Goal: Task Accomplishment & Management: Use online tool/utility

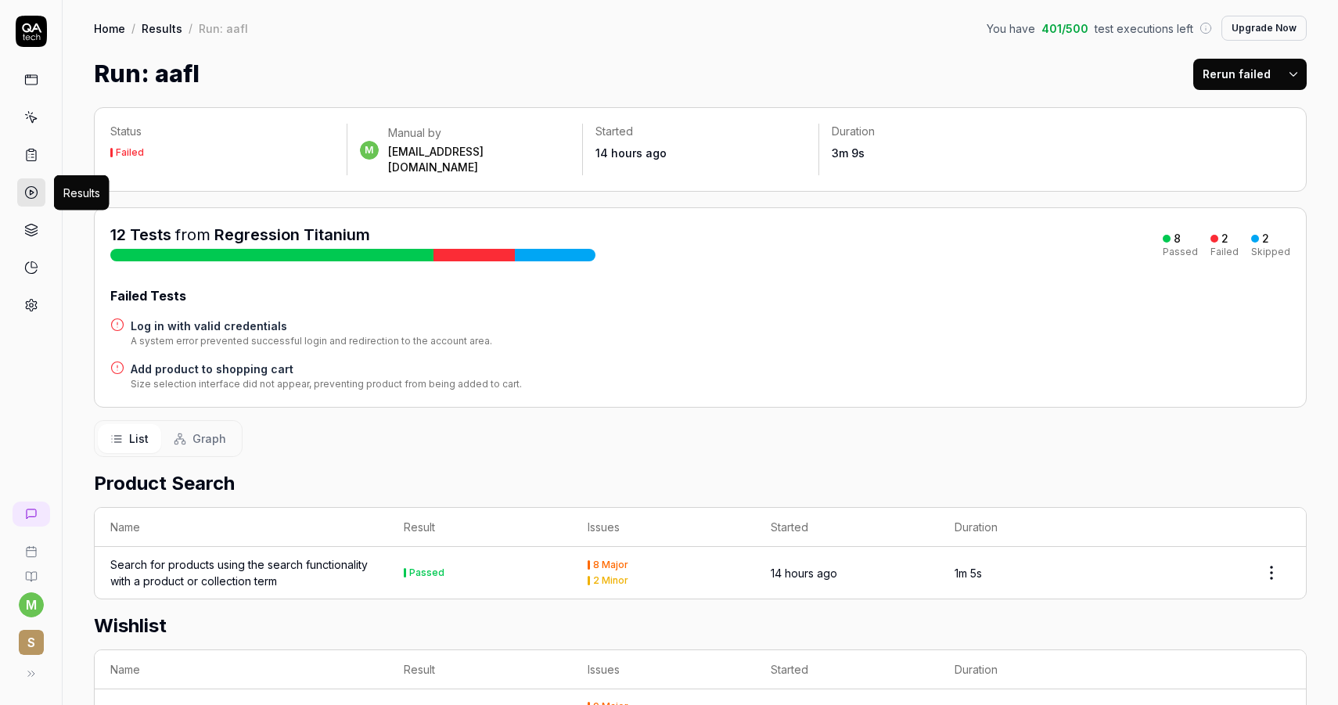
click at [24, 196] on icon at bounding box center [31, 192] width 14 height 14
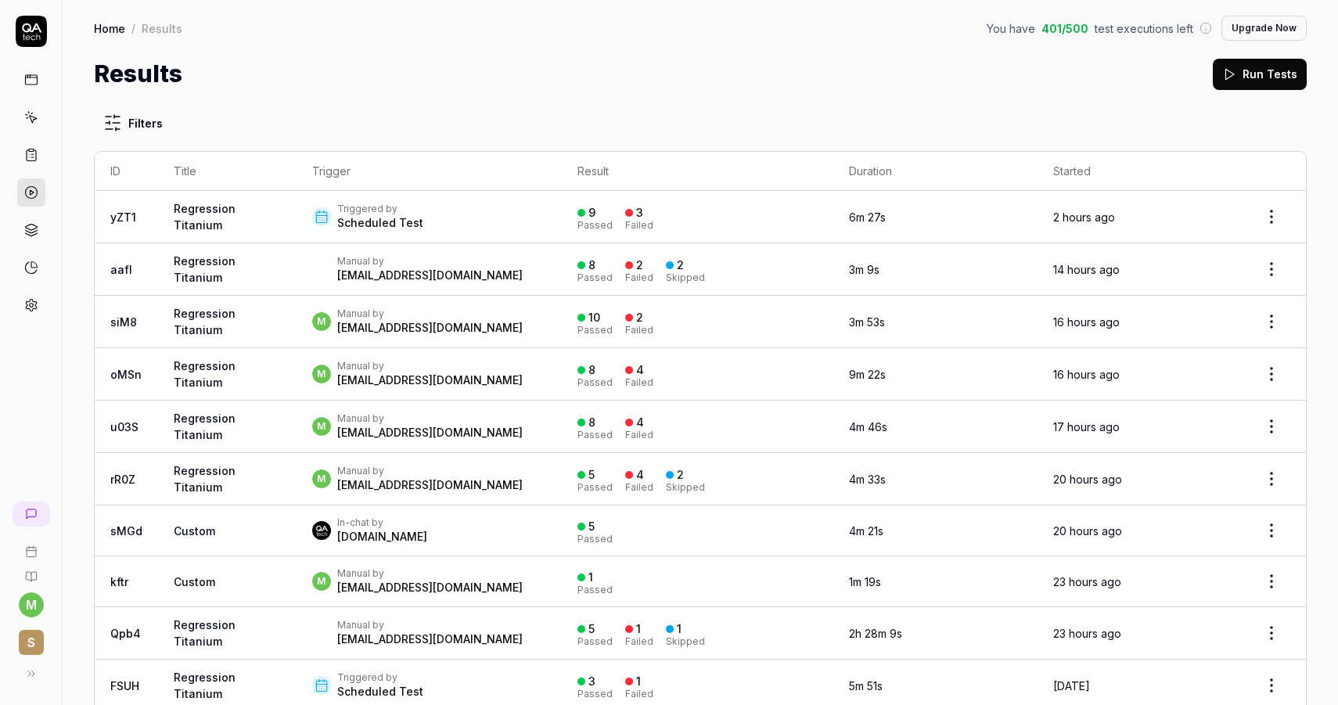
click at [131, 213] on link "yZT1" at bounding box center [123, 217] width 26 height 13
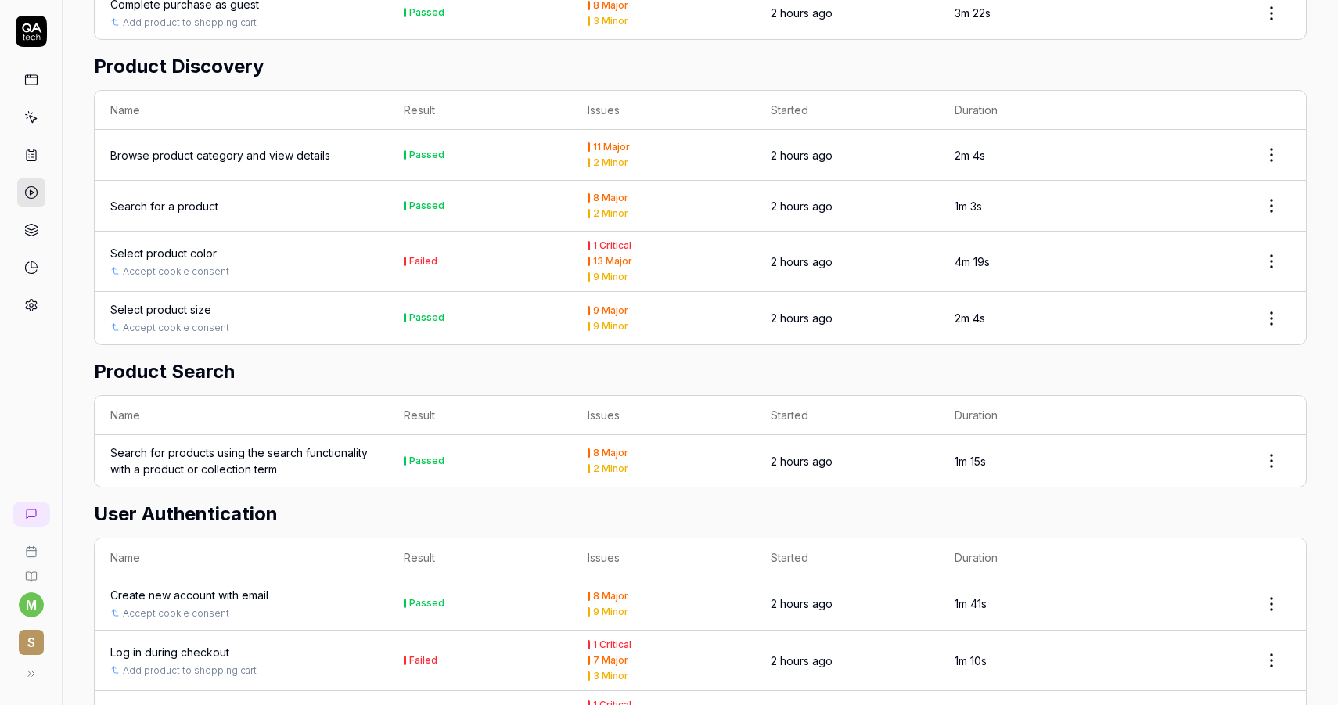
scroll to position [916, 0]
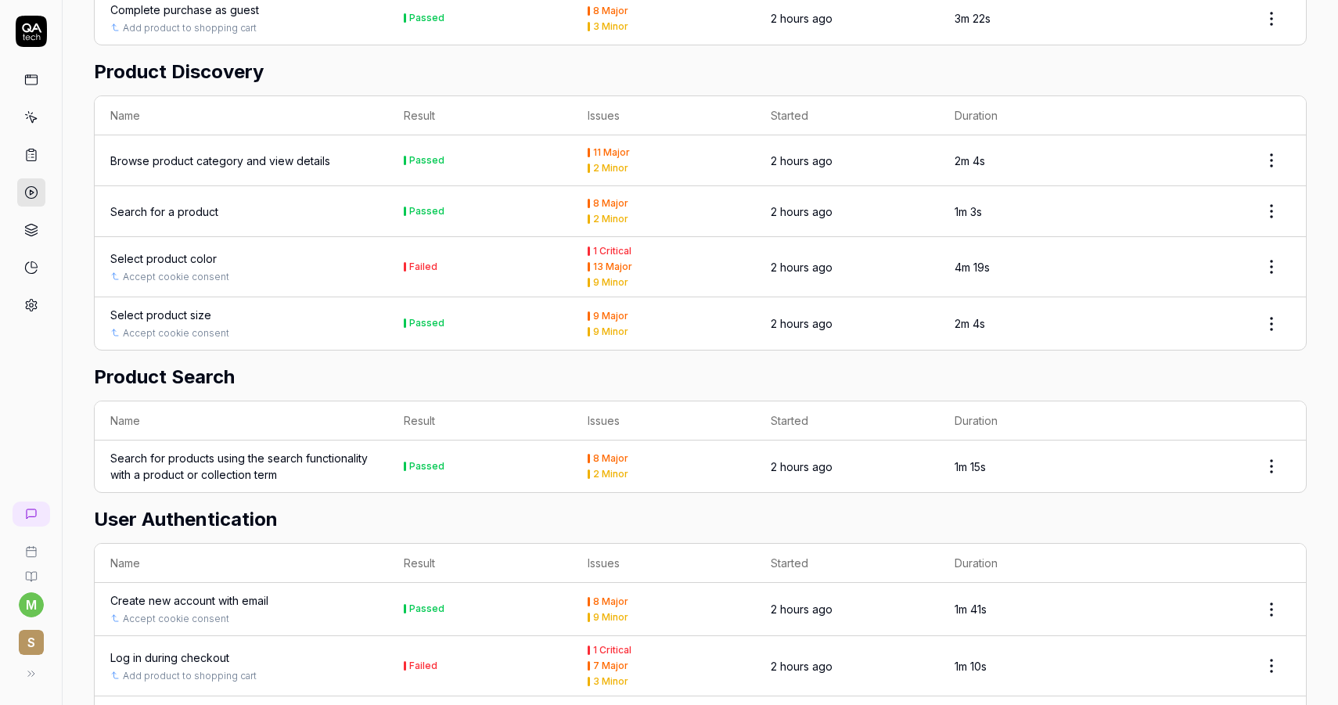
click at [176, 250] on div "Select product color" at bounding box center [163, 258] width 106 height 16
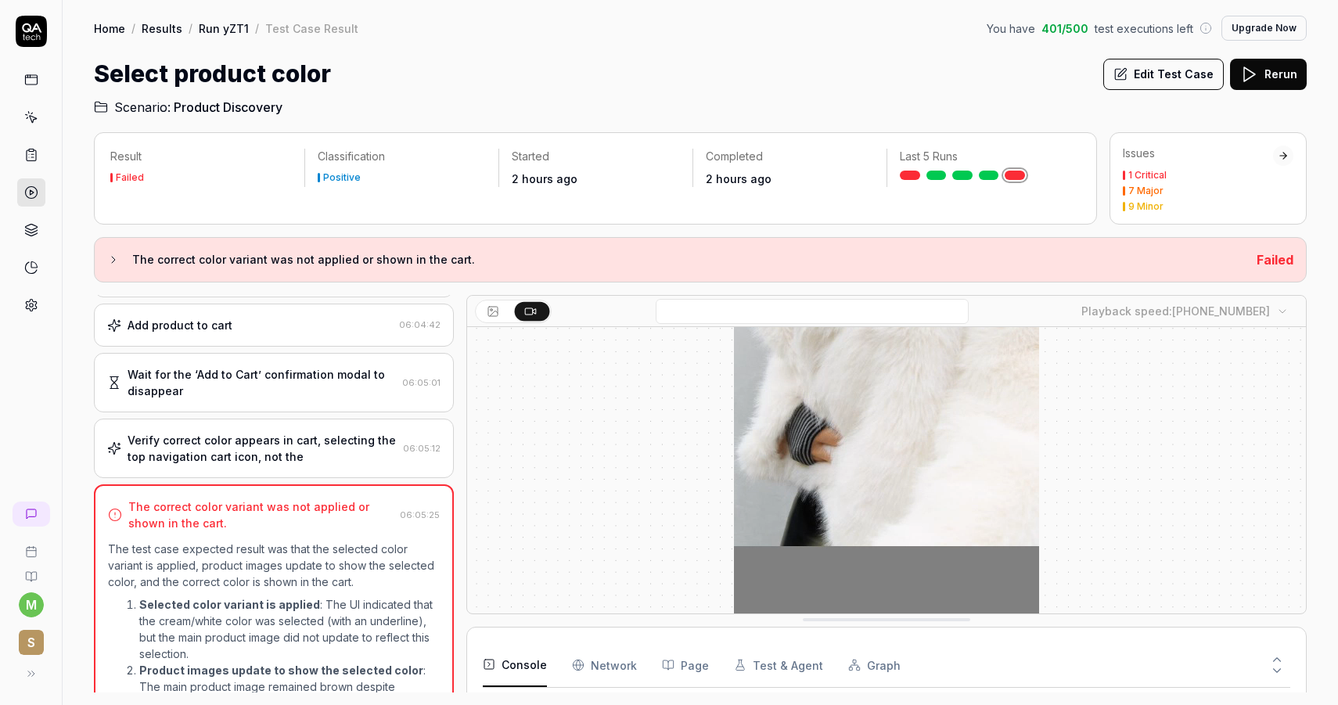
scroll to position [419, 0]
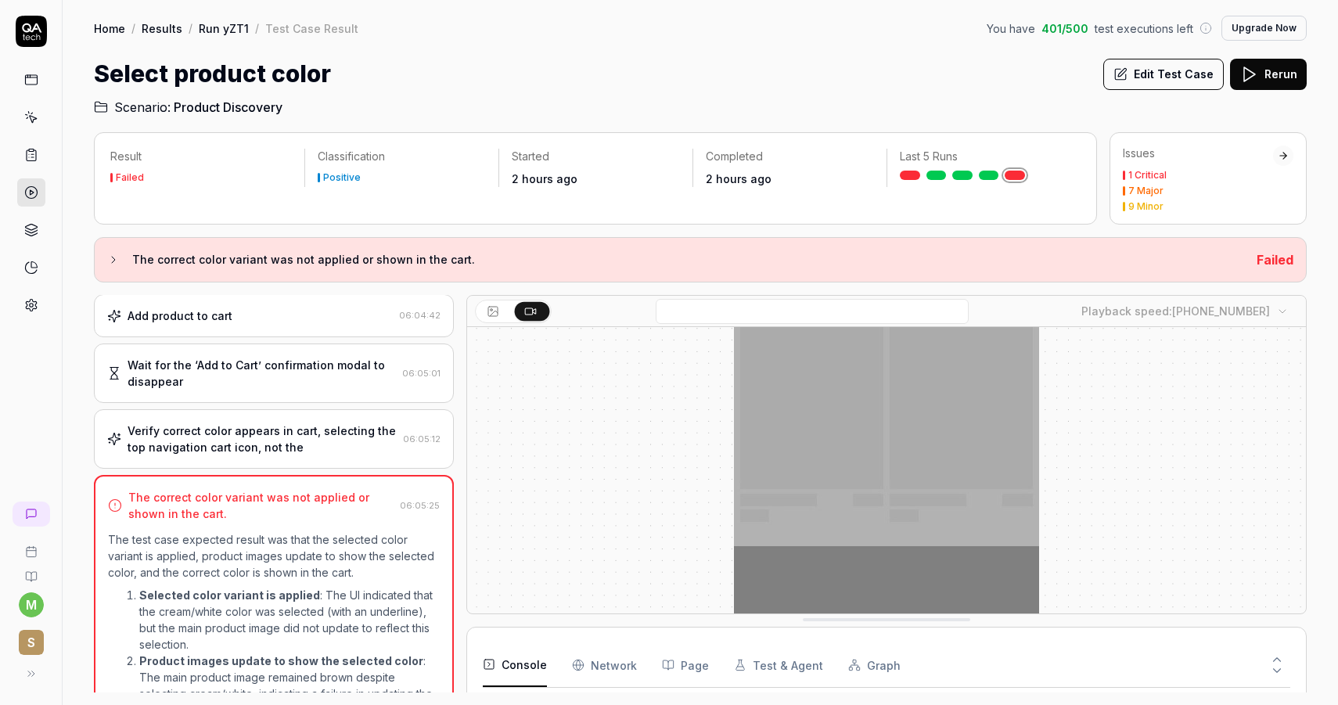
click at [249, 402] on div "Open browser 06:01:12 Default environment [URL][DOMAIN_NAME] Navigate to a prod…" at bounding box center [274, 494] width 360 height 398
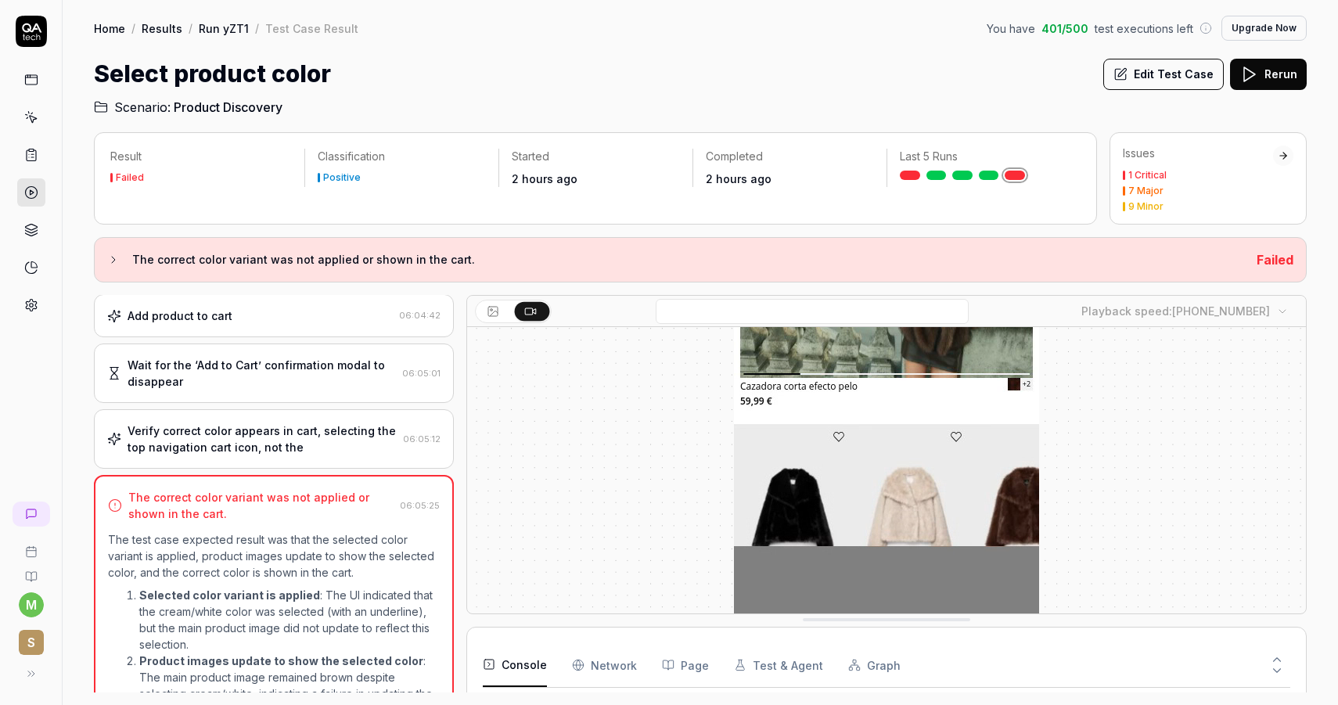
click at [239, 376] on div "Wait for the ‘Add to Cart’ confirmation modal to disappear" at bounding box center [262, 373] width 268 height 33
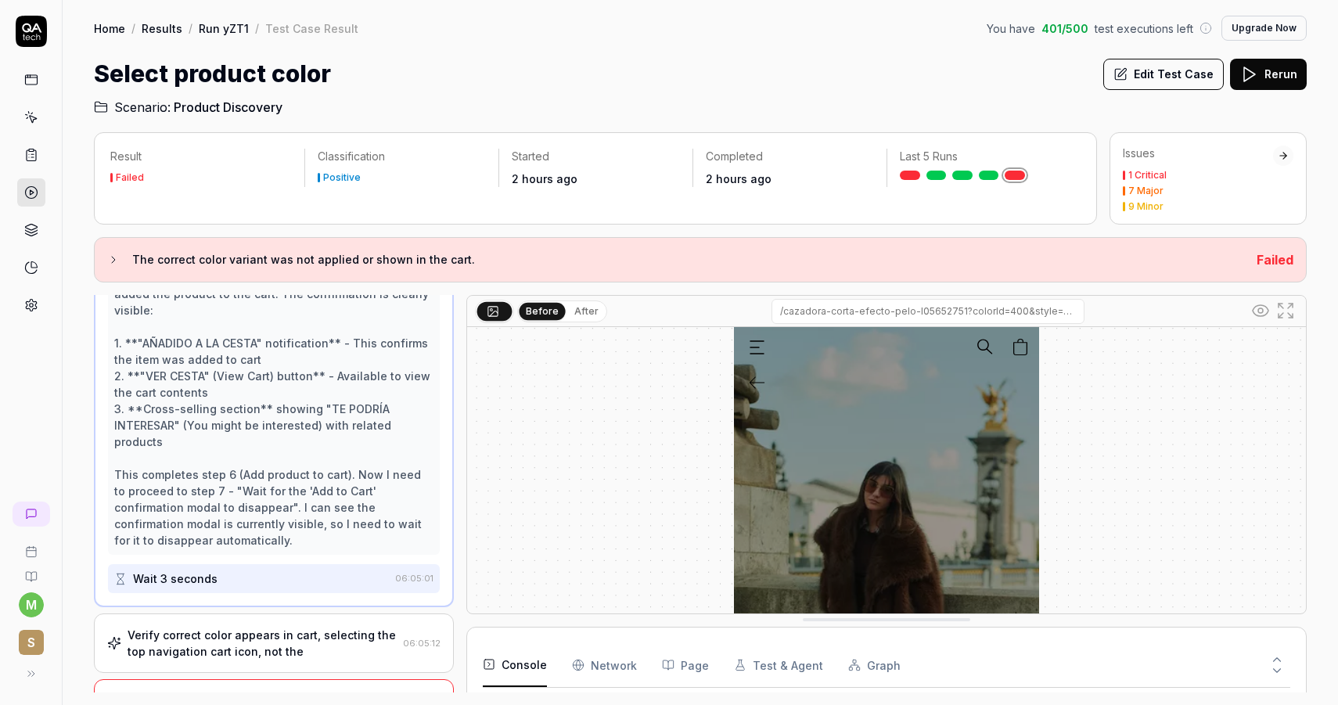
scroll to position [575, 0]
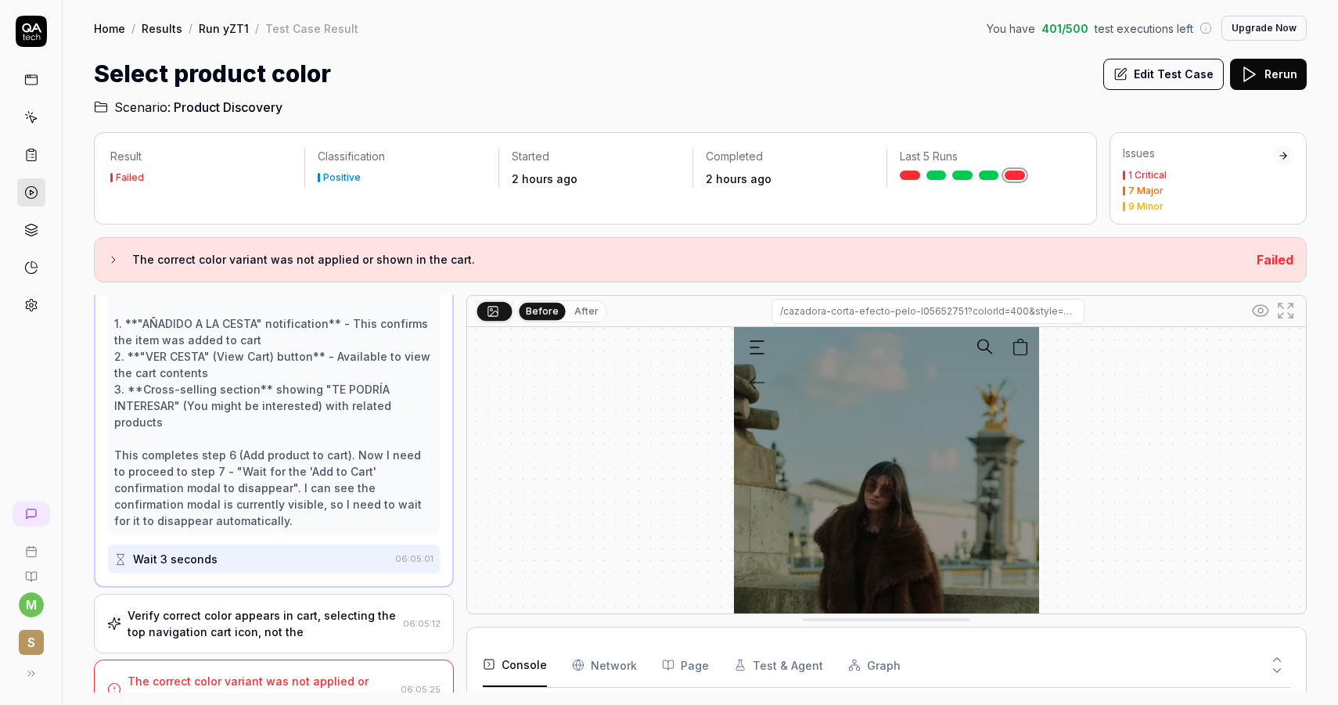
click at [261, 545] on div "Wait 3 seconds" at bounding box center [251, 559] width 275 height 29
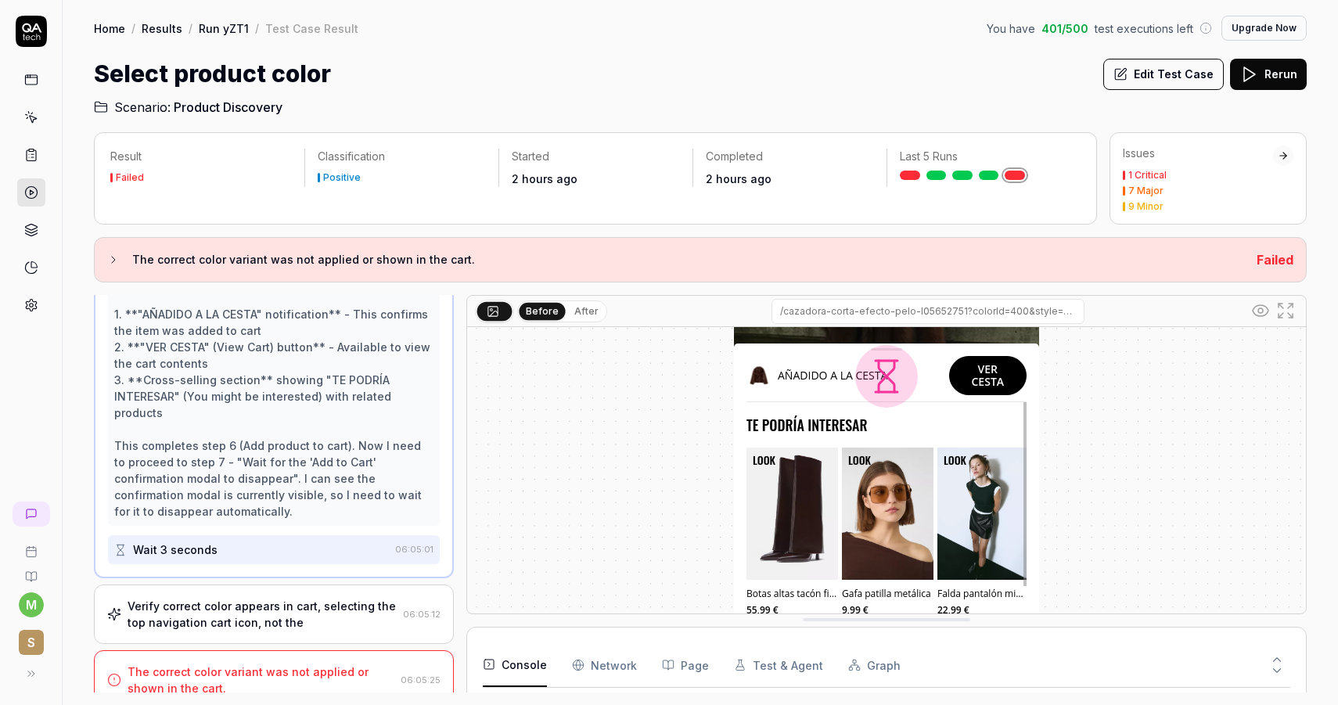
scroll to position [278, 0]
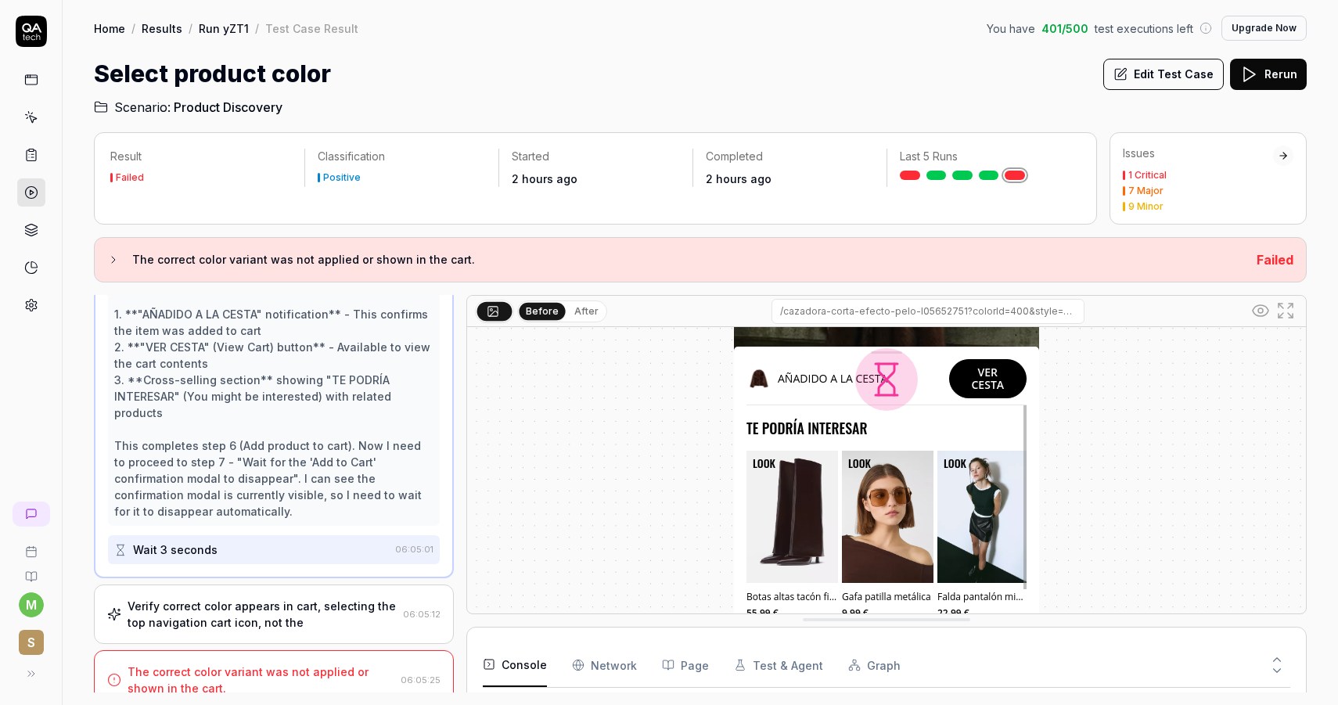
click at [326, 585] on div "Verify correct color appears in cart, selecting the top navigation cart icon, n…" at bounding box center [274, 614] width 360 height 59
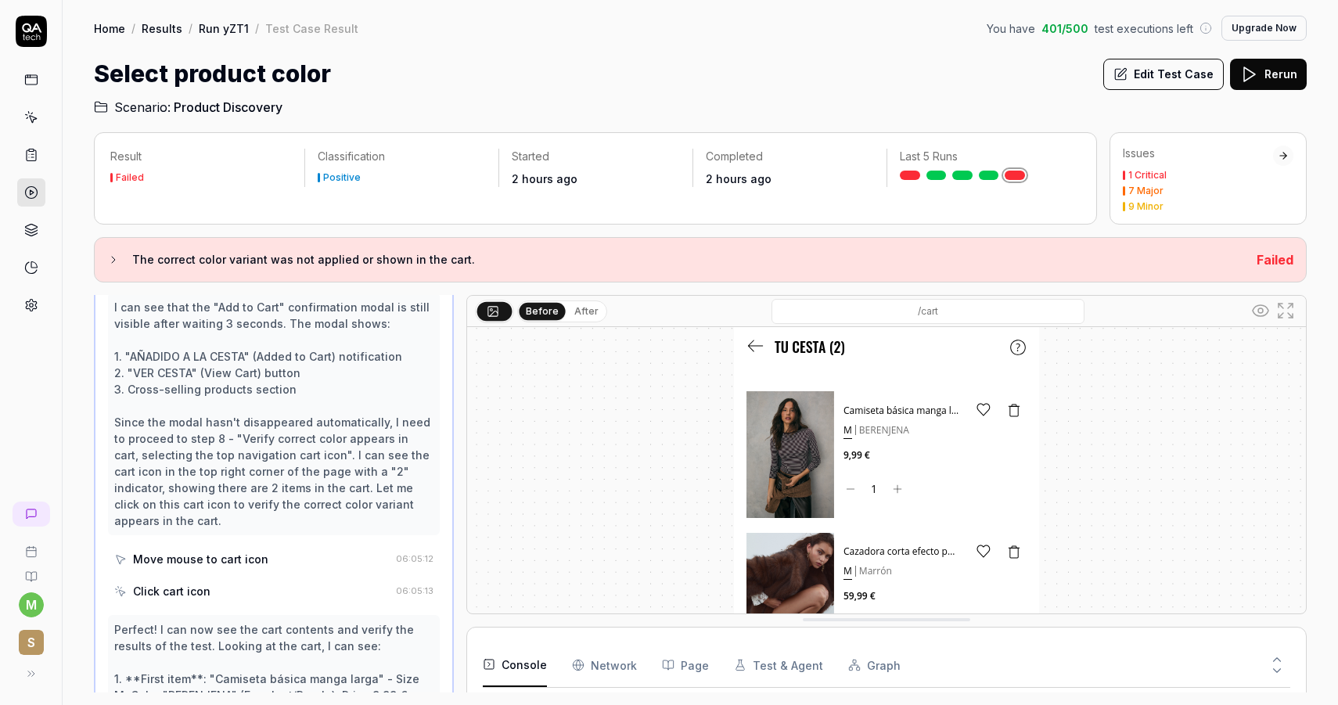
scroll to position [604, 0]
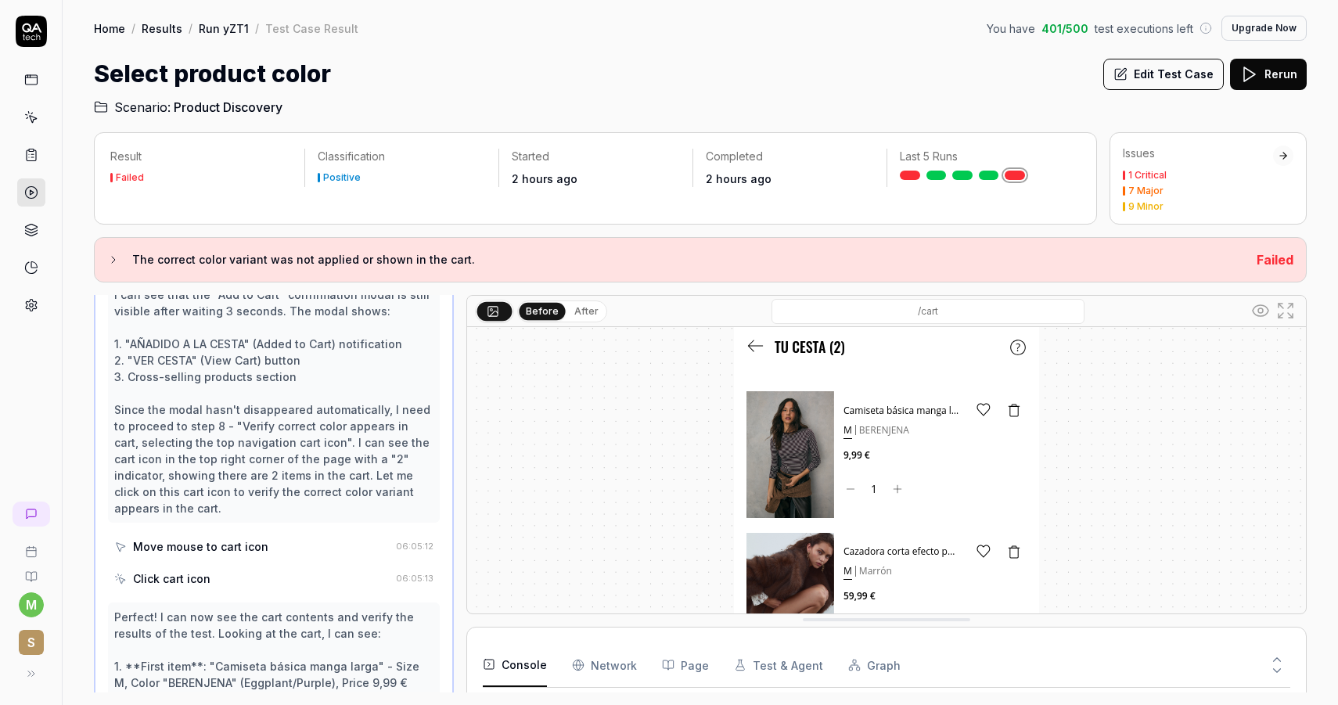
click at [1199, 71] on button "Edit Test Case" at bounding box center [1164, 74] width 121 height 31
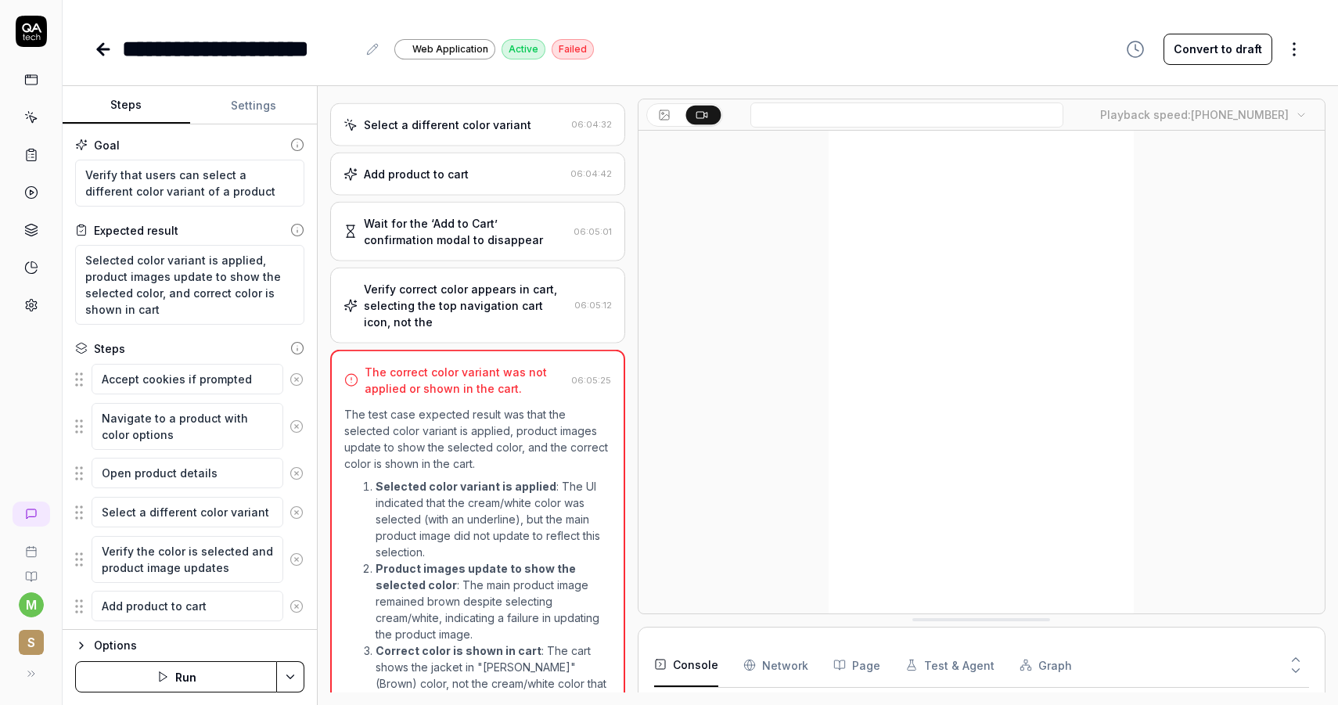
scroll to position [499, 0]
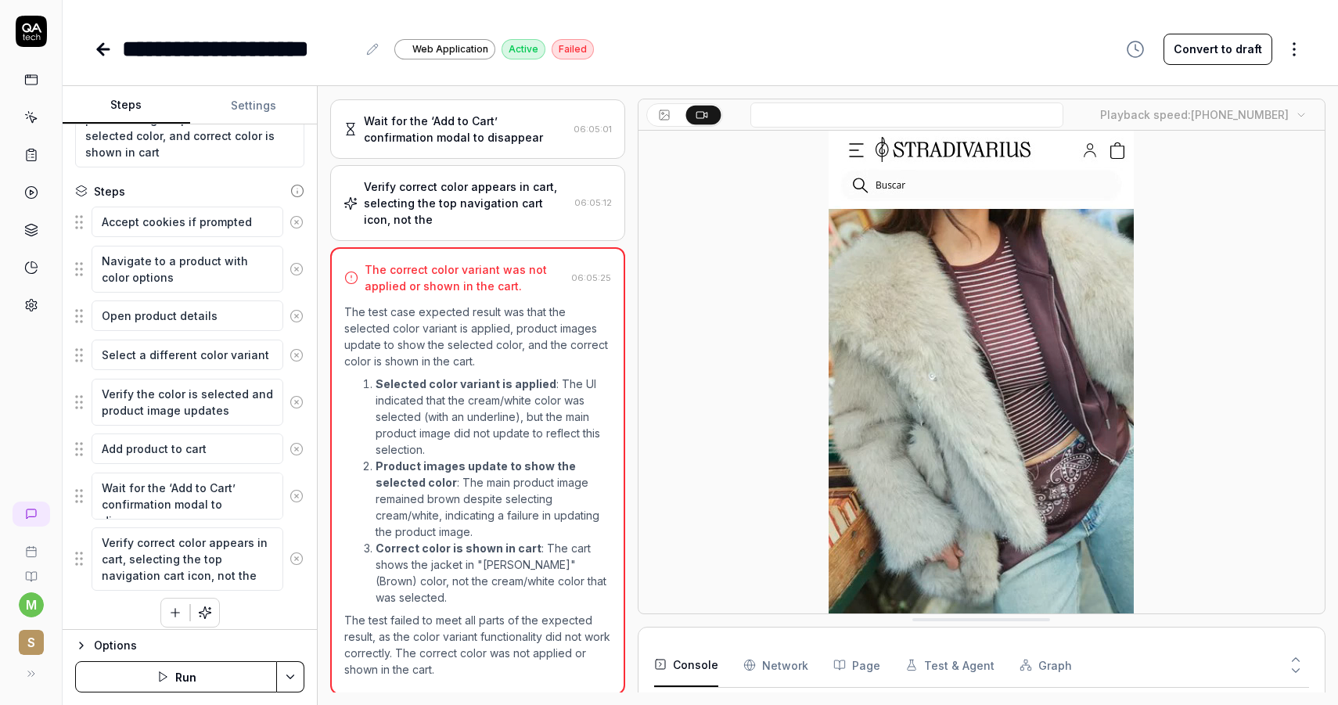
scroll to position [167, 0]
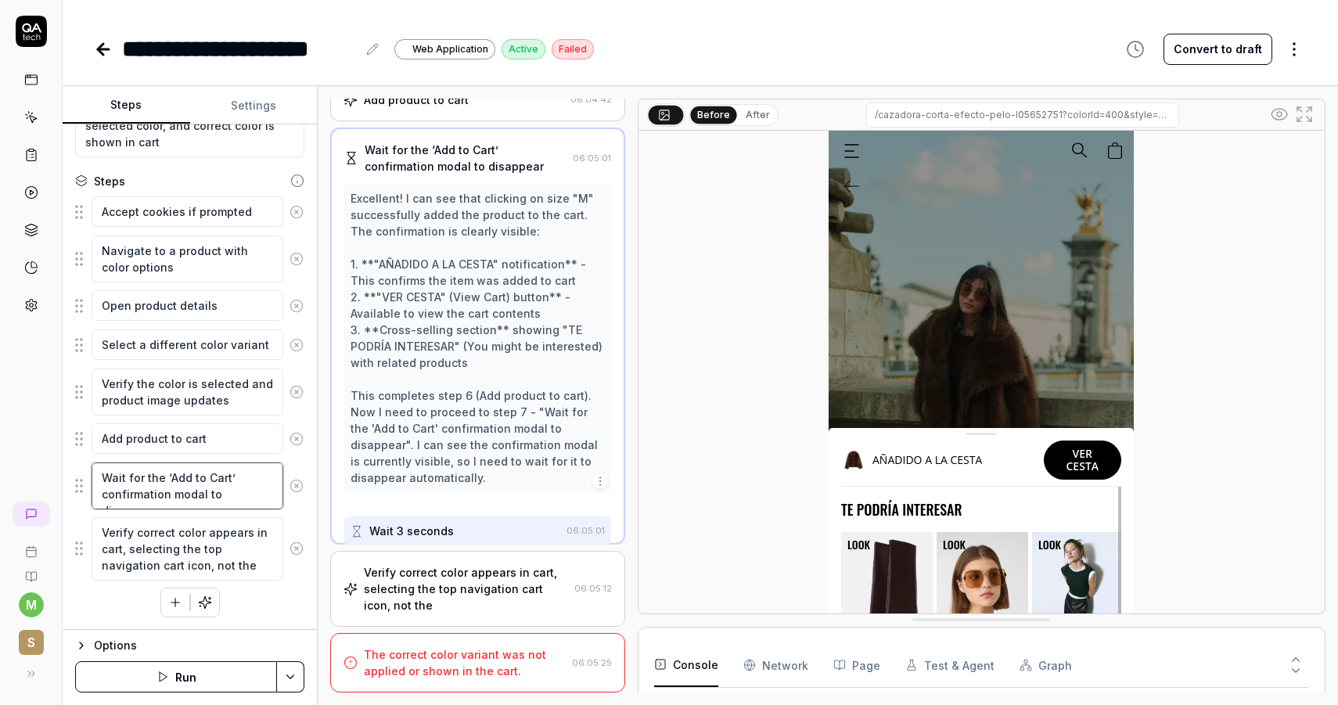
click at [108, 474] on textarea "Wait for the ‘Add to Cart’ confirmation modal to disappear" at bounding box center [188, 486] width 192 height 47
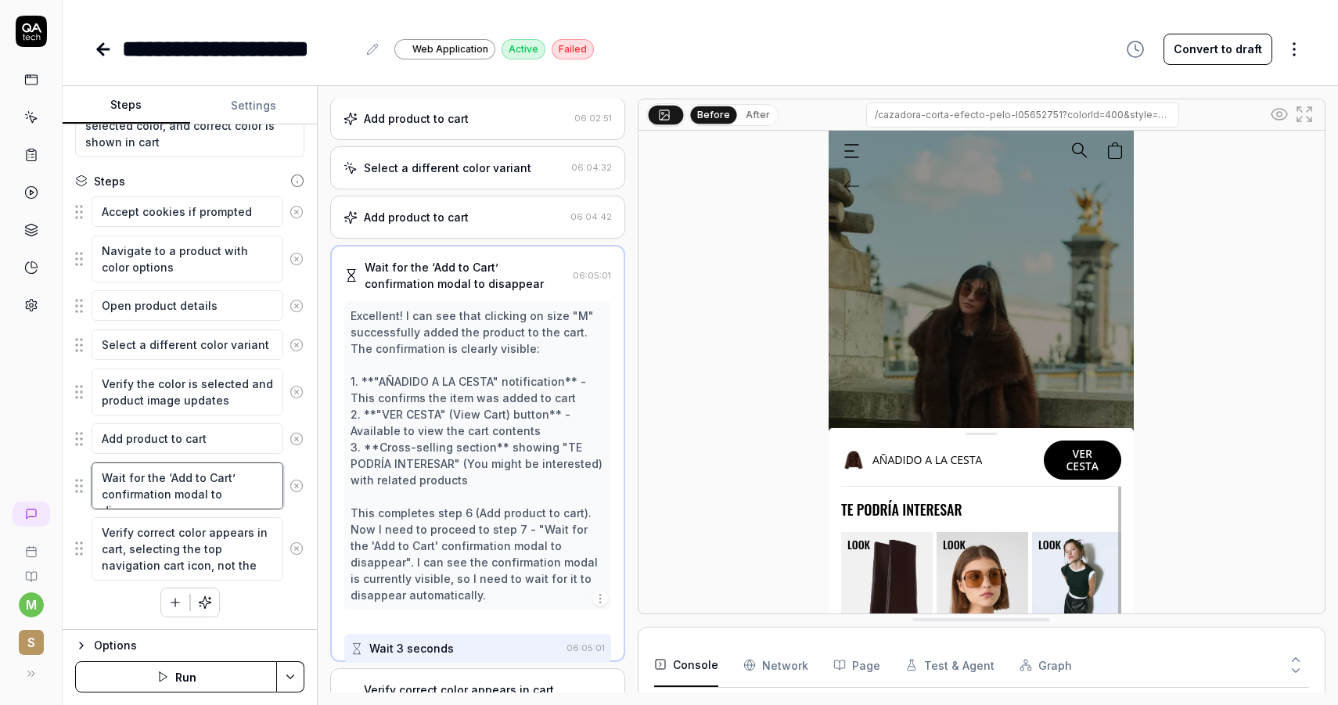
click at [108, 474] on textarea "Wait for the ‘Add to Cart’ confirmation modal to disappear" at bounding box center [188, 486] width 192 height 47
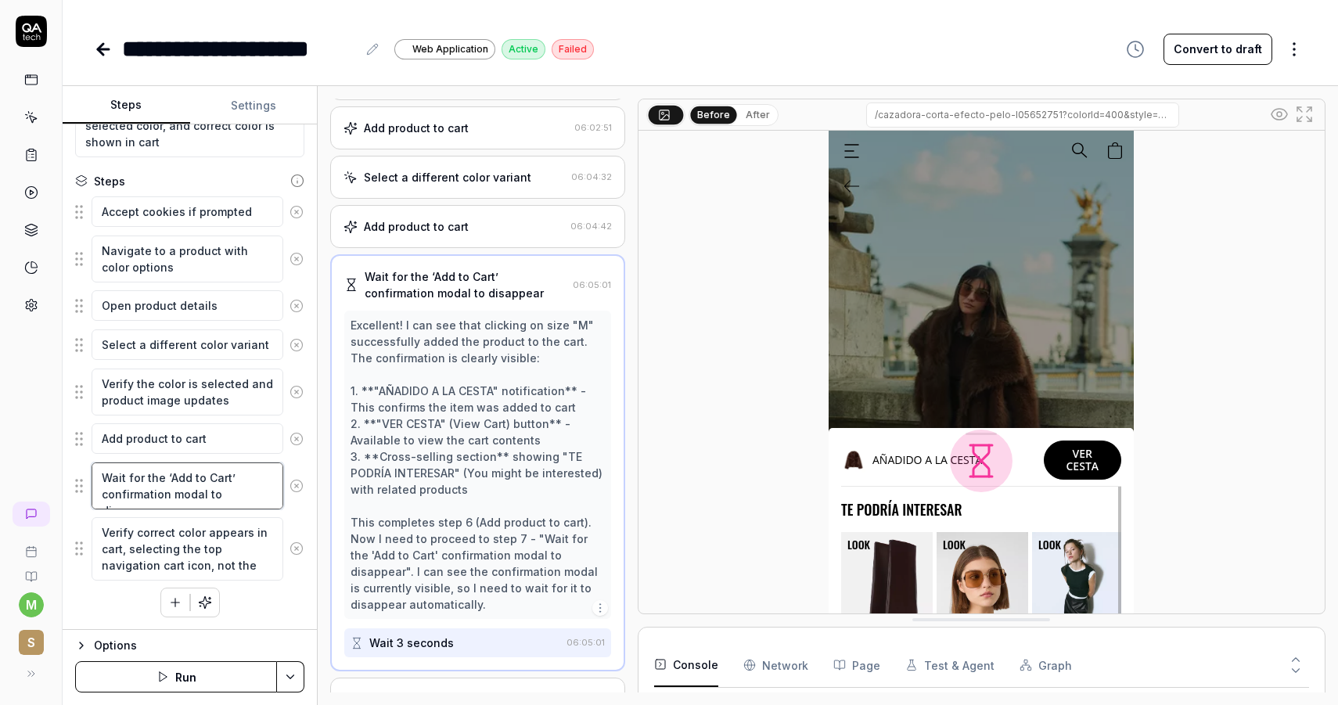
scroll to position [337, 0]
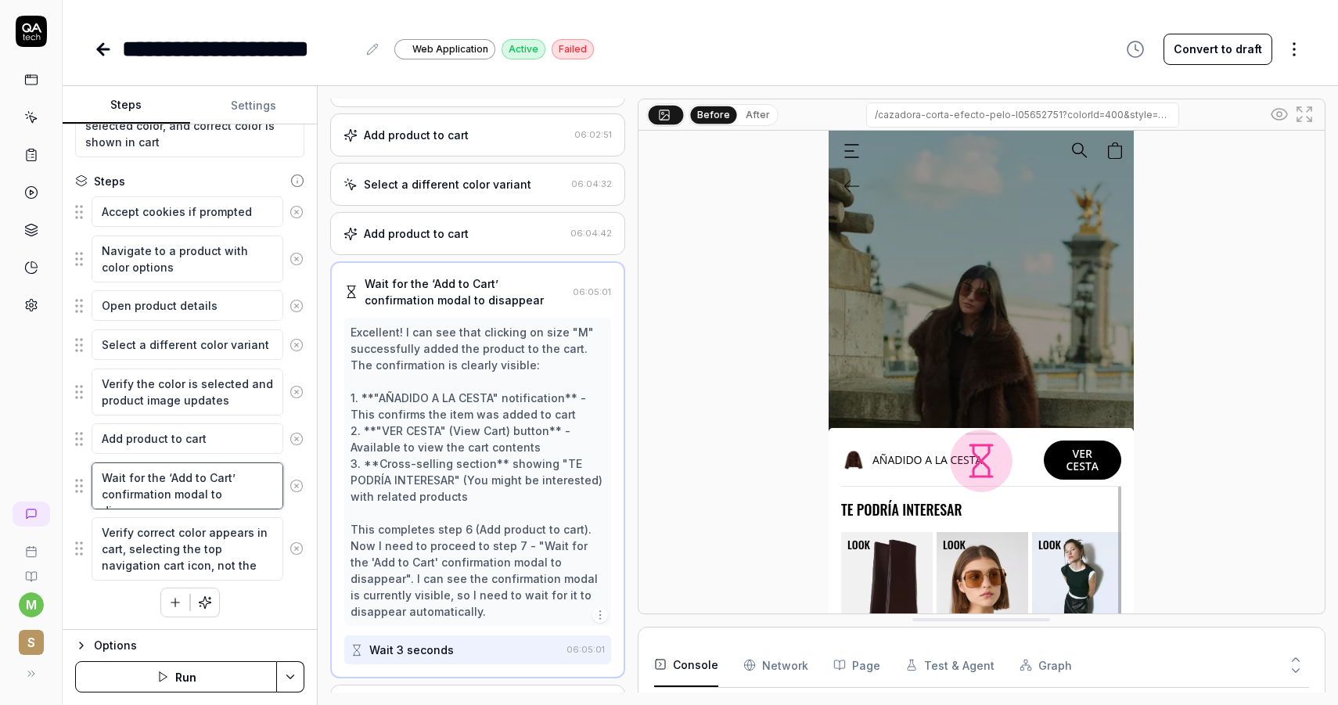
type textarea "*"
type textarea "c for the ‘Add to Cart’ confirmation modal to disappear"
type textarea "*"
type textarea "cl for the ‘Add to Cart’ confirmation modal to disappear"
type textarea "*"
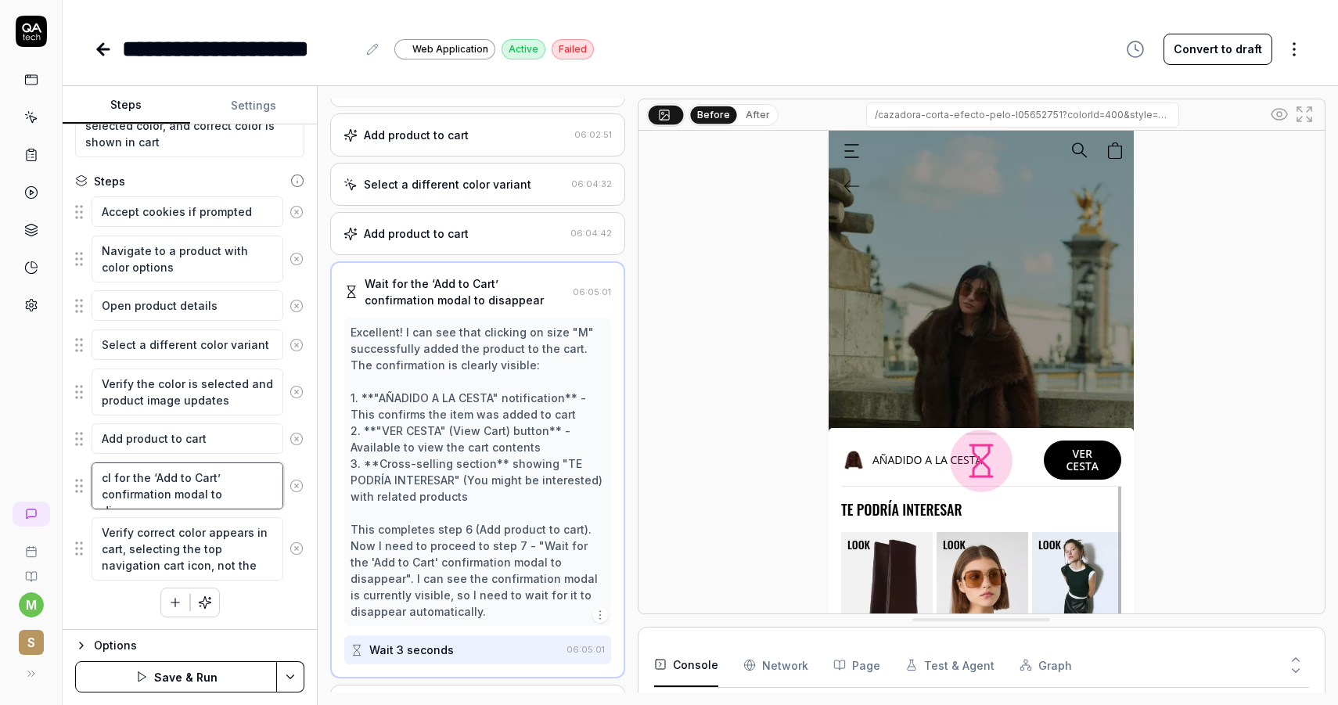
type textarea "clo for the ‘Add to Cart’ confirmation modal to disappear"
type textarea "*"
type textarea "cl for the ‘Add to Cart’ confirmation modal to disappear"
type textarea "*"
type textarea "c for the ‘Add to Cart’ confirmation modal to disappear"
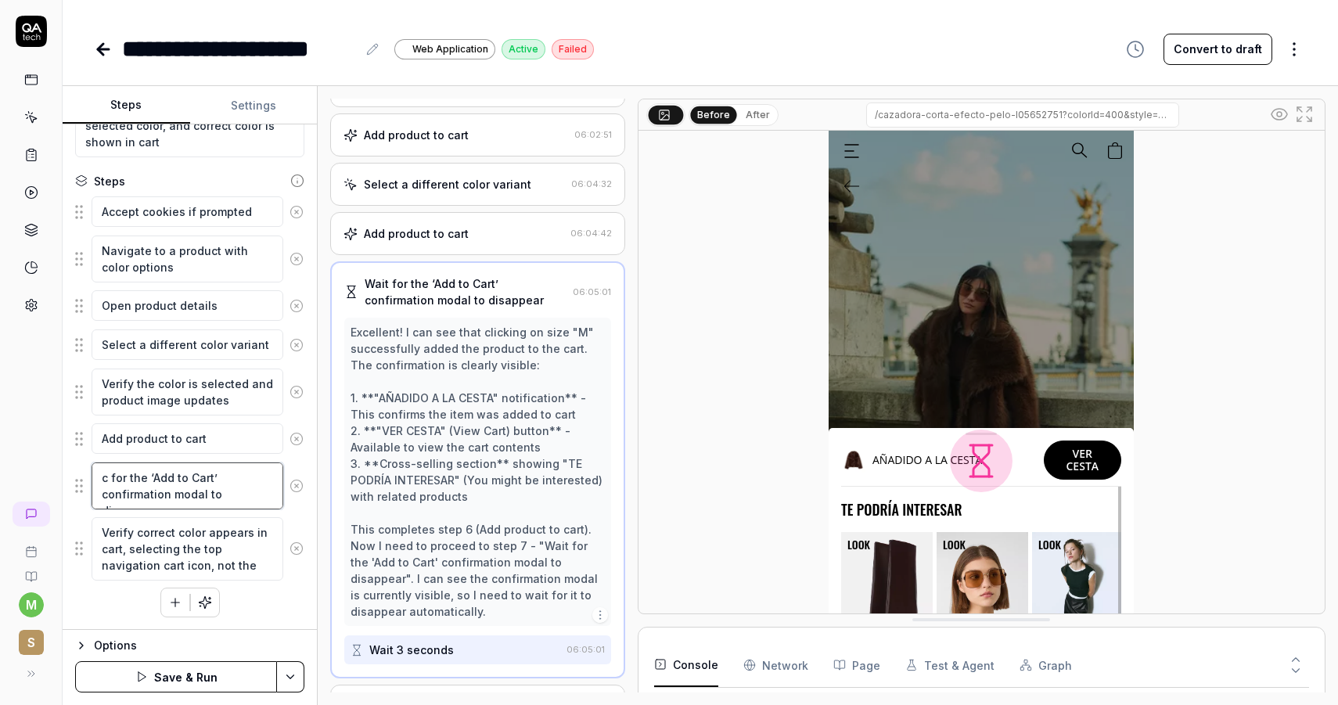
type textarea "*"
type textarea "for the ‘Add to Cart’ confirmation modal to disappear"
type textarea "*"
type textarea "C for the ‘Add to Cart’ confirmation modal to disappear"
type textarea "*"
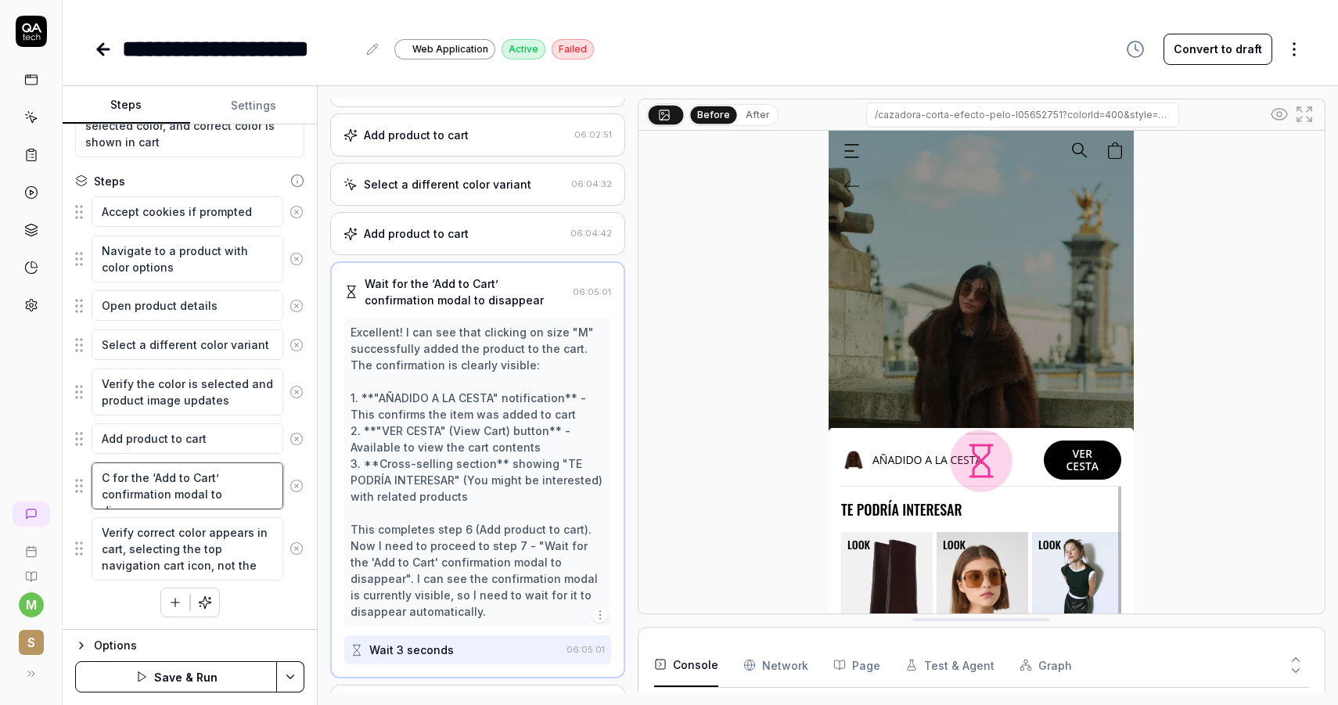
type textarea "Cl for the ‘Add to Cart’ confirmation modal to disappear"
type textarea "*"
type textarea "Clo for the ‘Add to Cart’ confirmation modal to disappear"
type textarea "*"
type textarea "Clos for the ‘Add to Cart’ confirmation modal to disappear"
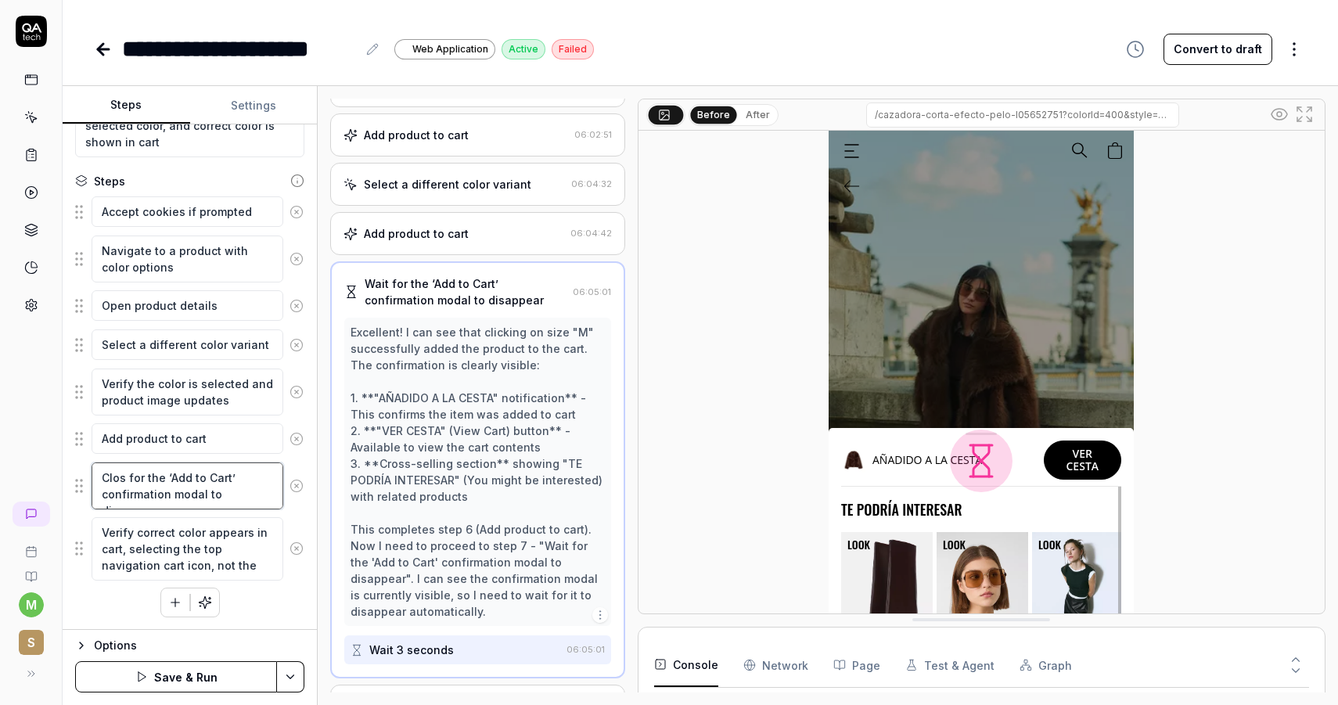
type textarea "*"
type textarea "Close for the ‘Add to Cart’ confirmation modal to disappear"
click at [140, 475] on textarea "Close for the ‘Add to Cart’ confirmation modal to disappear" at bounding box center [188, 486] width 192 height 47
type textarea "*"
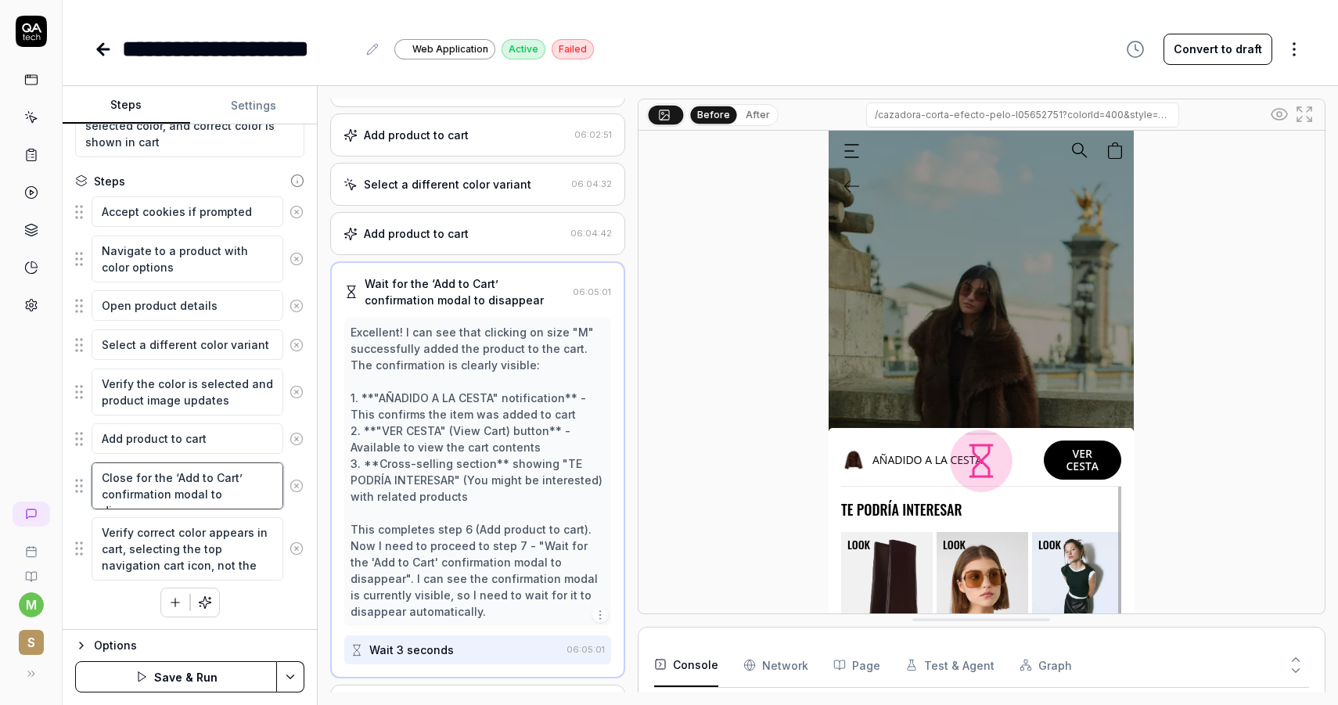
type textarea "Close the ‘Add to Cart’ confirmation modal to disappear"
drag, startPoint x: 204, startPoint y: 491, endPoint x: 380, endPoint y: 491, distance: 175.3
click at [380, 491] on div "Steps Settings Goal Verify that users can select a different color variant of a…" at bounding box center [701, 395] width 1276 height 619
type textarea "*"
type textarea "Close the ‘Add to Cart’ confirmation modal"
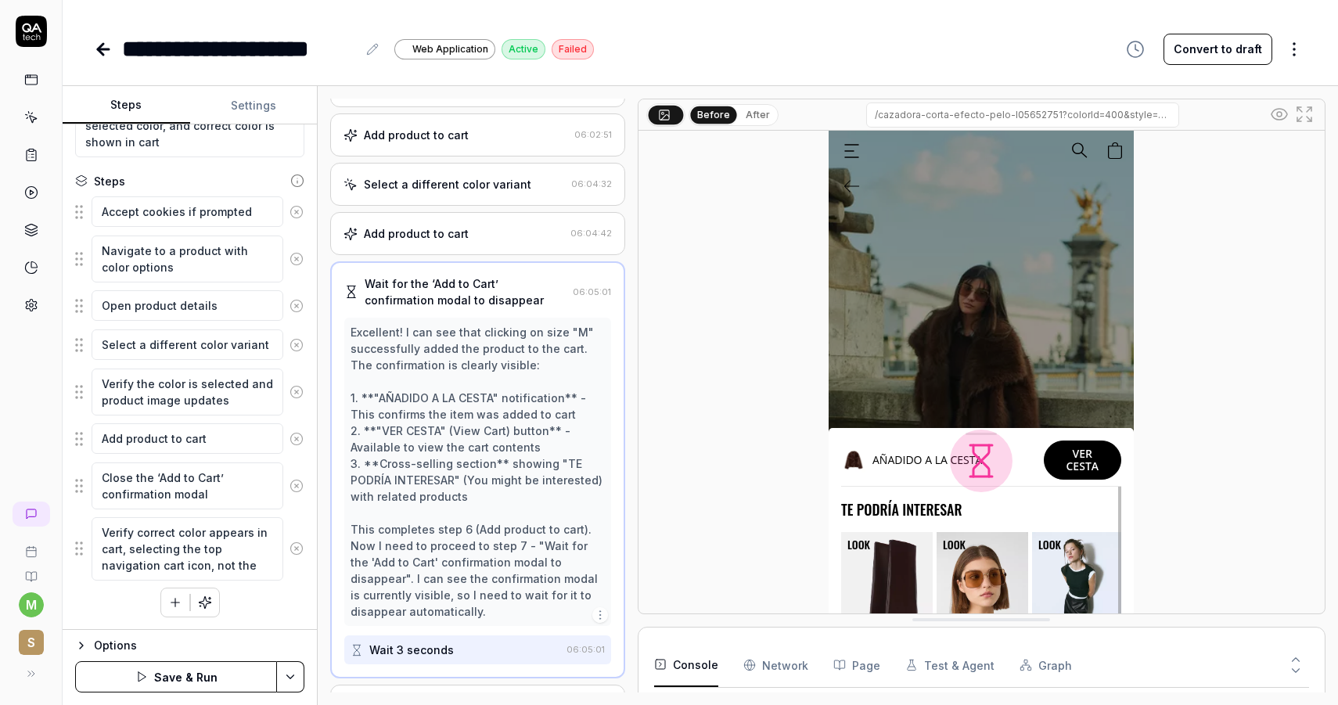
click at [203, 679] on button "Save & Run" at bounding box center [176, 676] width 202 height 31
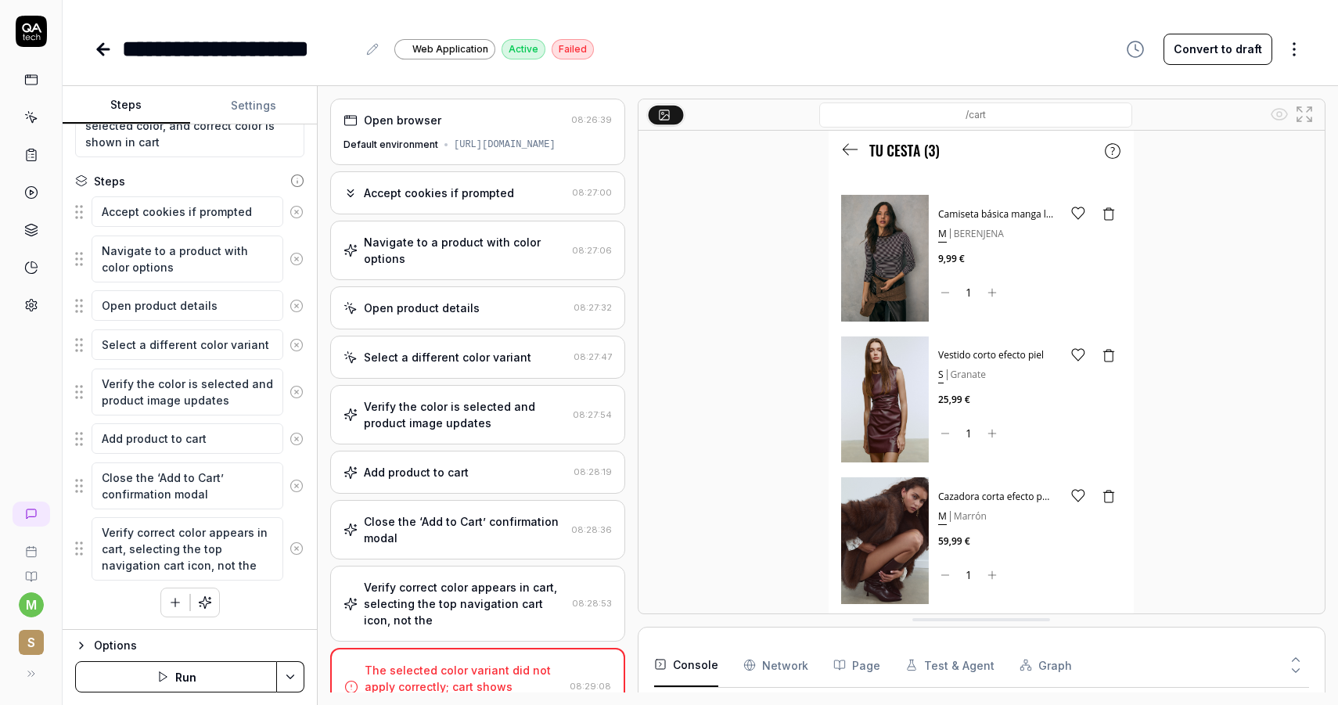
click at [446, 267] on div "Navigate to a product with color options" at bounding box center [465, 250] width 202 height 33
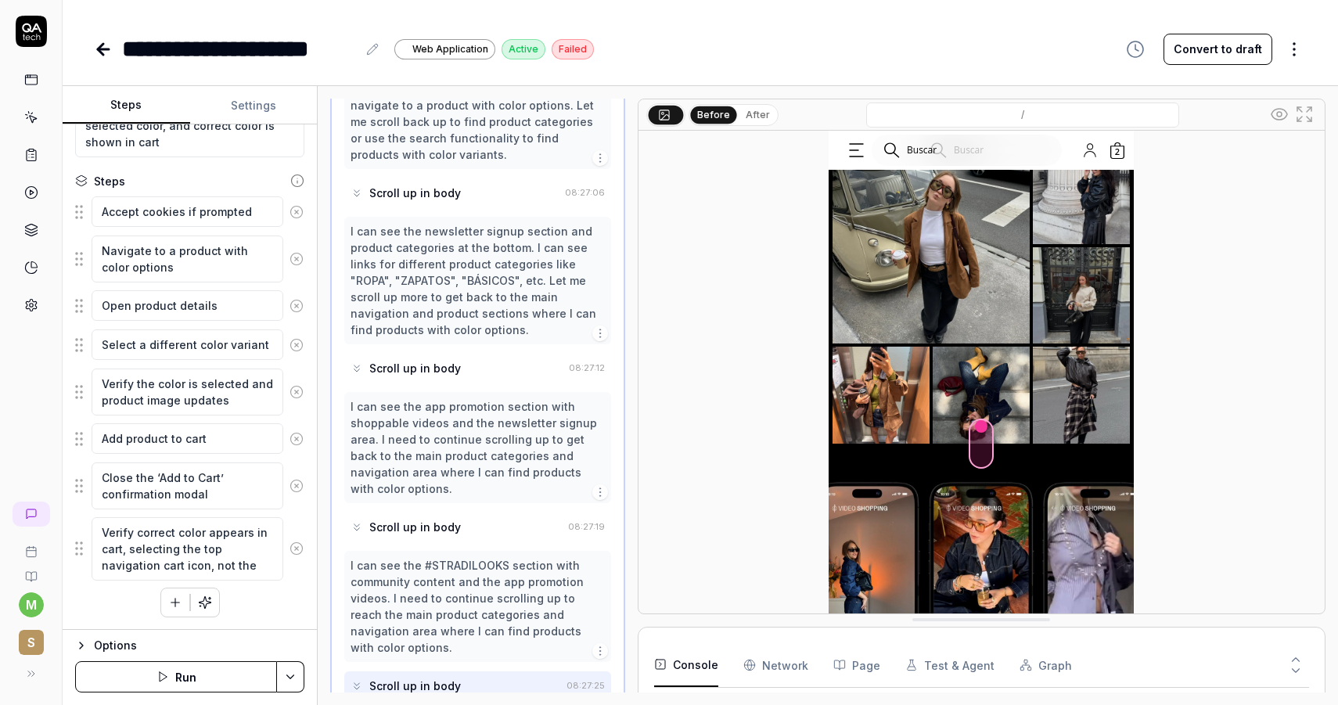
scroll to position [255, 0]
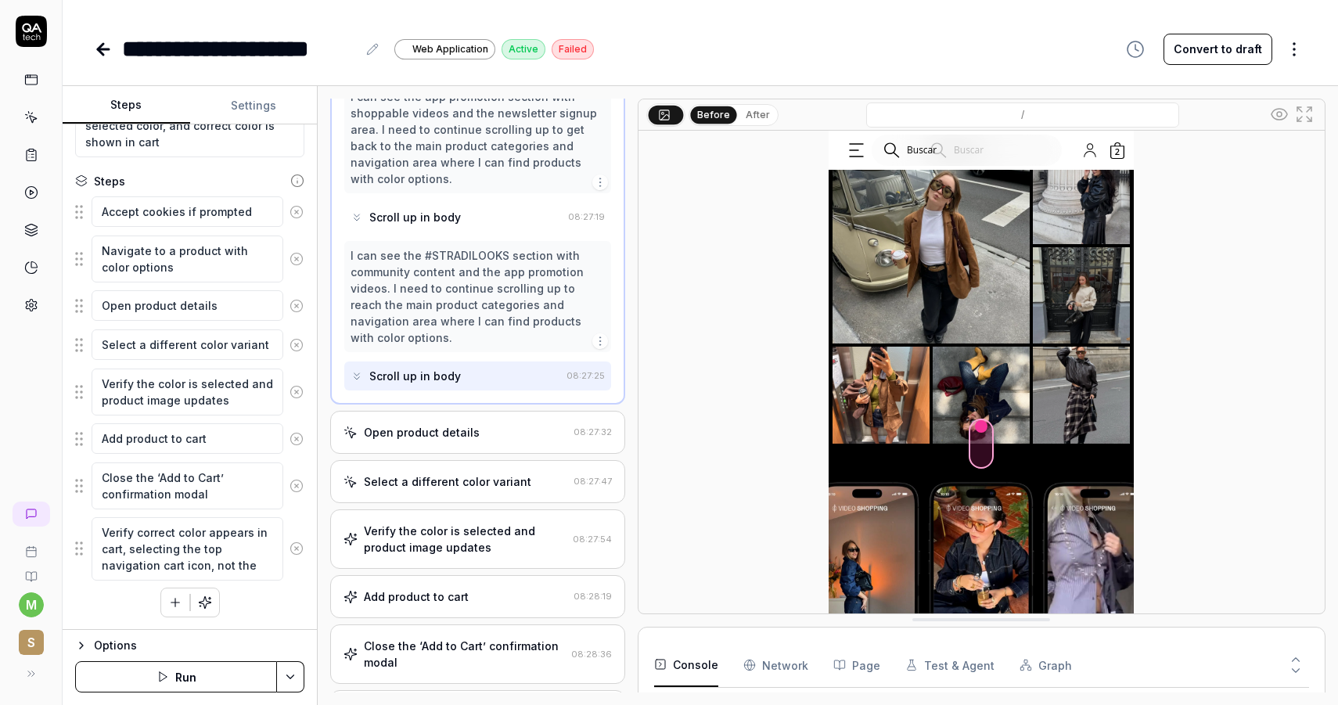
click at [458, 411] on div "Open product details 08:27:32" at bounding box center [477, 432] width 295 height 43
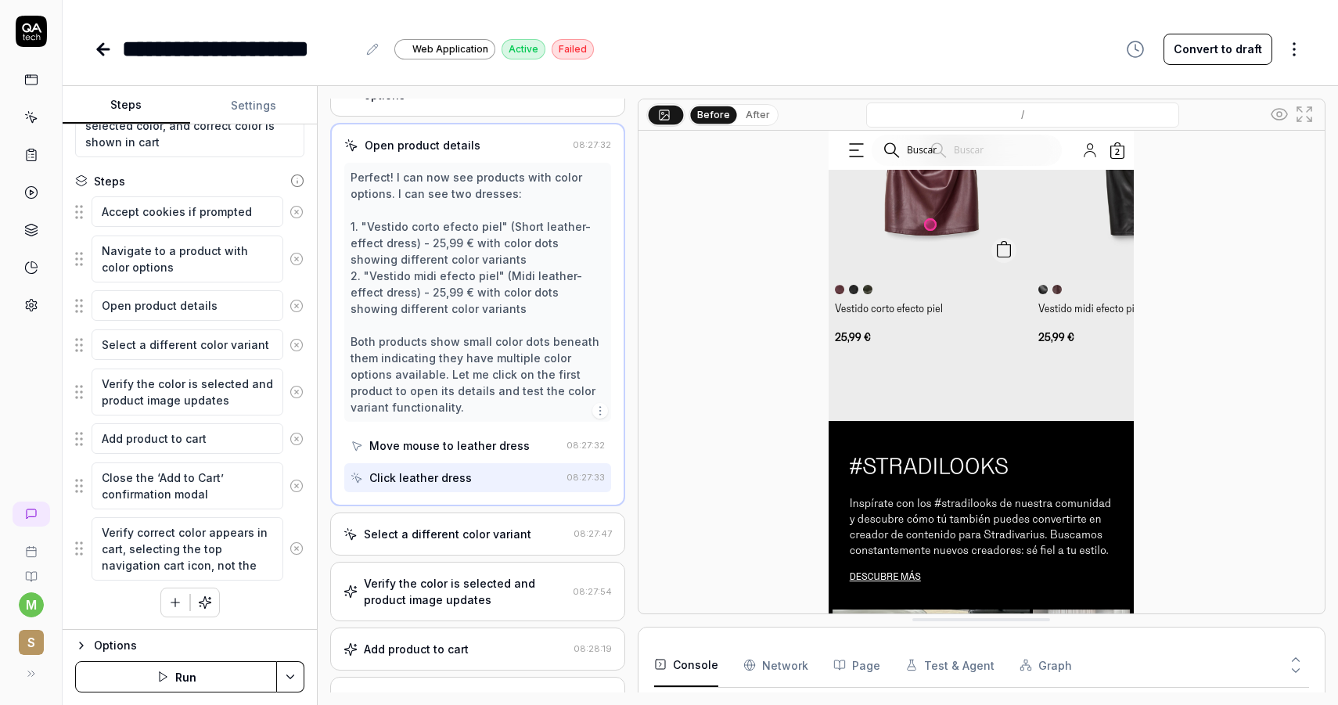
scroll to position [212, 0]
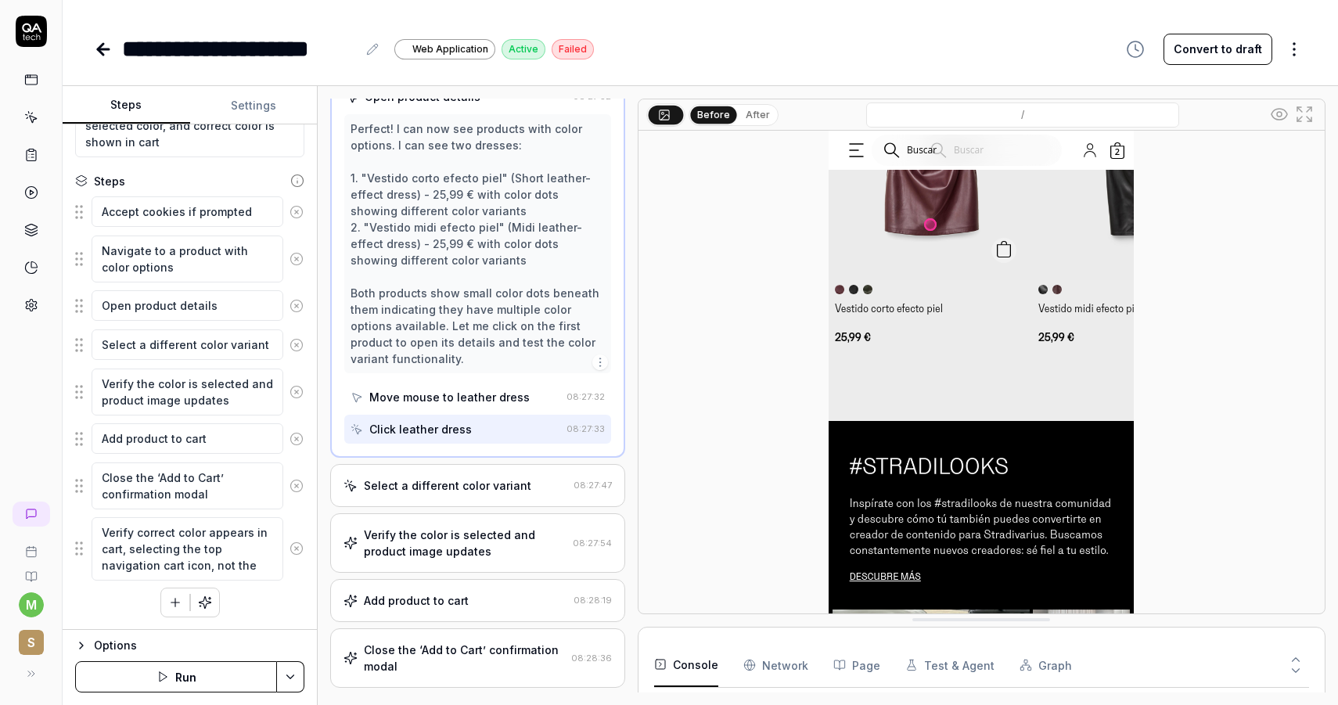
click at [455, 437] on div "Click leather dress" at bounding box center [420, 429] width 103 height 16
click at [459, 494] on div "Select a different color variant" at bounding box center [447, 485] width 167 height 16
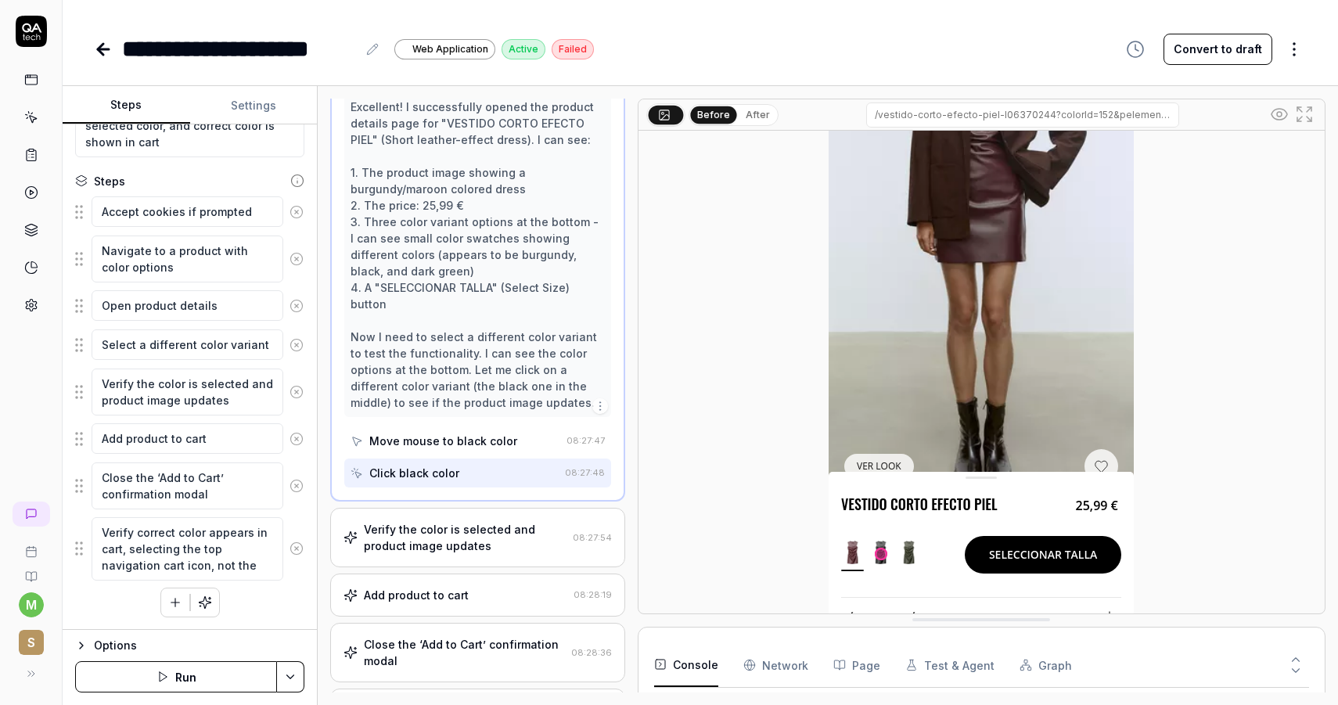
scroll to position [304, 0]
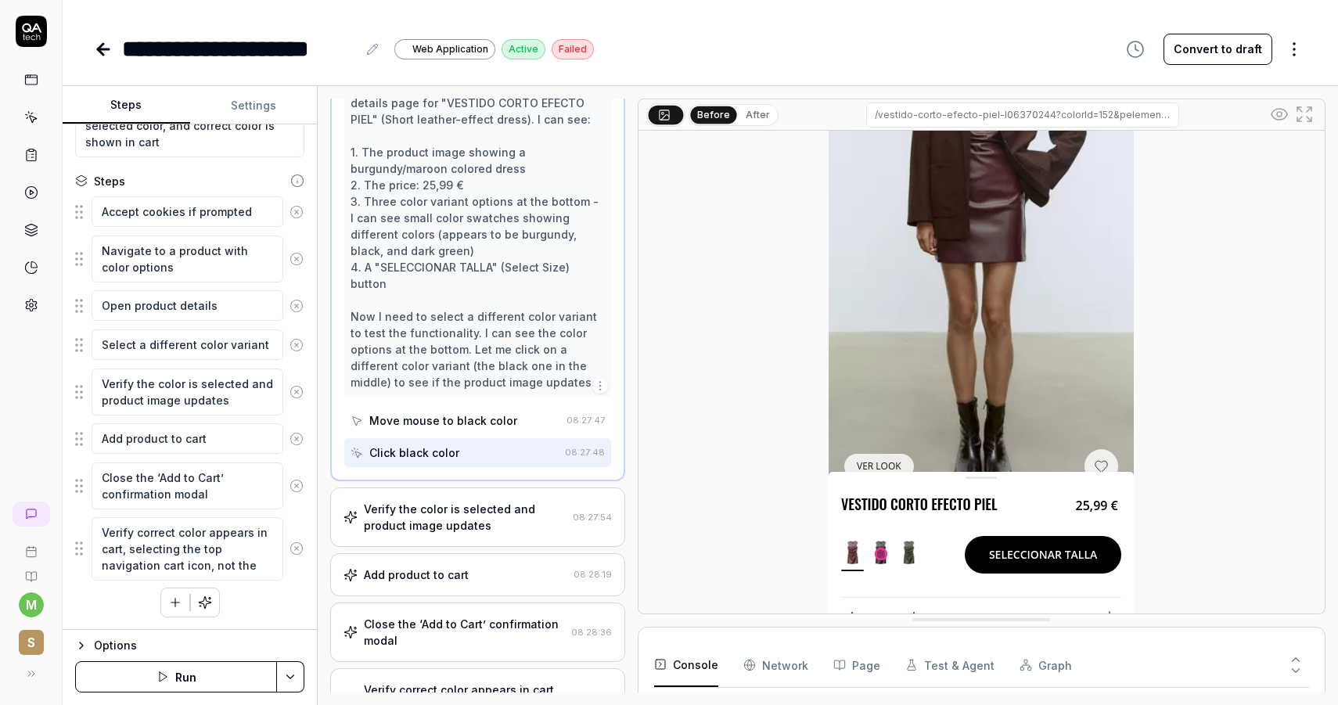
click at [477, 525] on div "Verify the color is selected and product image updates" at bounding box center [465, 517] width 203 height 33
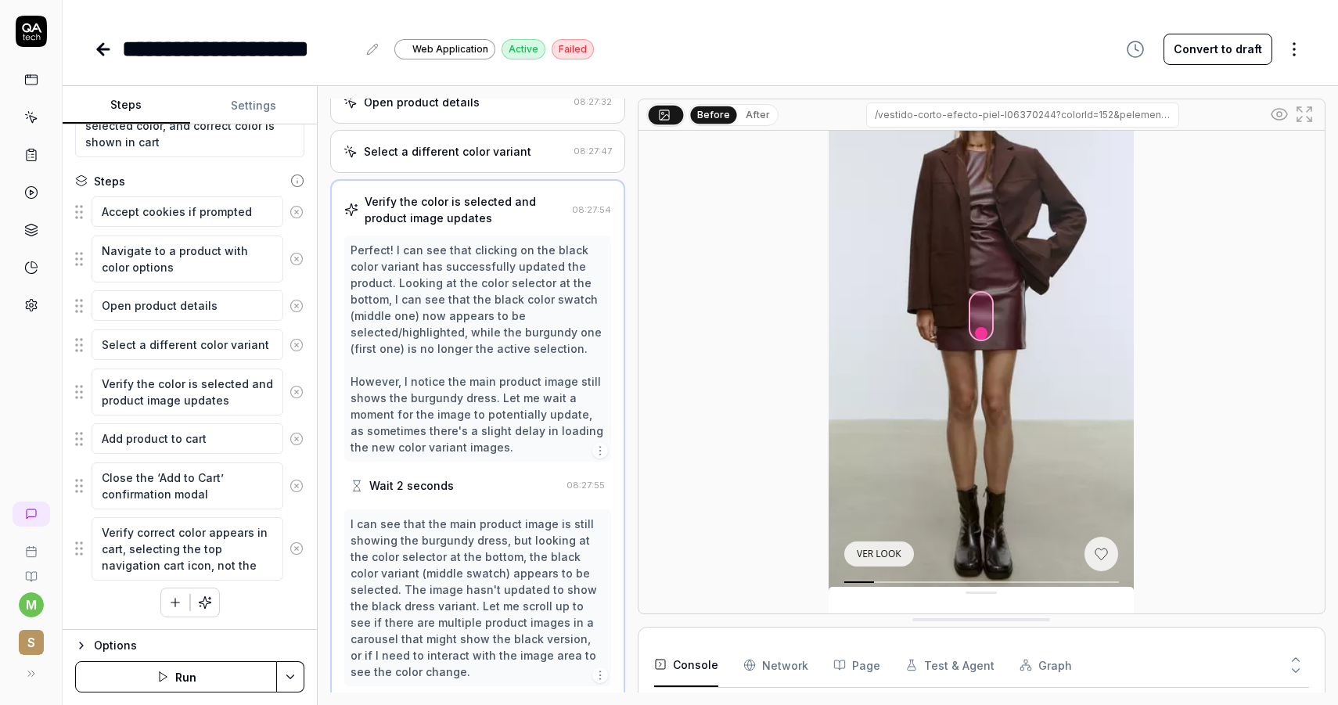
scroll to position [195, 0]
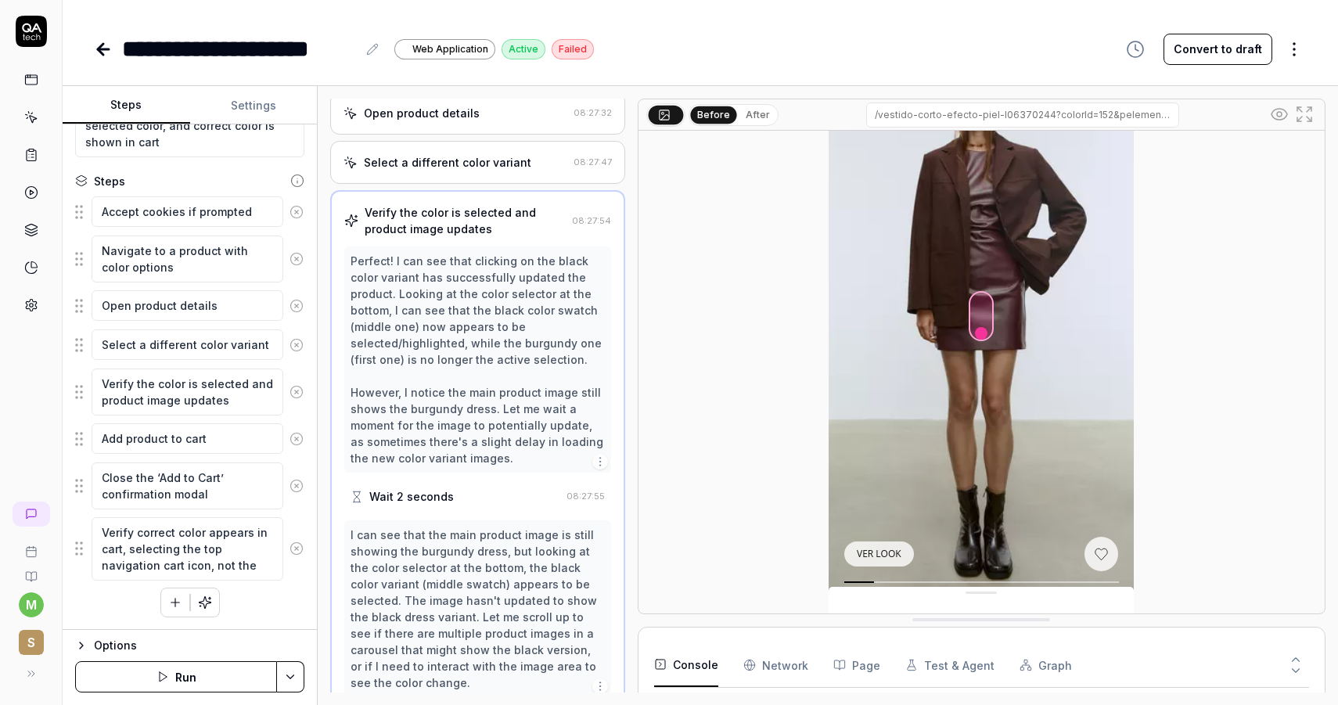
click at [470, 171] on div "Select a different color variant" at bounding box center [447, 162] width 167 height 16
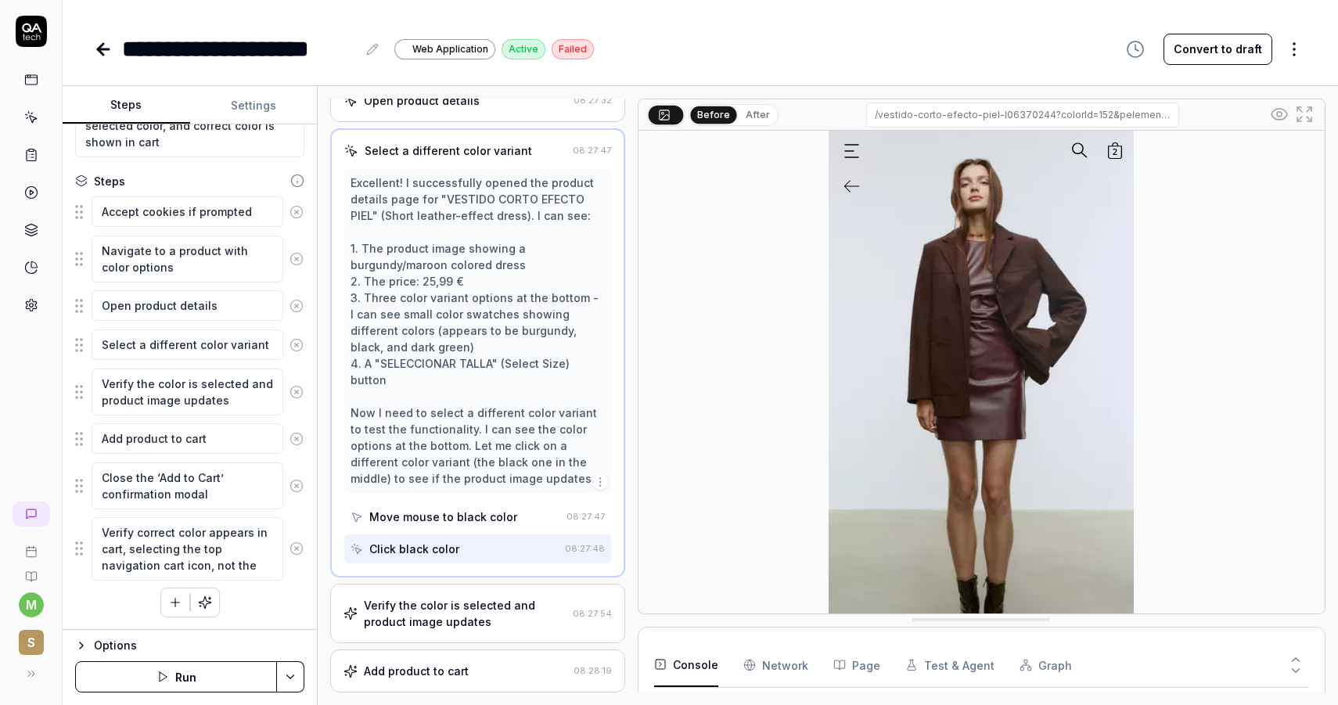
scroll to position [435, 0]
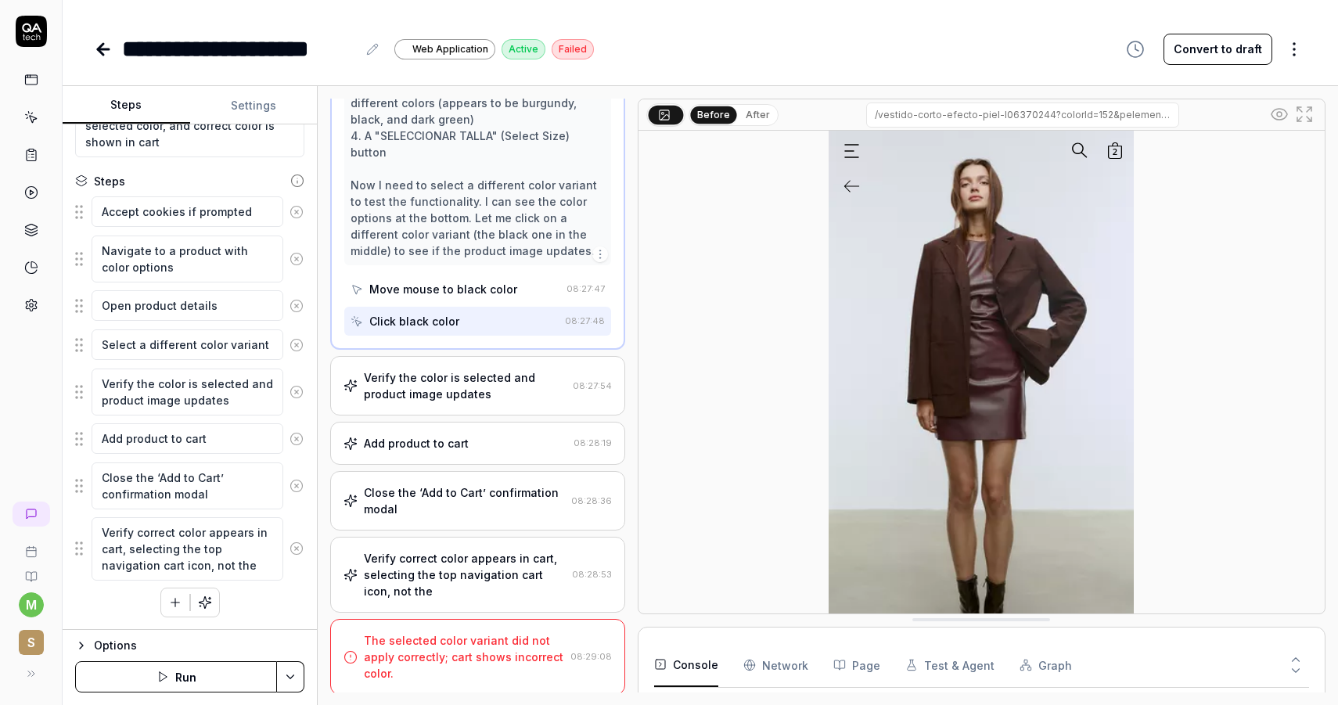
click at [486, 370] on div "Verify the color is selected and product image updates" at bounding box center [465, 385] width 203 height 33
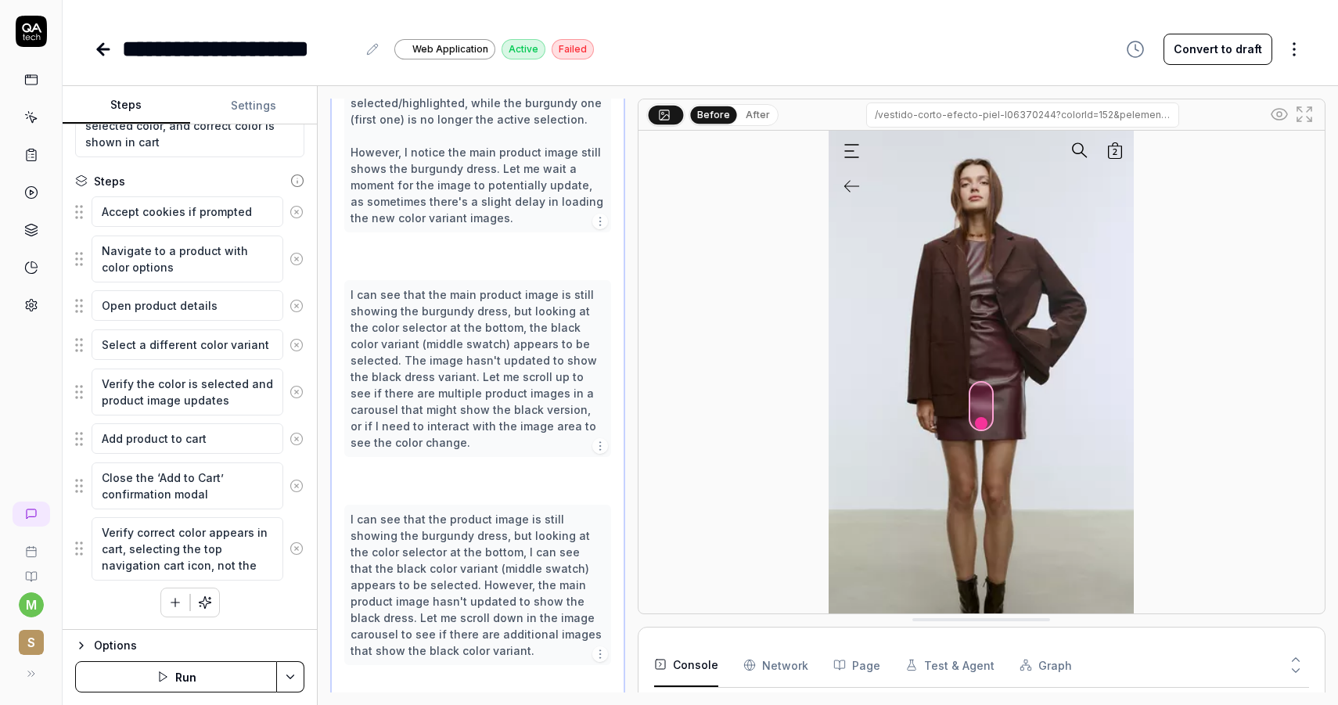
scroll to position [458, 0]
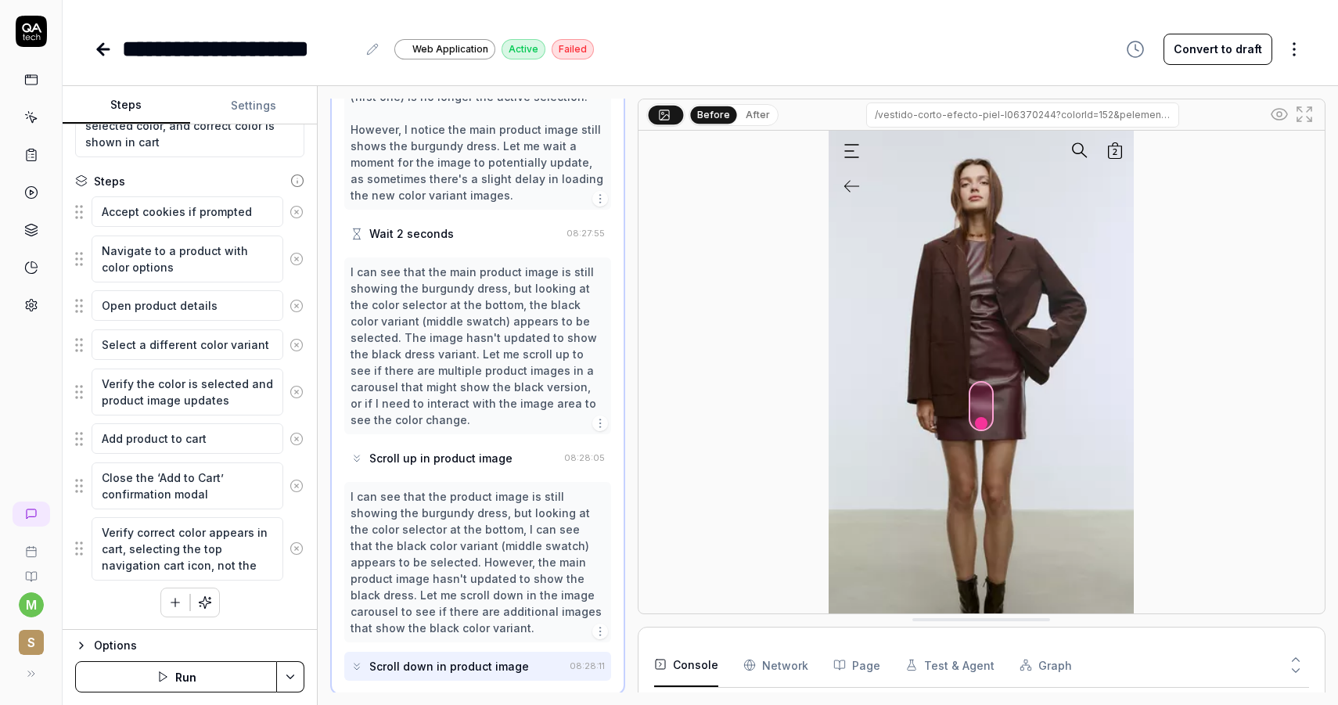
click at [473, 248] on div "Wait 2 seconds" at bounding box center [456, 233] width 210 height 29
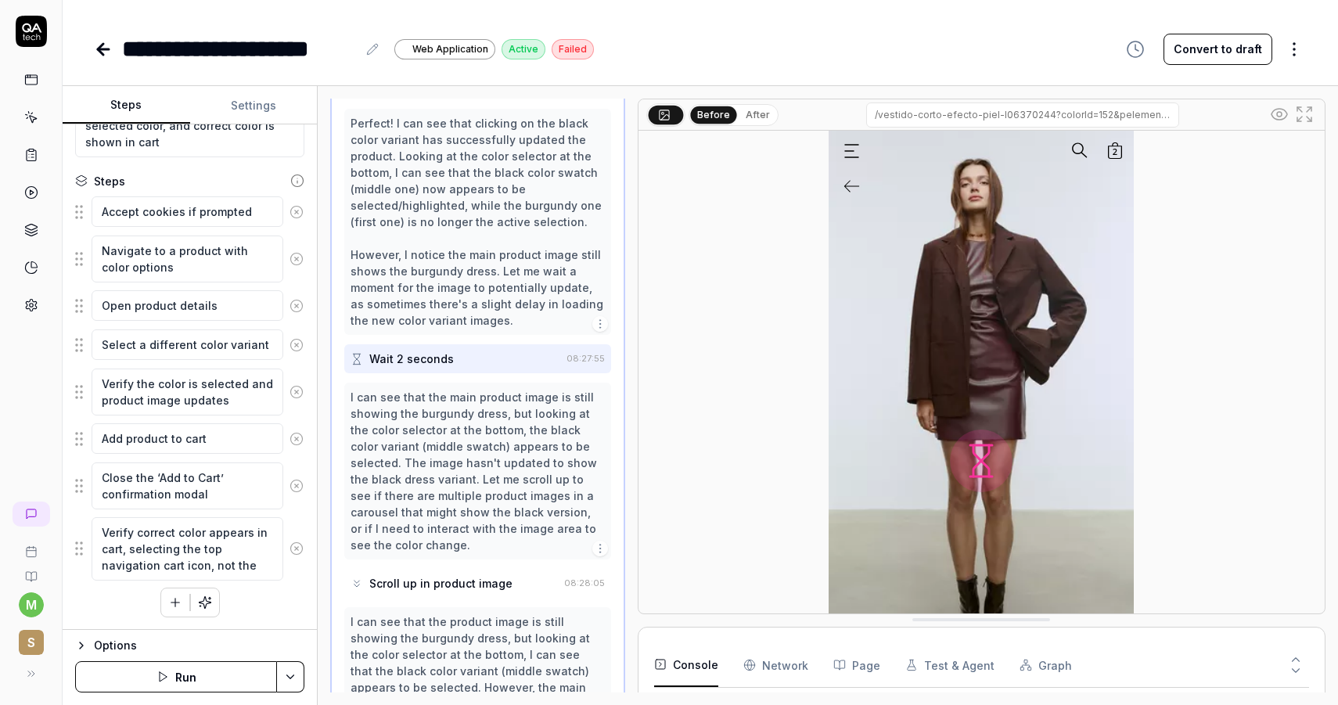
scroll to position [0, 0]
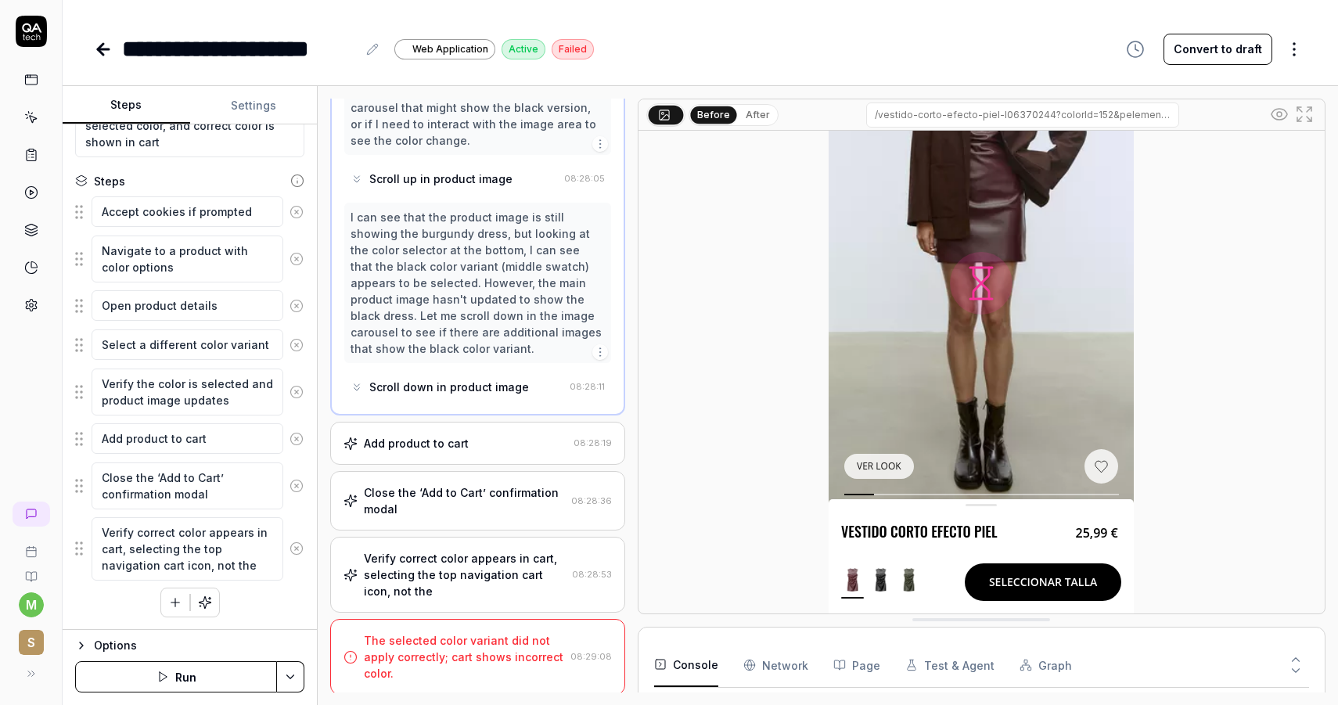
click at [463, 429] on div "Add product to cart 08:28:19" at bounding box center [477, 443] width 295 height 43
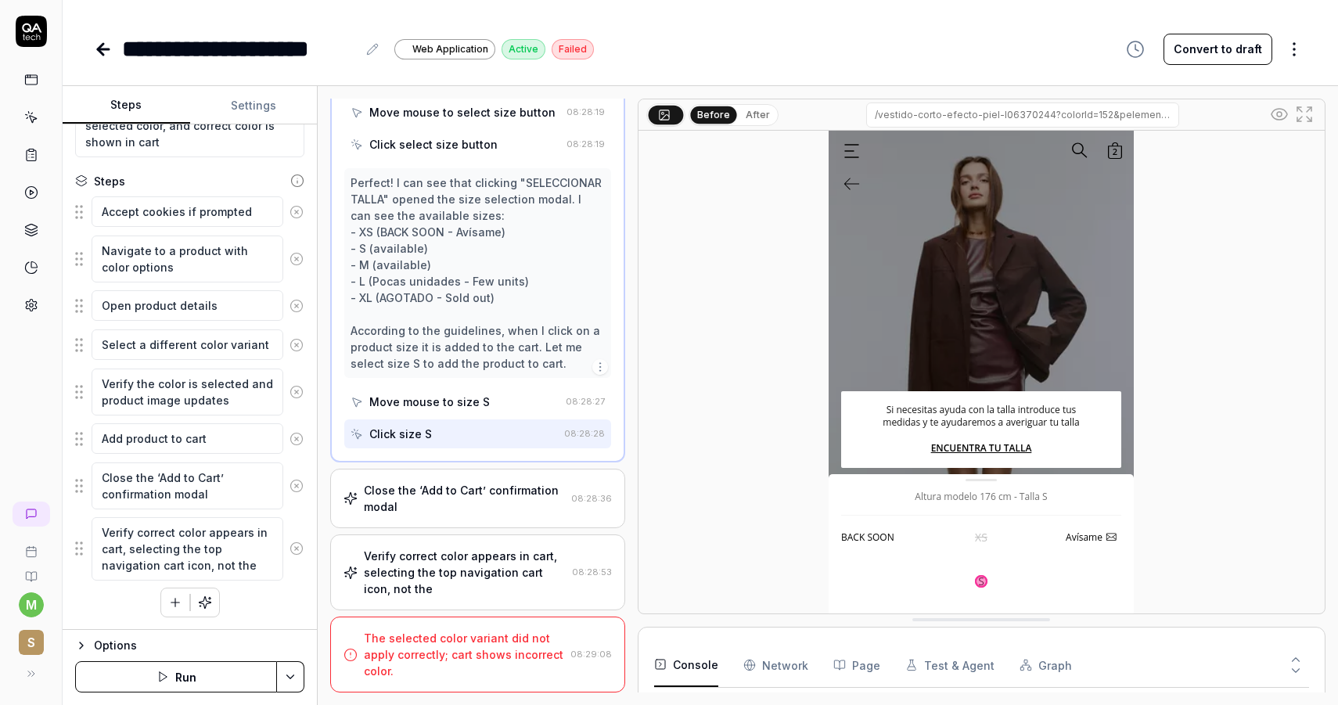
click at [464, 502] on div "Close the ‘Add to Cart’ confirmation modal" at bounding box center [464, 498] width 201 height 33
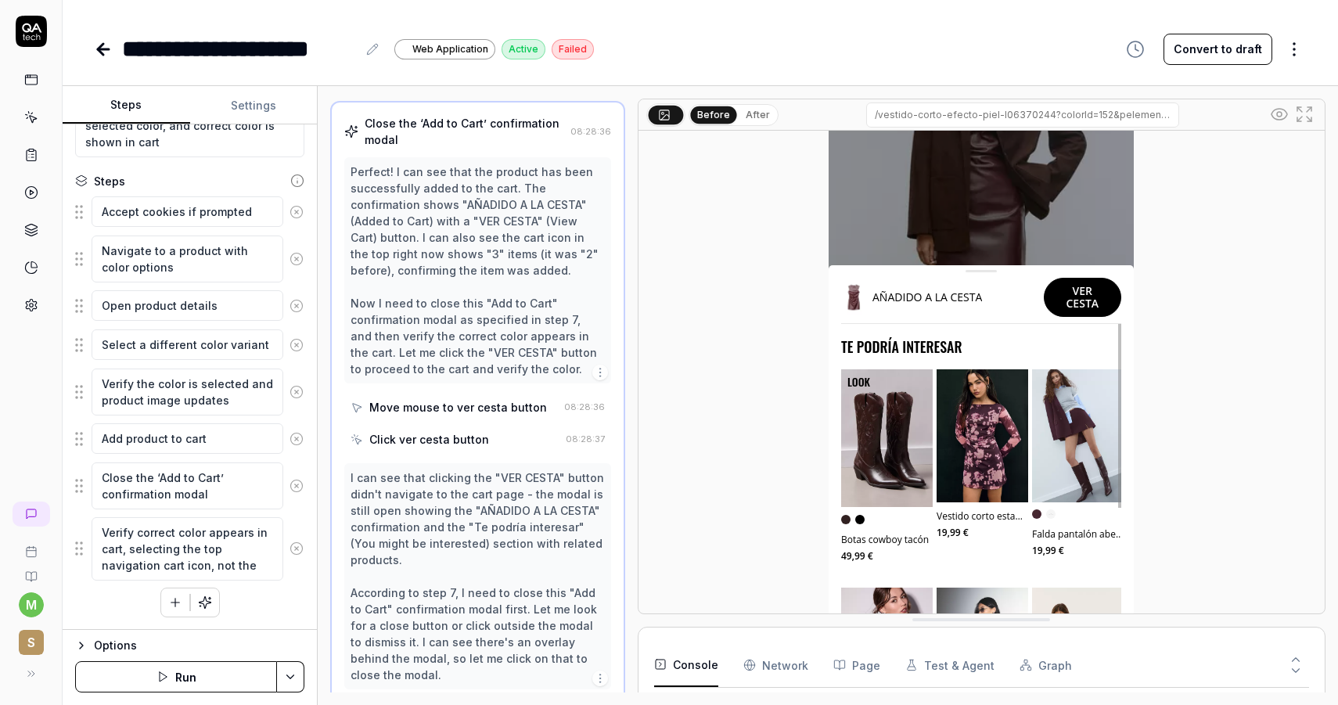
scroll to position [405, 0]
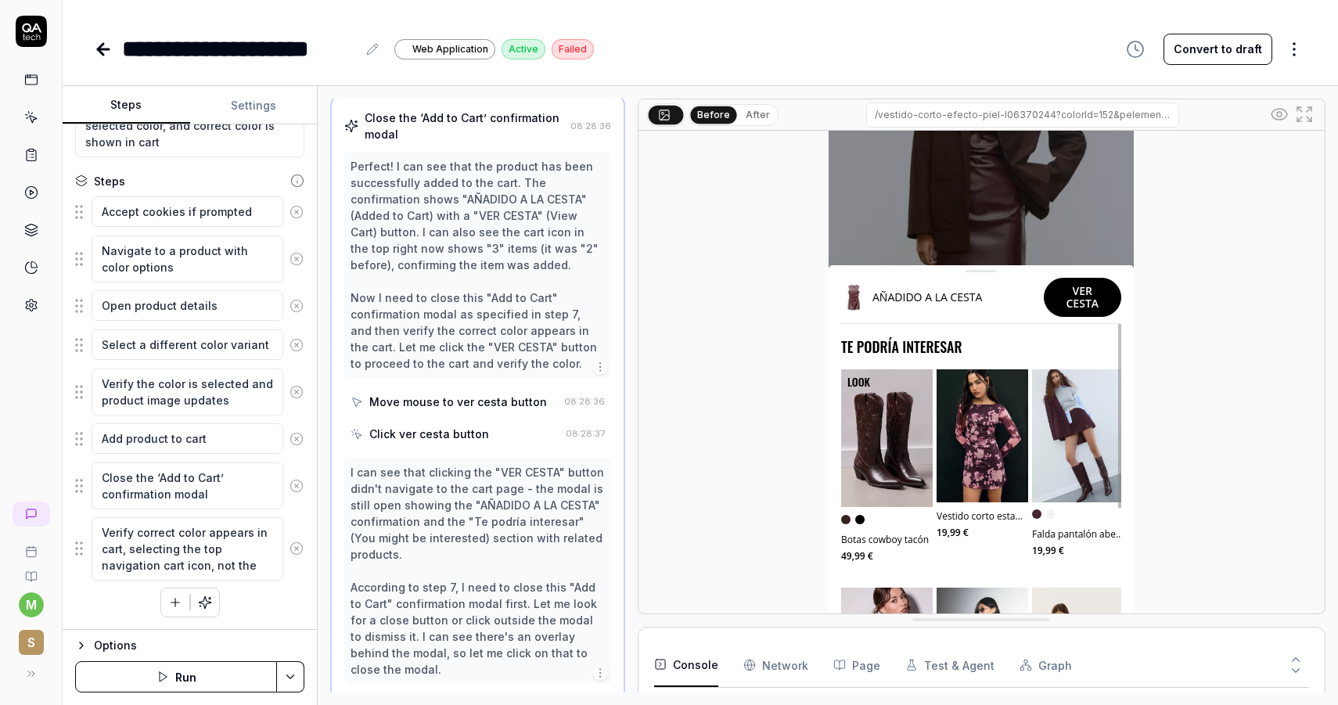
click at [509, 410] on div "Move mouse to ver cesta button" at bounding box center [458, 402] width 178 height 16
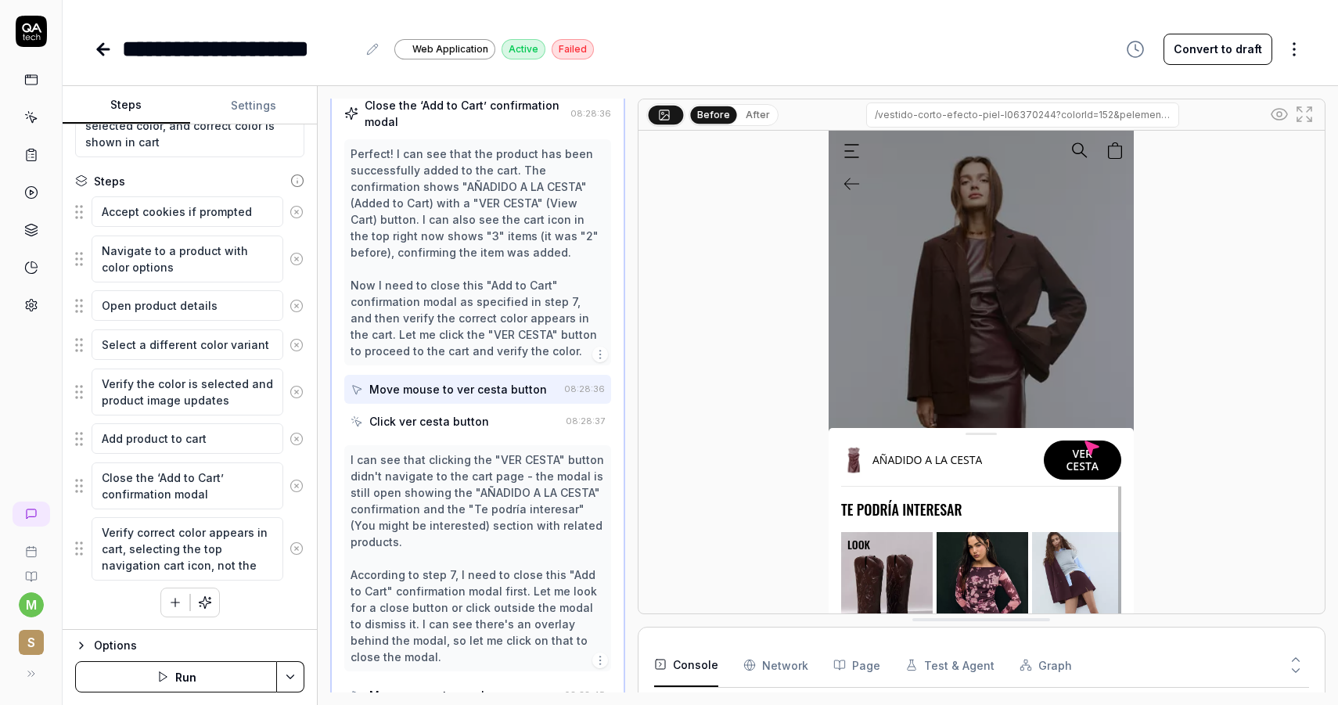
scroll to position [423, 0]
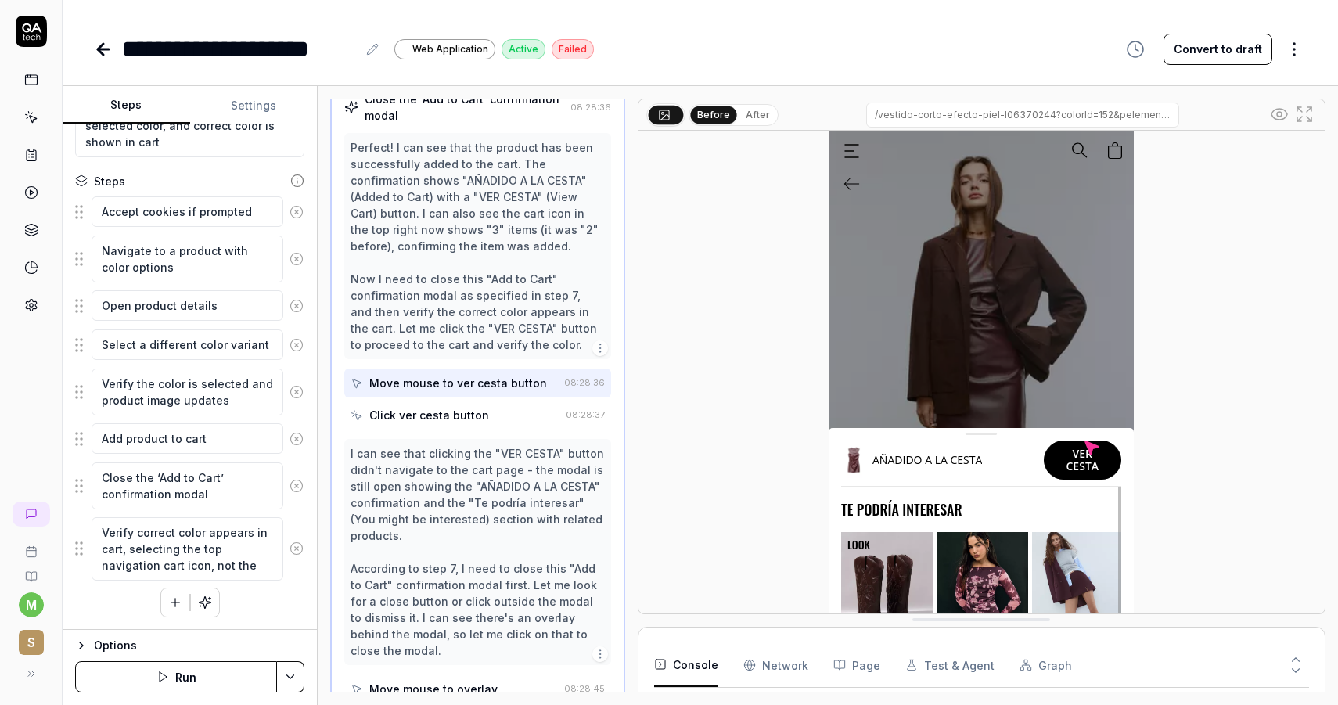
click at [506, 427] on div "Click ver cesta button" at bounding box center [455, 415] width 209 height 29
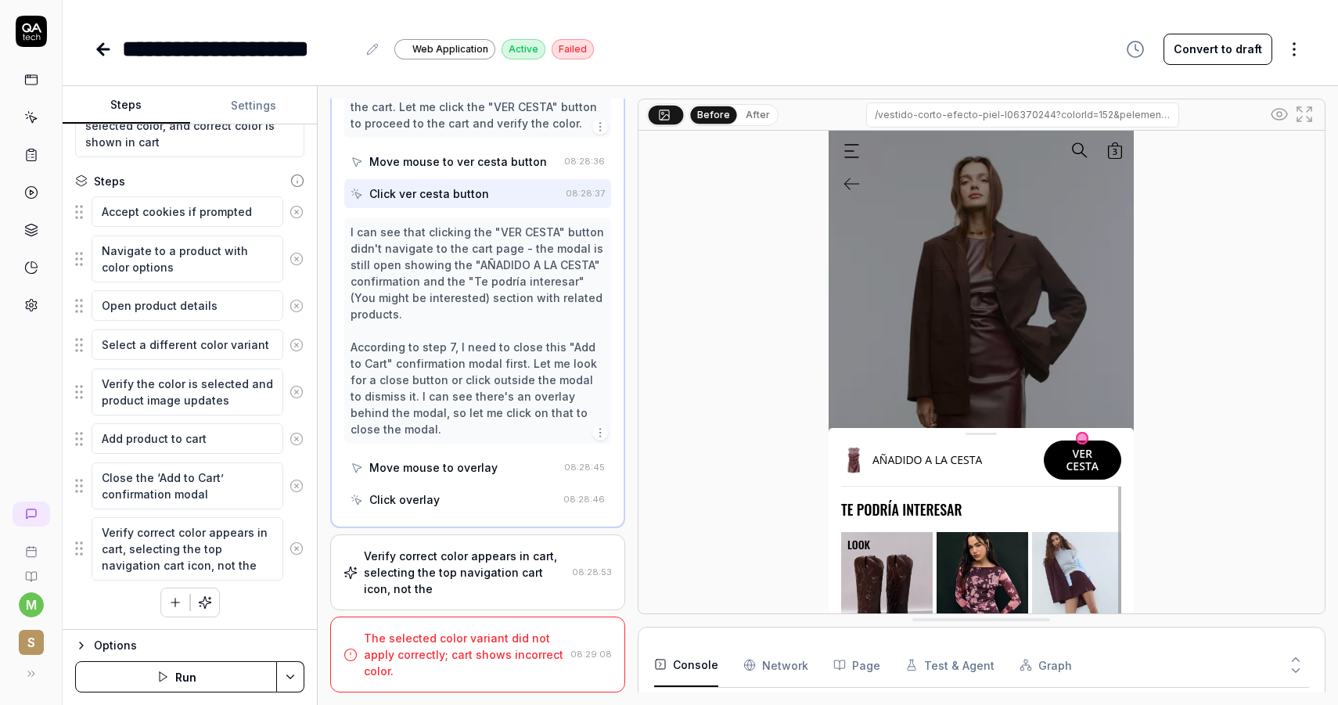
scroll to position [659, 0]
click at [478, 464] on div "Move mouse to overlay" at bounding box center [433, 467] width 128 height 16
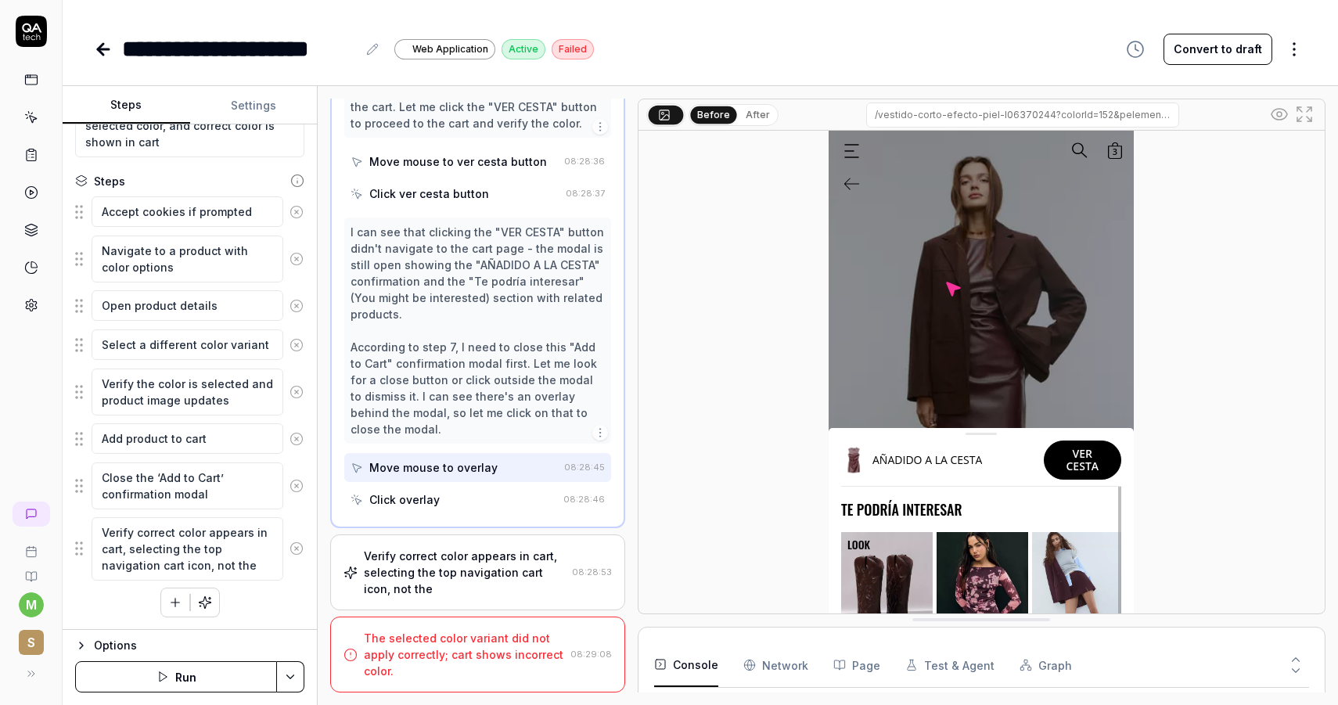
click at [491, 505] on div "Click overlay" at bounding box center [454, 499] width 207 height 29
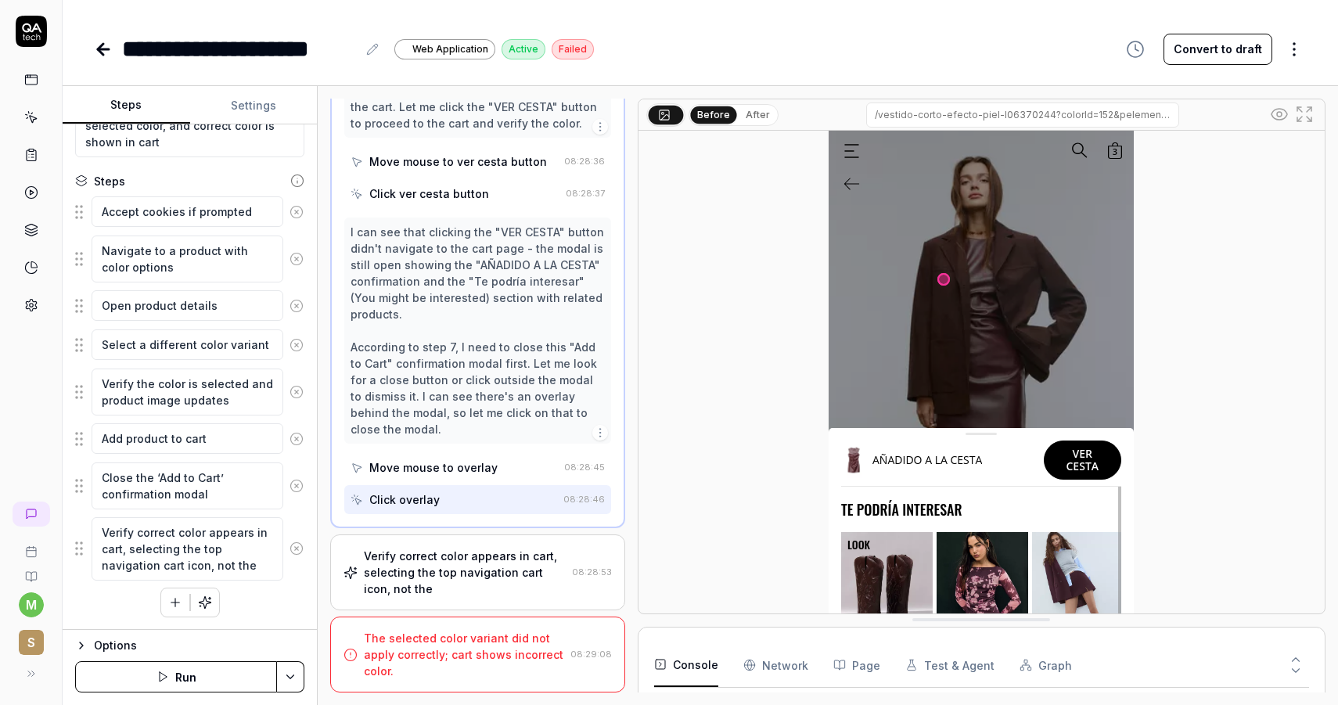
click at [491, 566] on div "Verify correct color appears in cart, selecting the top navigation cart icon, n…" at bounding box center [465, 572] width 202 height 49
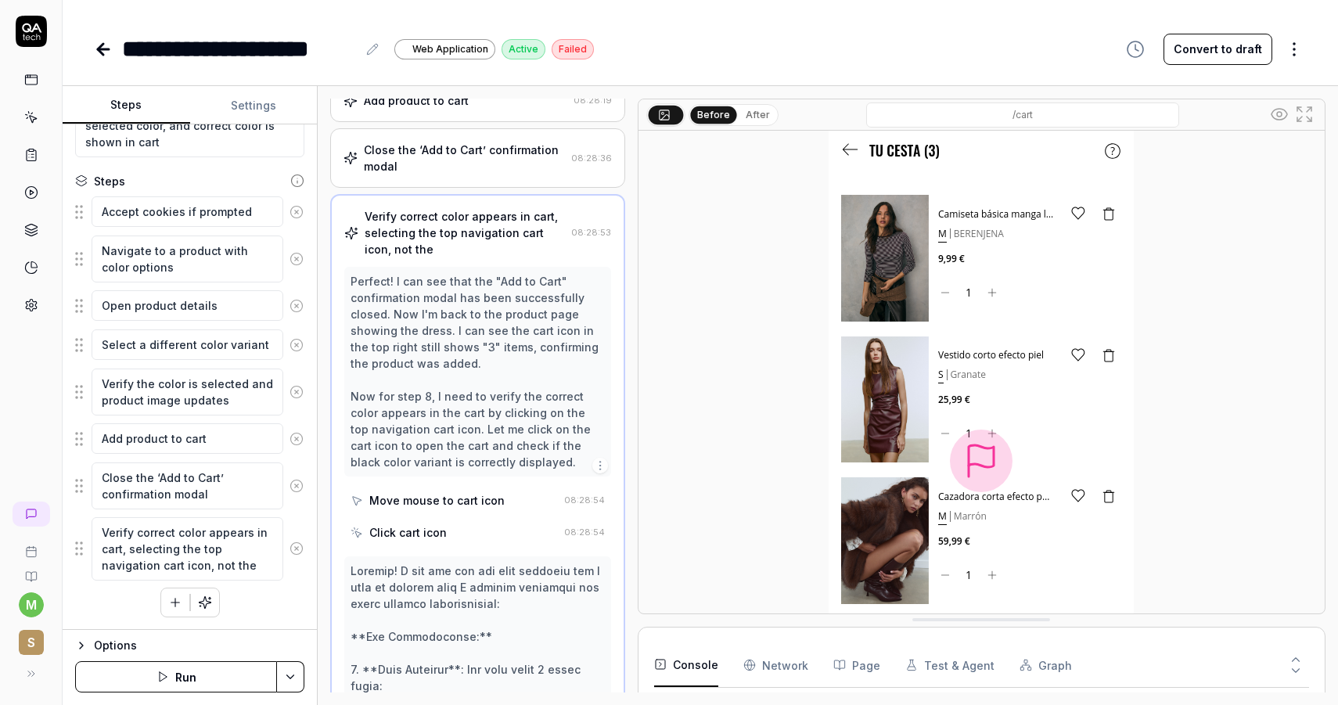
scroll to position [376, 0]
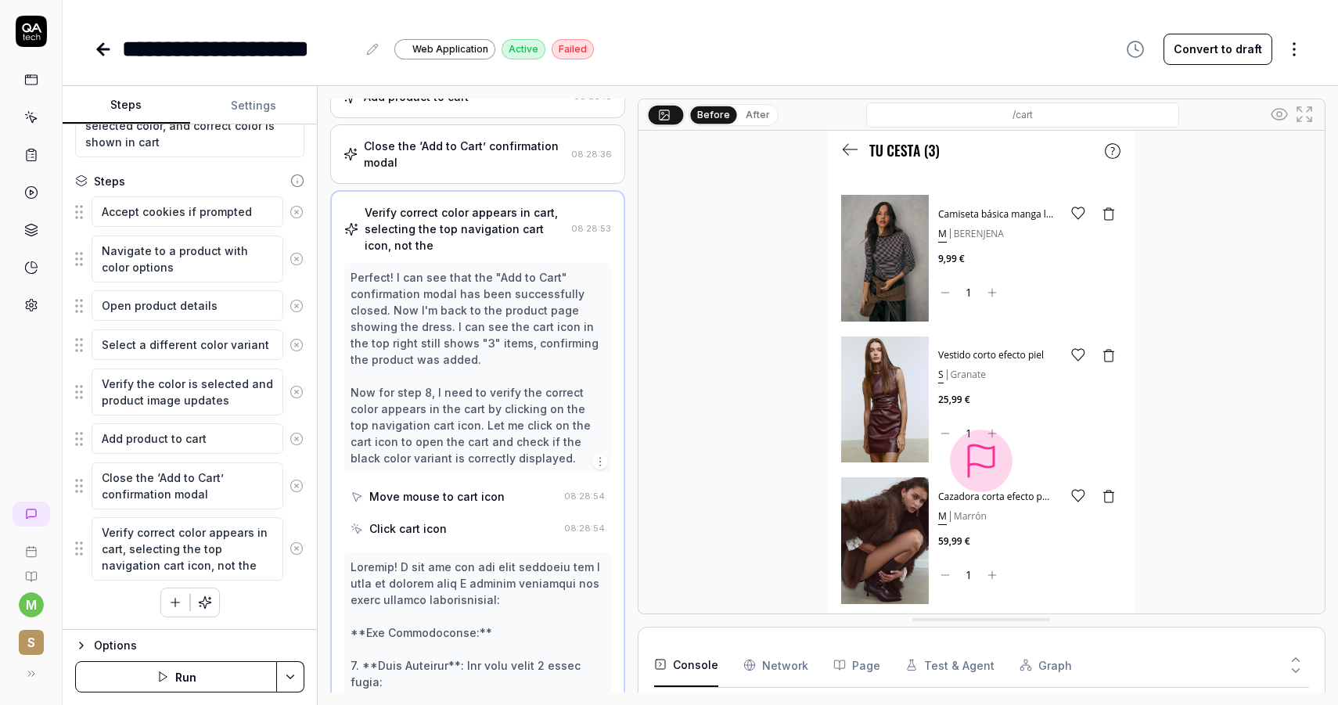
click at [481, 505] on div "Move mouse to cart icon" at bounding box center [436, 496] width 135 height 16
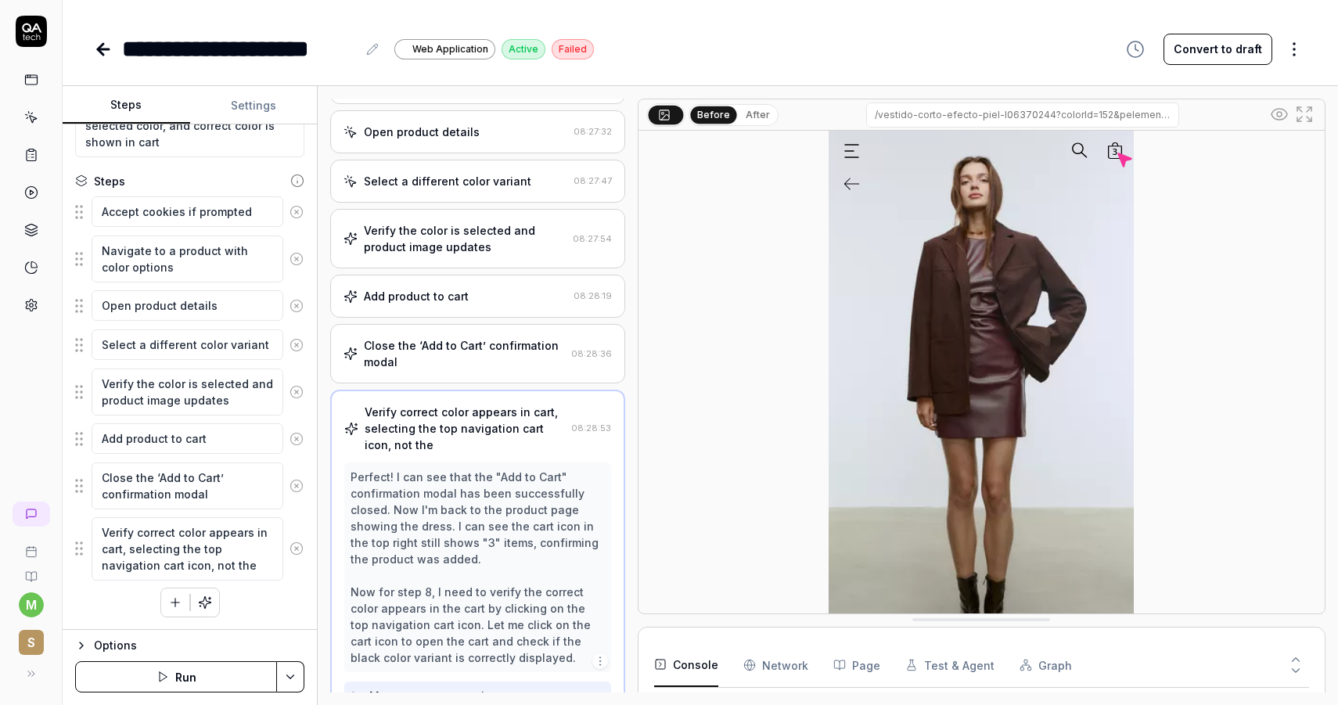
scroll to position [173, 0]
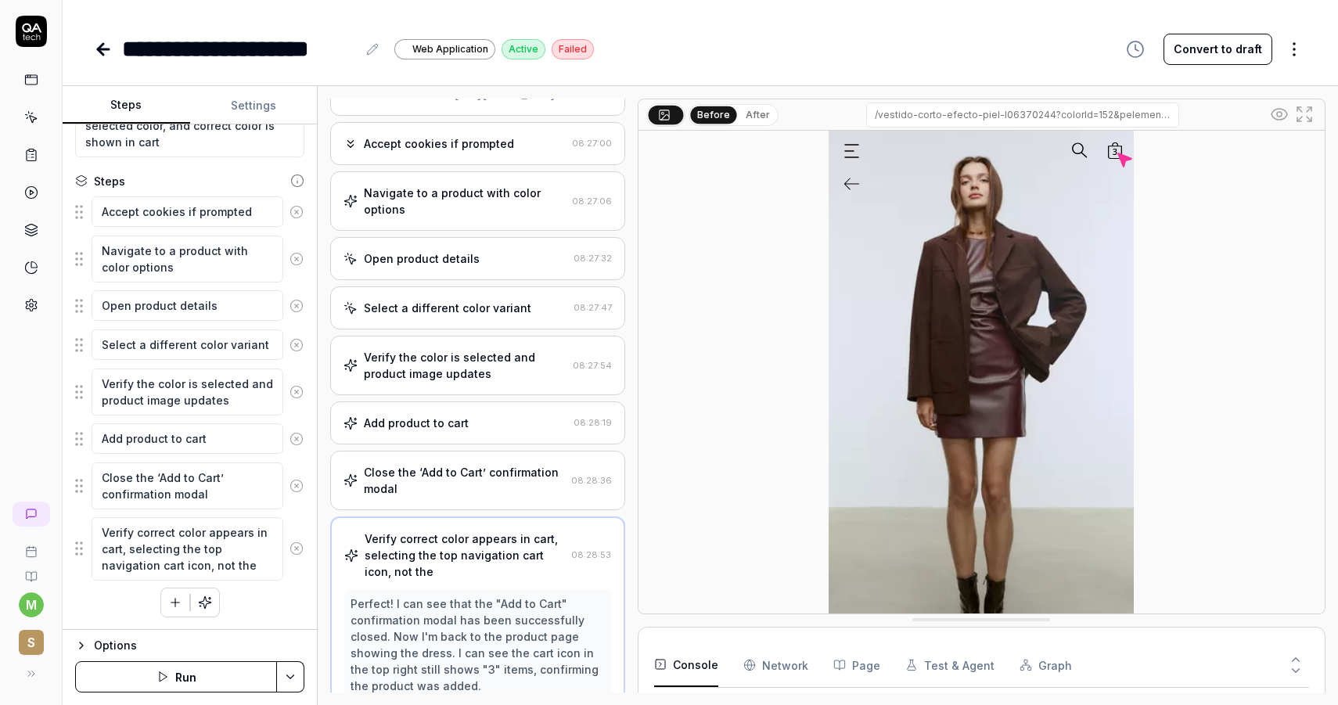
scroll to position [0, 0]
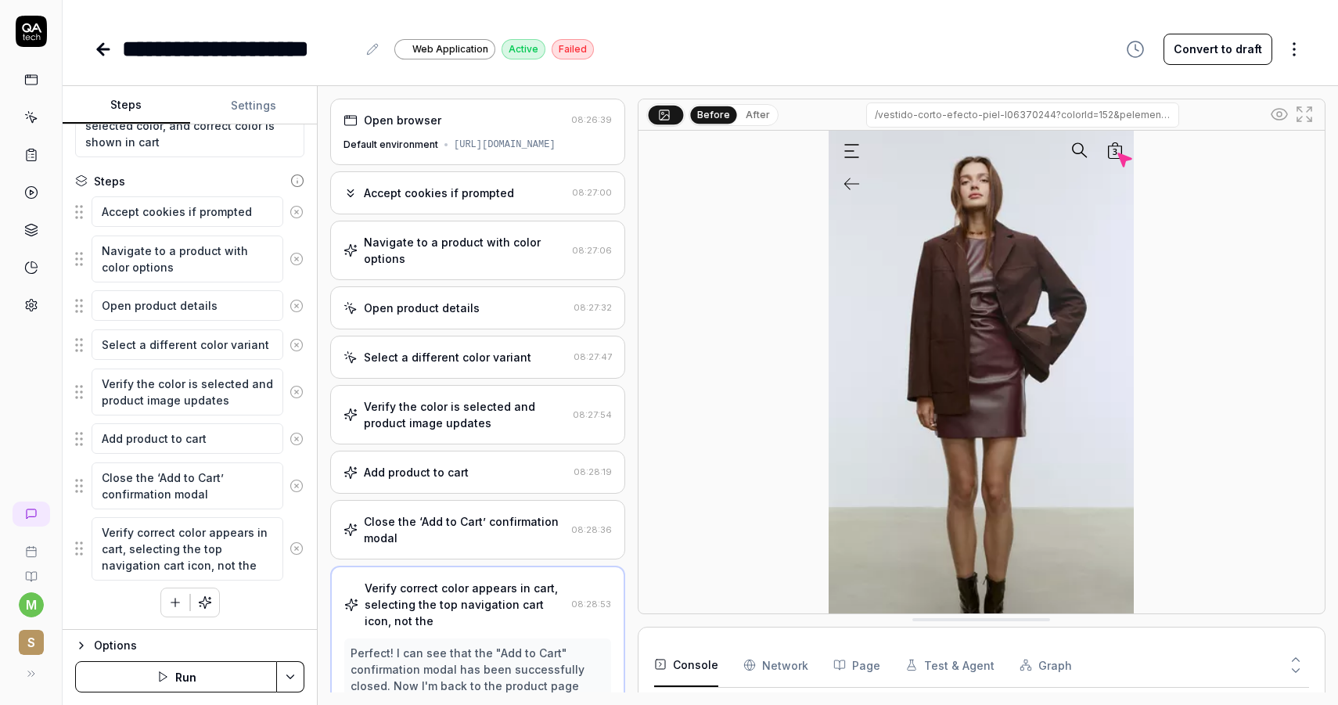
click at [448, 201] on div "Accept cookies if prompted" at bounding box center [439, 193] width 150 height 16
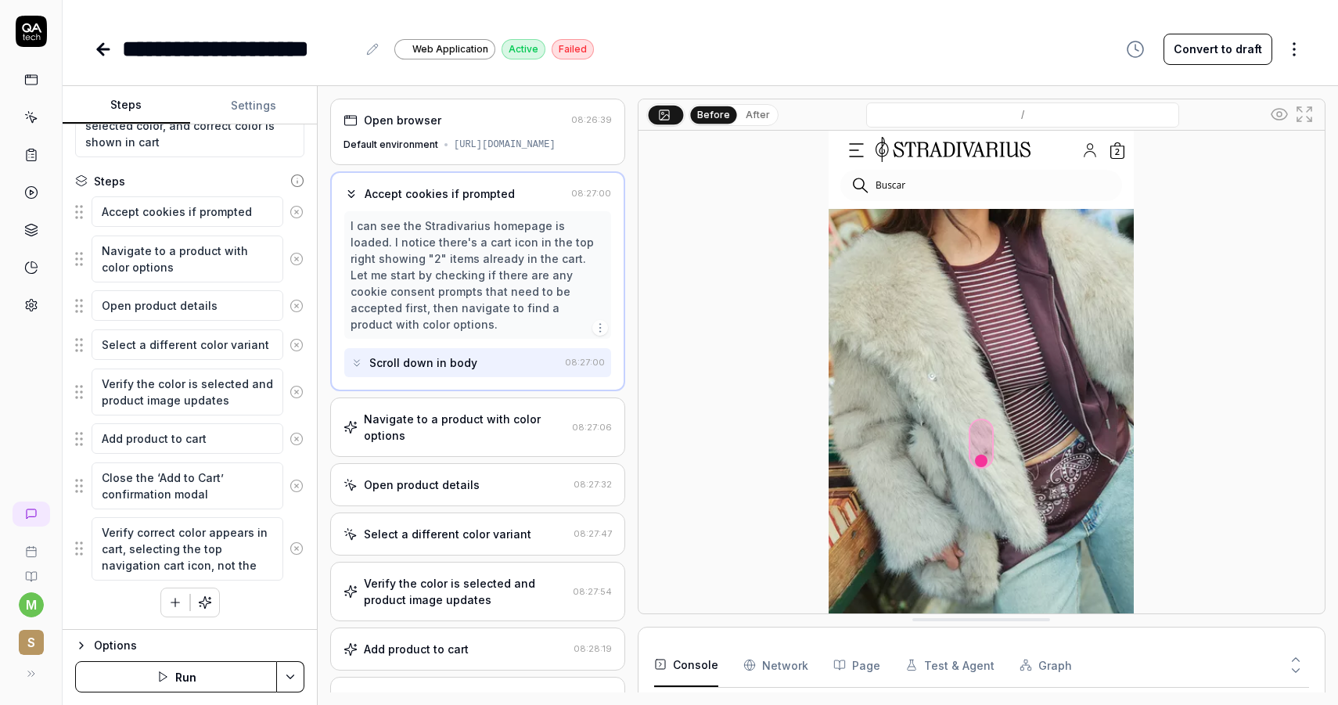
click at [452, 444] on div "Navigate to a product with color options" at bounding box center [465, 427] width 202 height 33
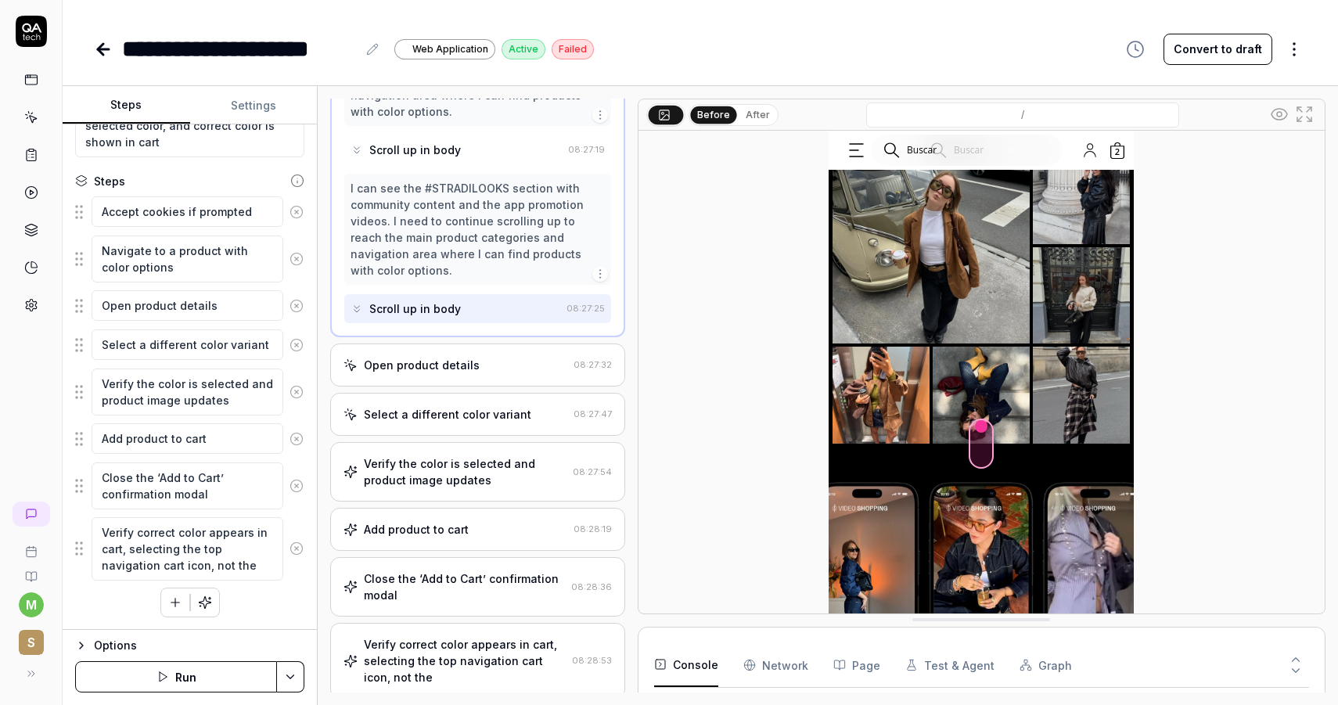
click at [446, 357] on div "Open product details" at bounding box center [422, 365] width 116 height 16
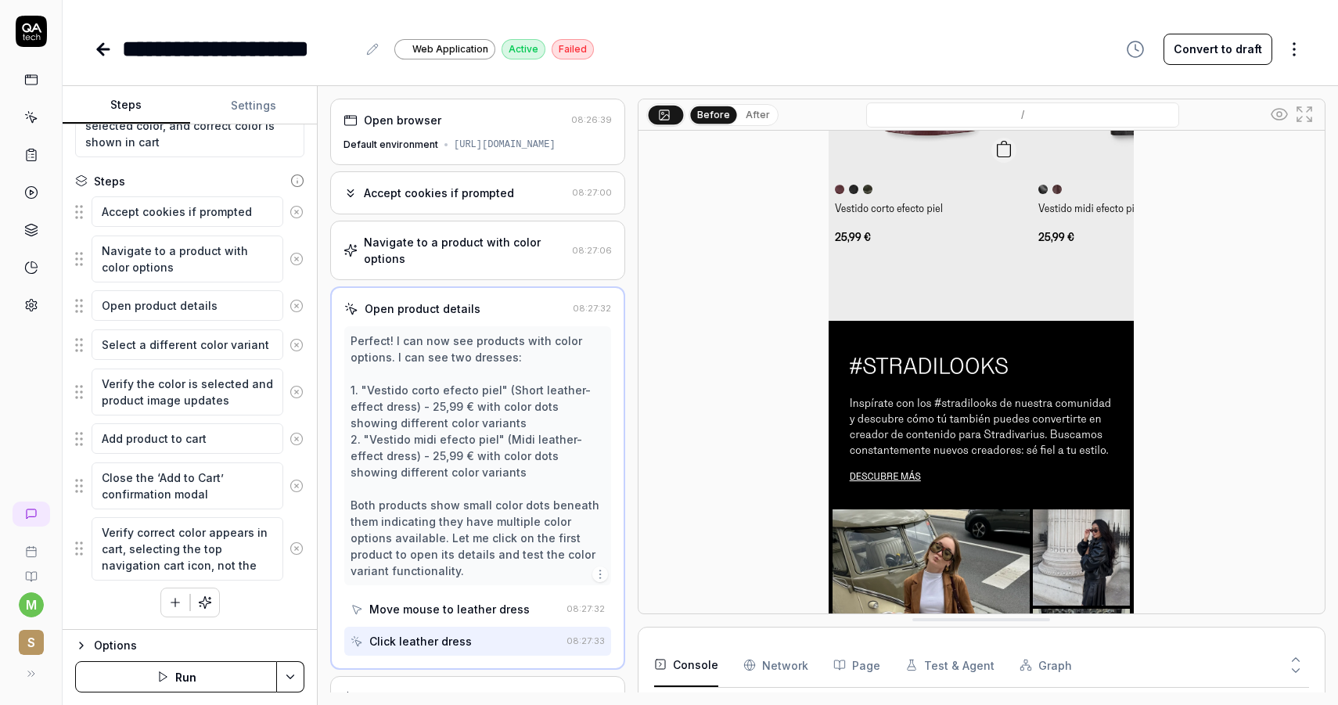
scroll to position [146, 0]
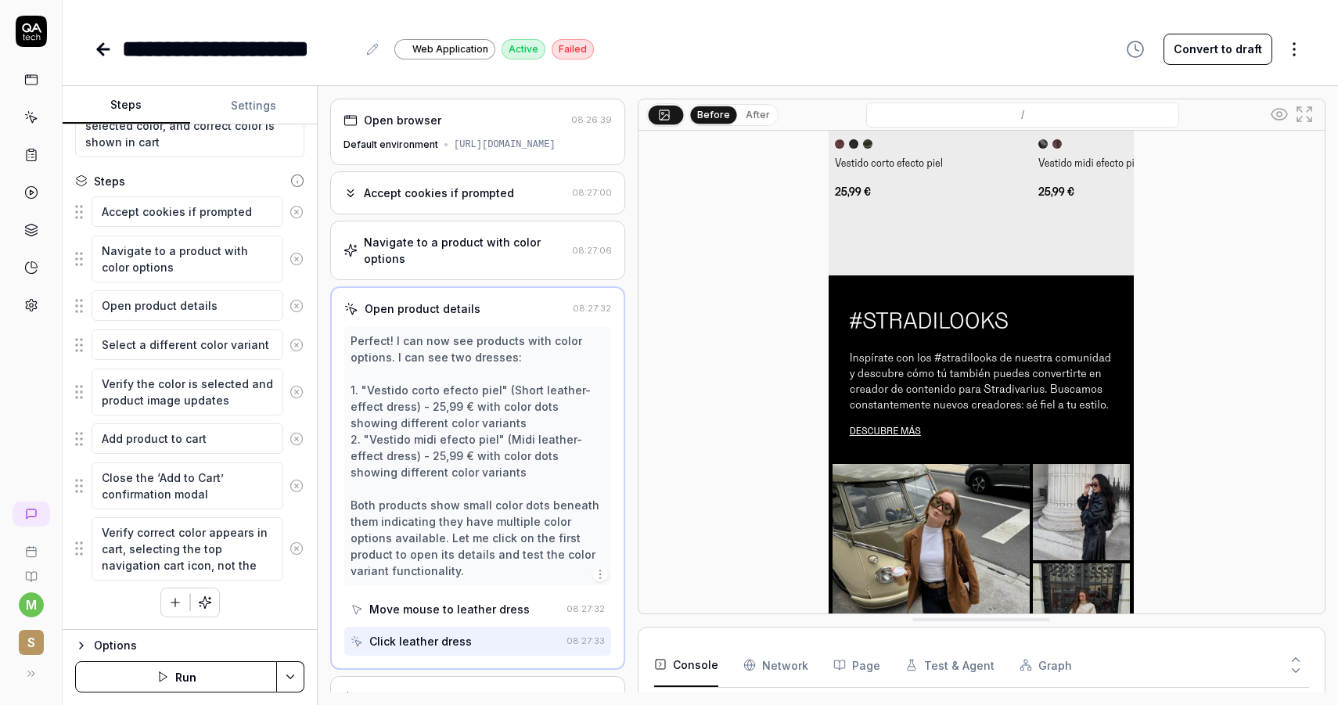
click at [97, 46] on icon at bounding box center [103, 49] width 19 height 19
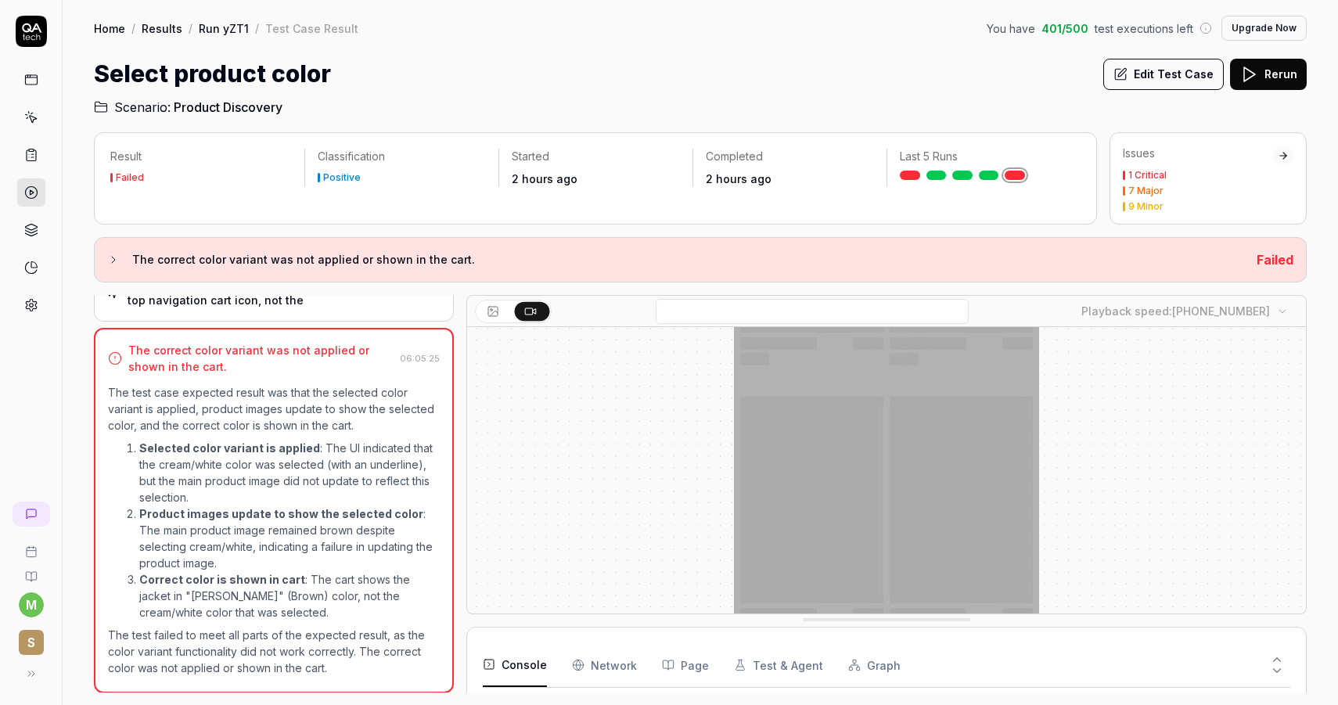
scroll to position [373, 0]
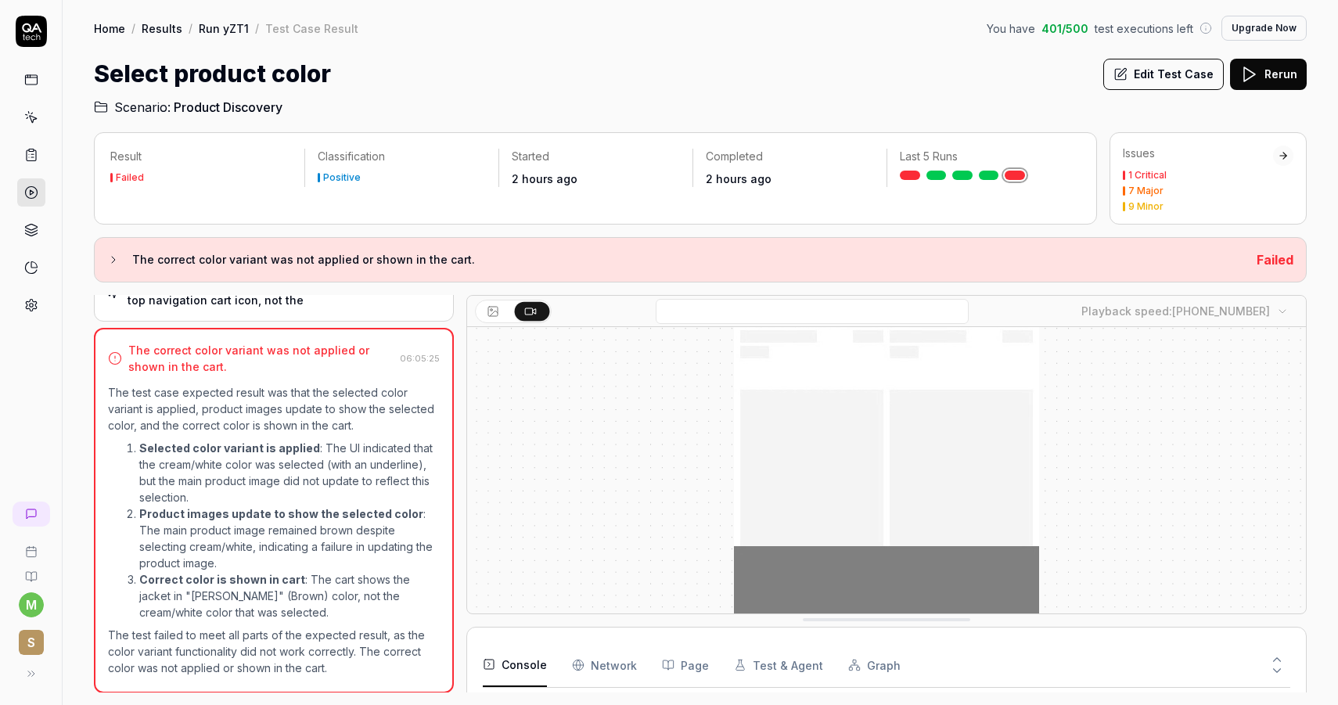
click at [1276, 311] on body "m S Home / Results / Run yZT1 / Test Case Result You have 401 / 500 test execut…" at bounding box center [669, 352] width 1338 height 705
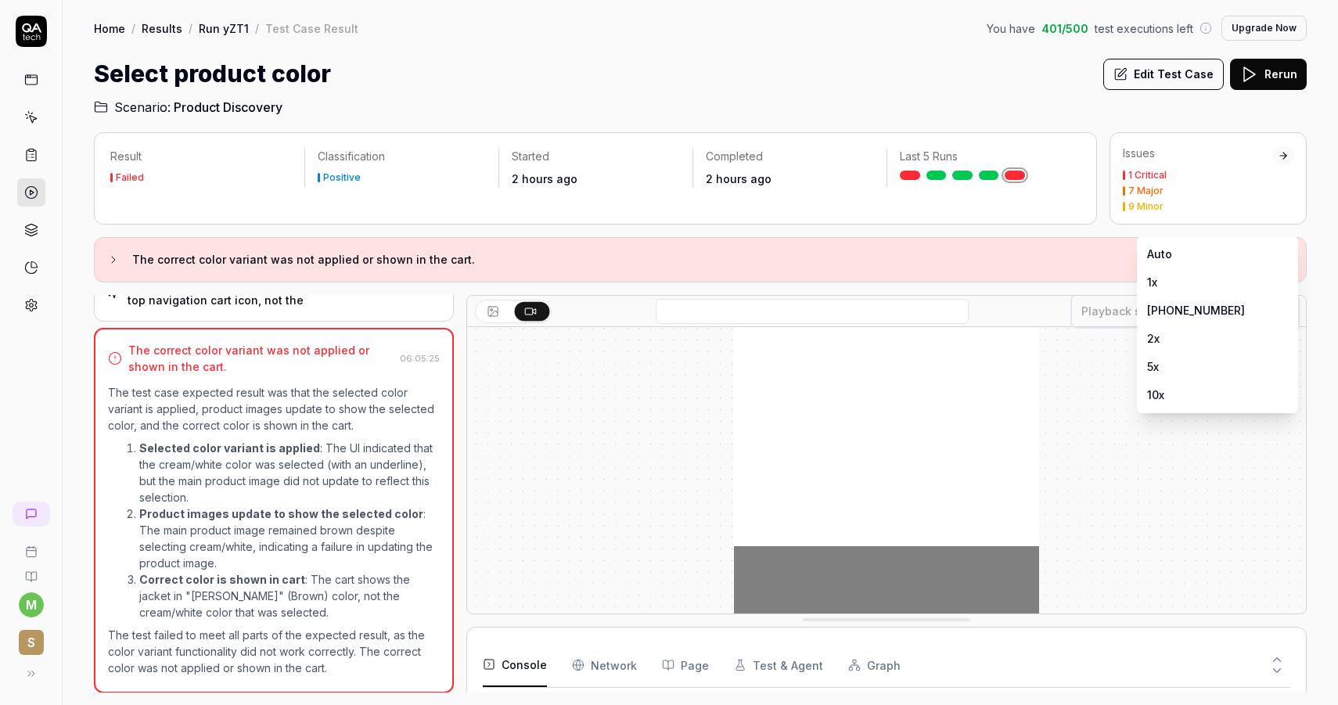
click at [1089, 473] on html "m S Home / Results / Run yZT1 / Test Case Result You have 401 / 500 test execut…" at bounding box center [669, 352] width 1338 height 705
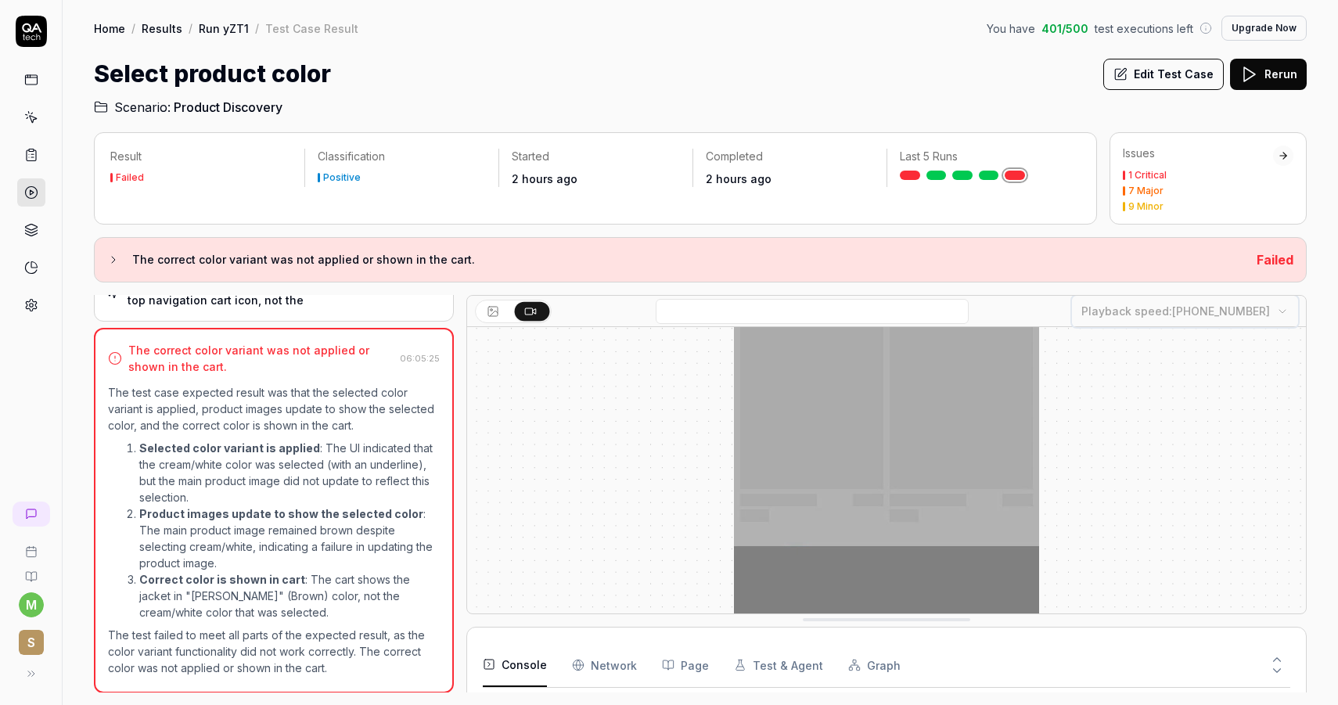
scroll to position [361, 0]
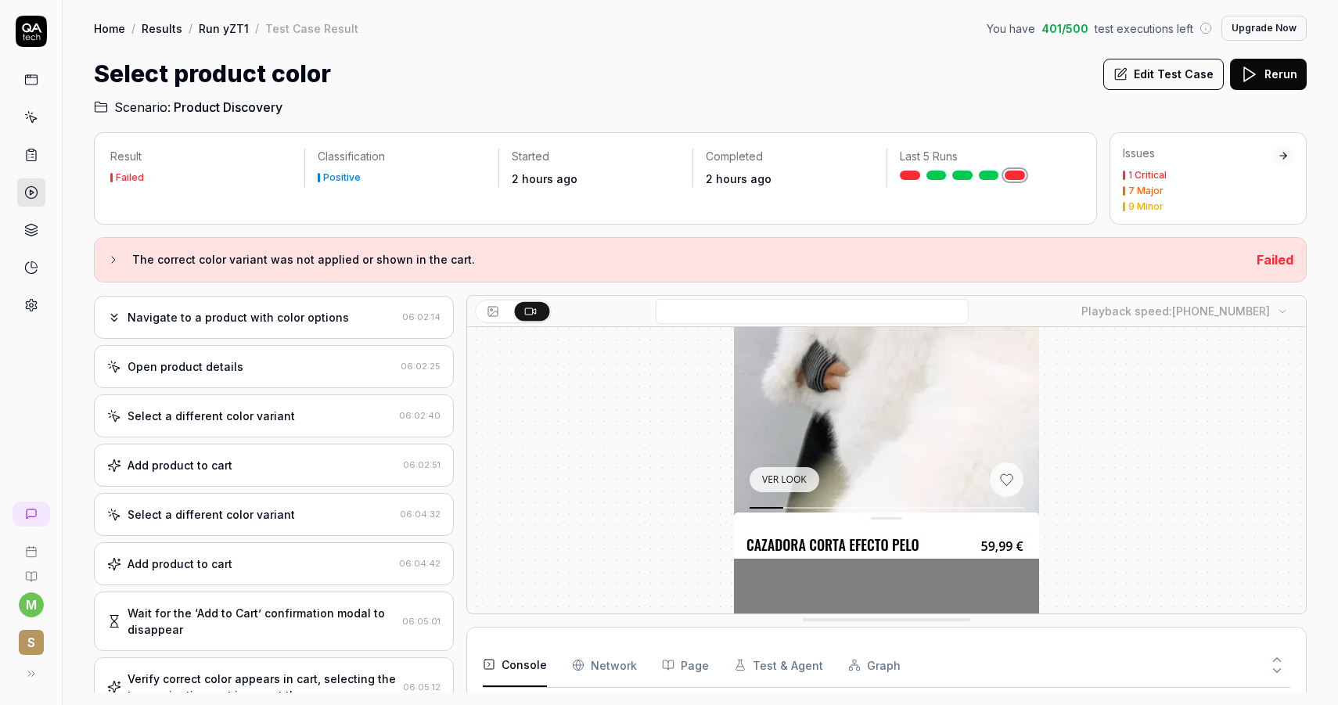
click at [254, 410] on div "Select a different color variant" at bounding box center [211, 416] width 167 height 16
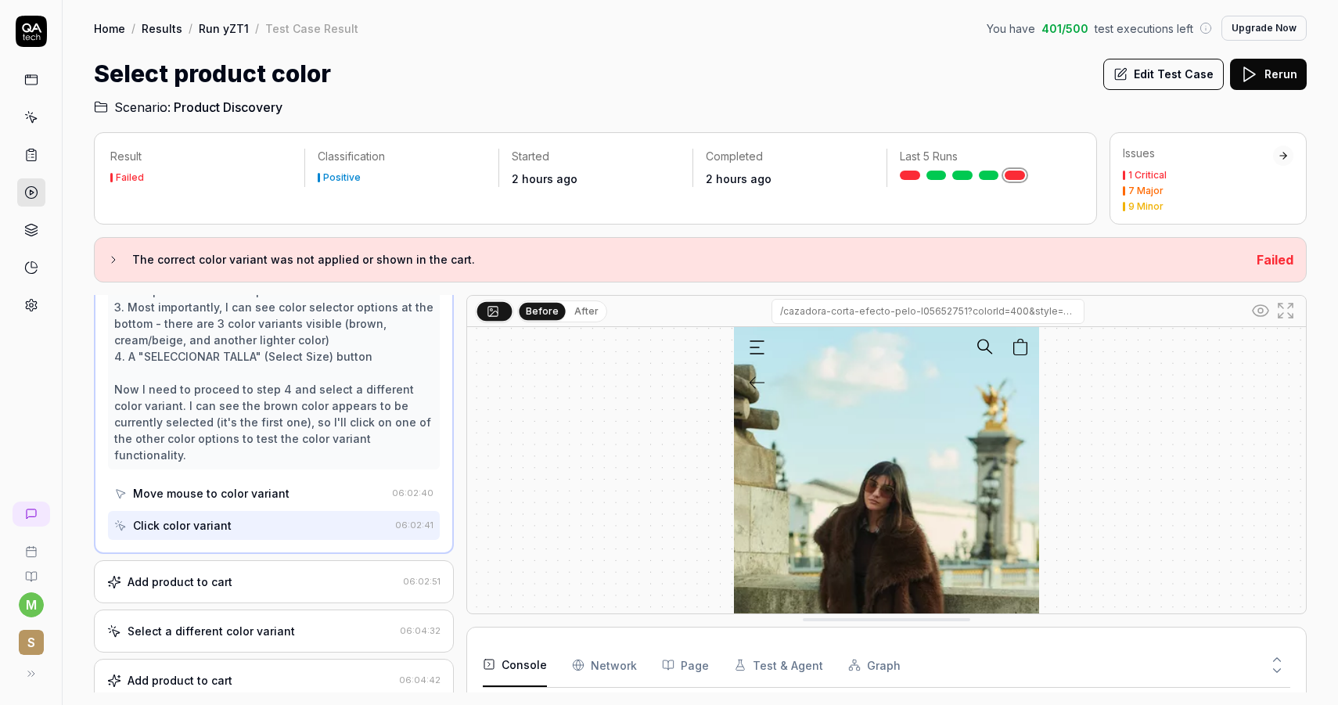
scroll to position [431, 0]
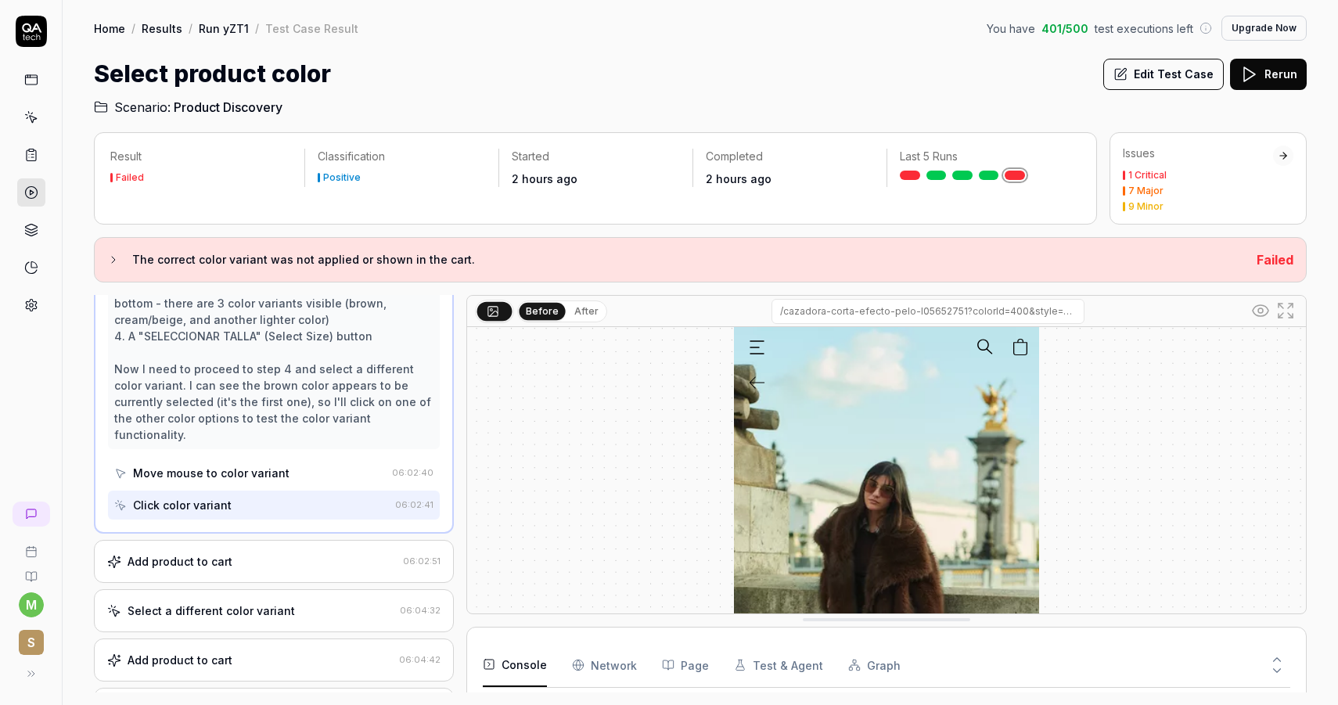
click at [272, 540] on div "Add product to cart 06:02:51" at bounding box center [274, 561] width 360 height 43
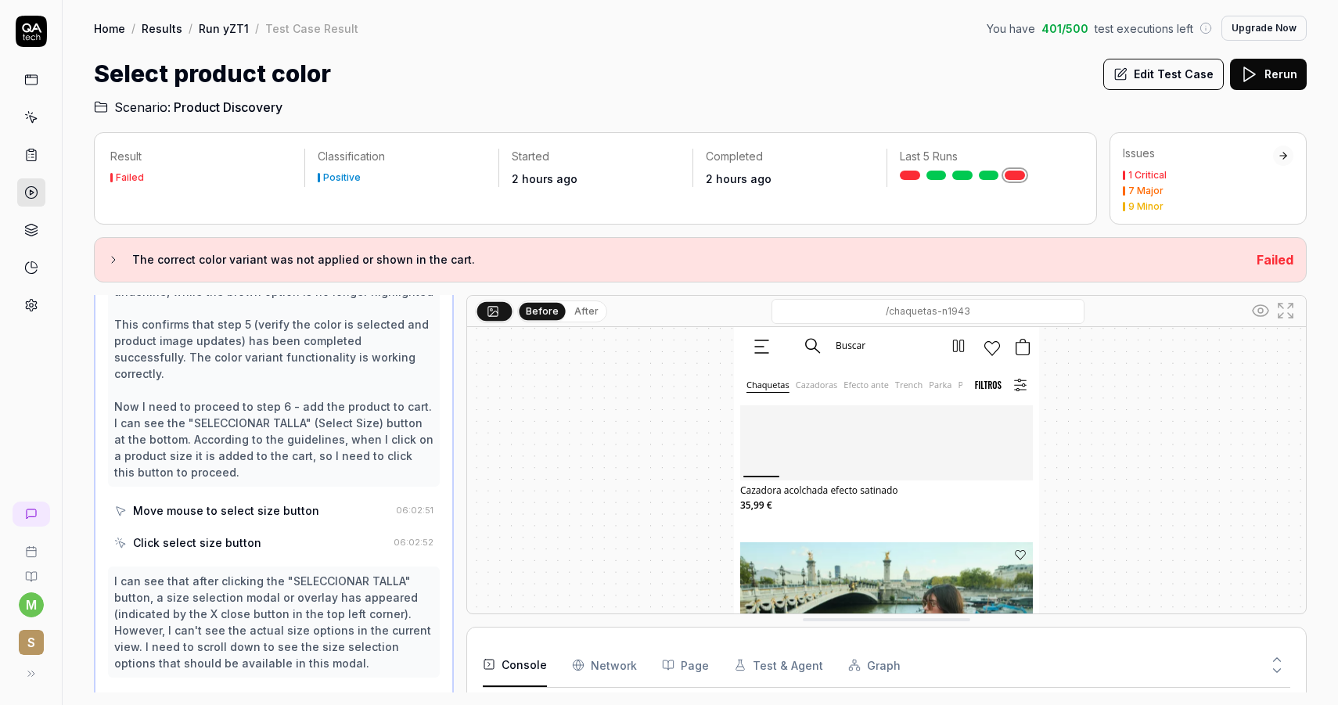
scroll to position [556, 0]
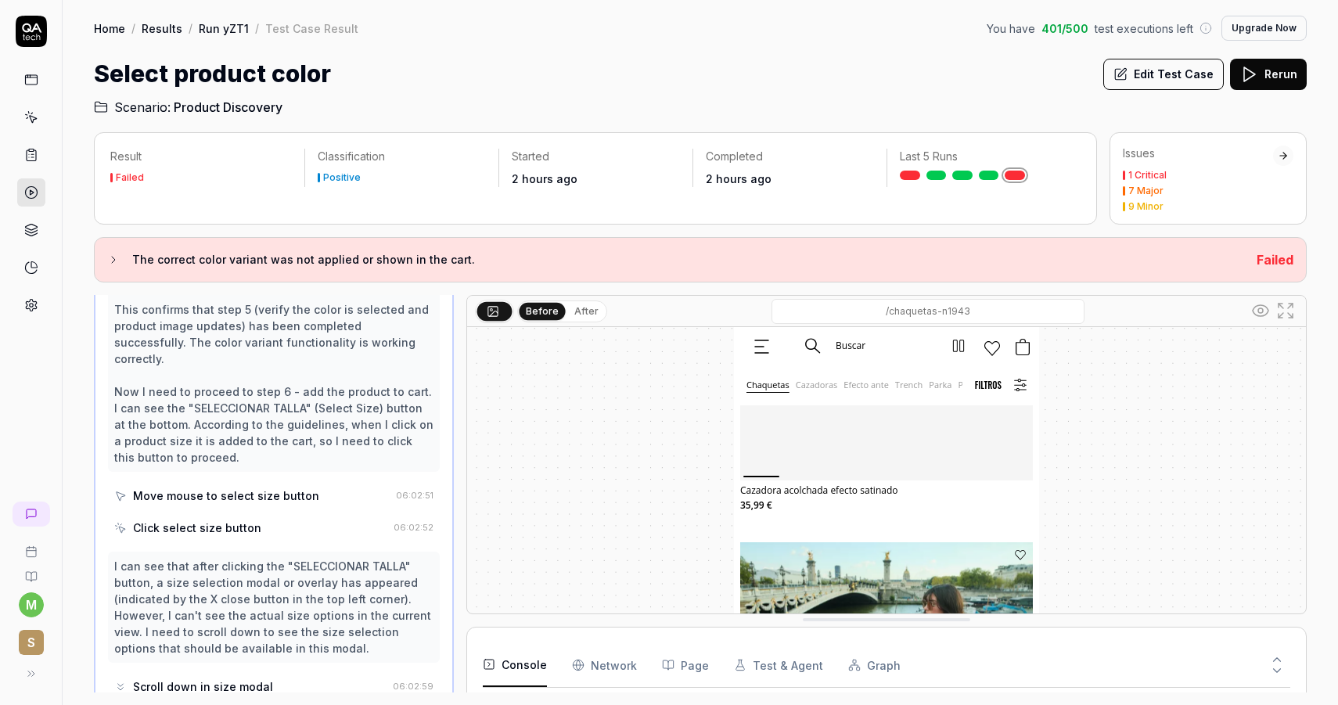
click at [277, 488] on div "Move mouse to select size button" at bounding box center [226, 496] width 186 height 16
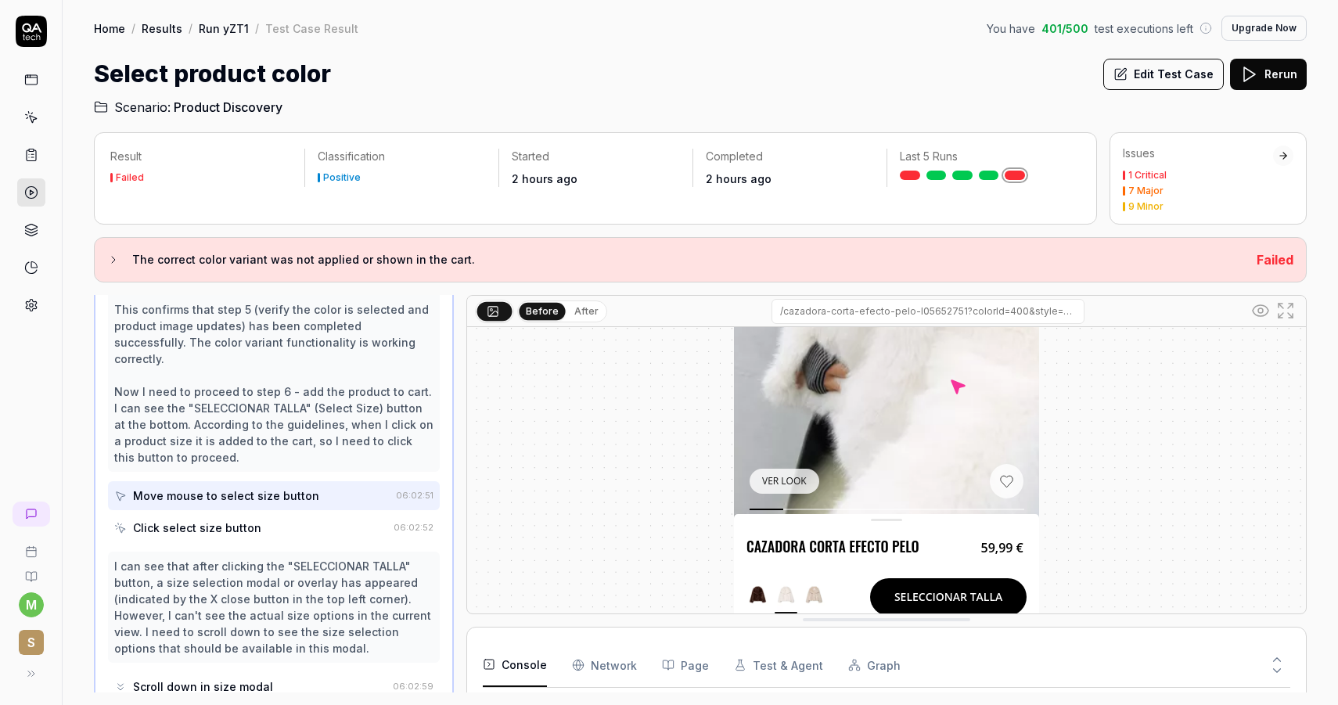
scroll to position [373, 0]
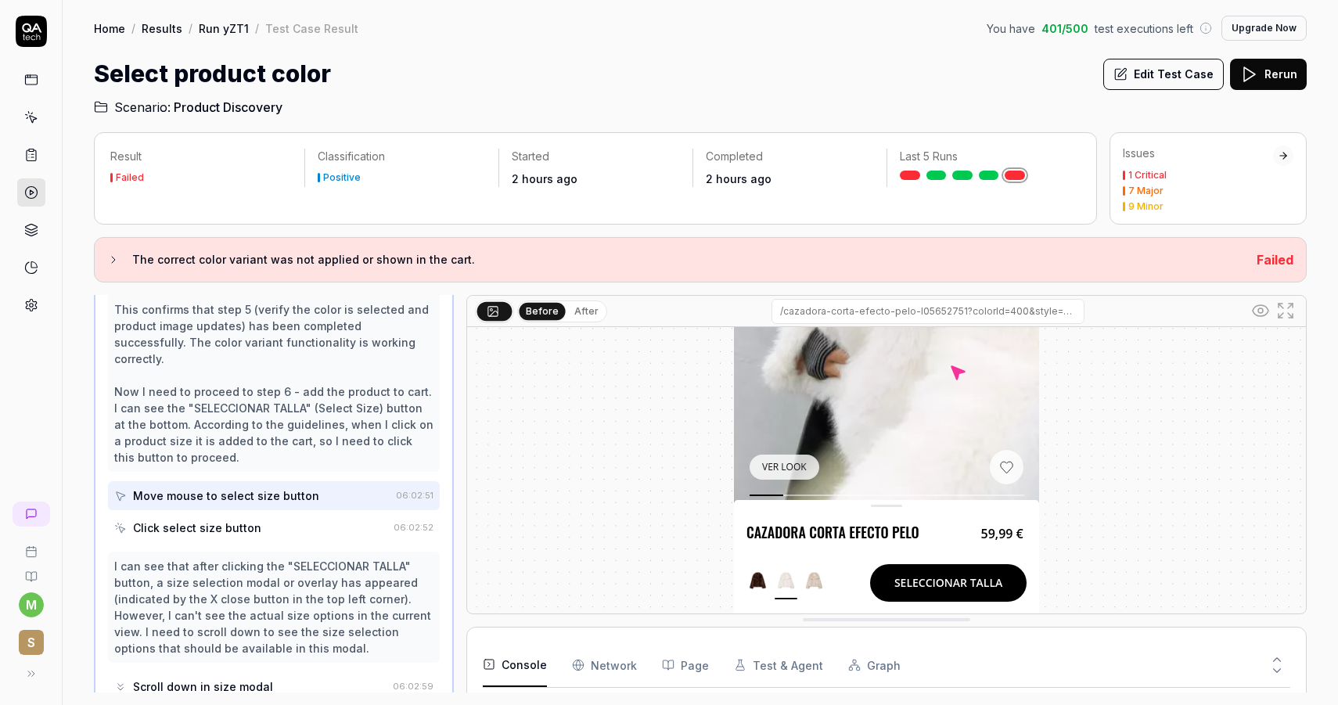
click at [226, 520] on div "Click select size button" at bounding box center [197, 528] width 128 height 16
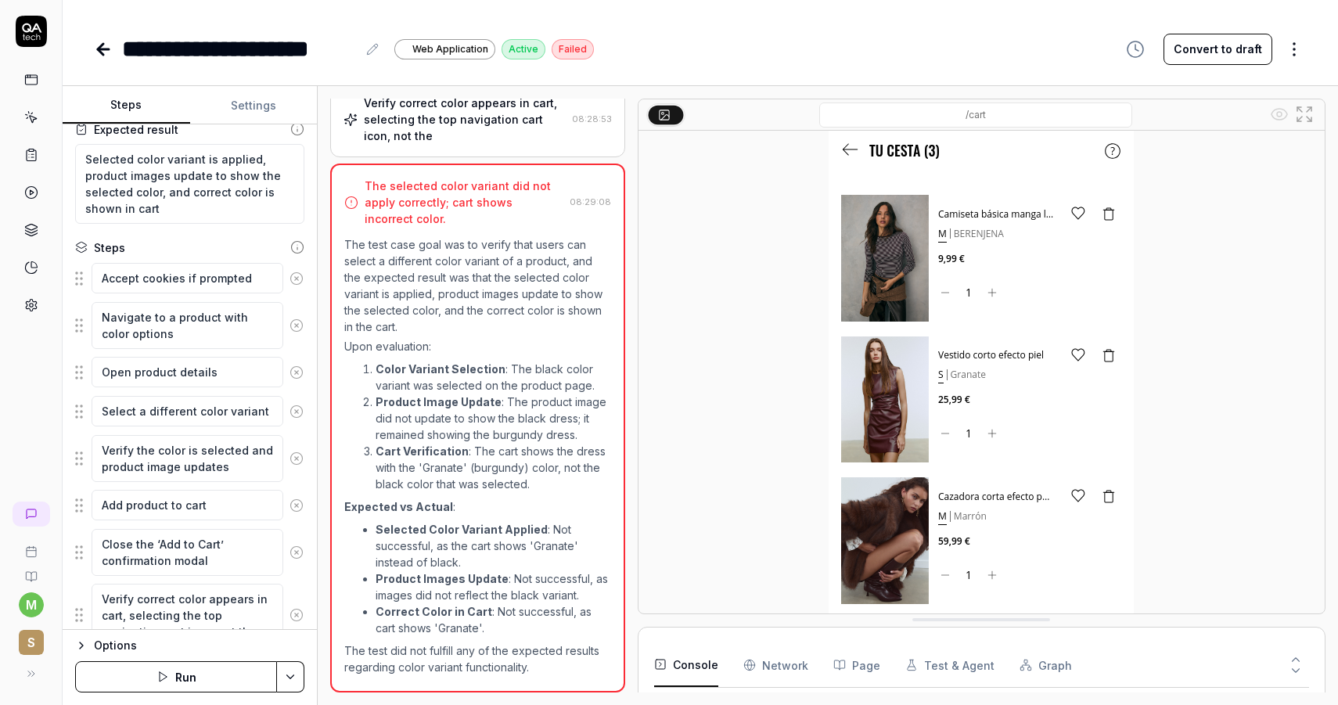
scroll to position [167, 0]
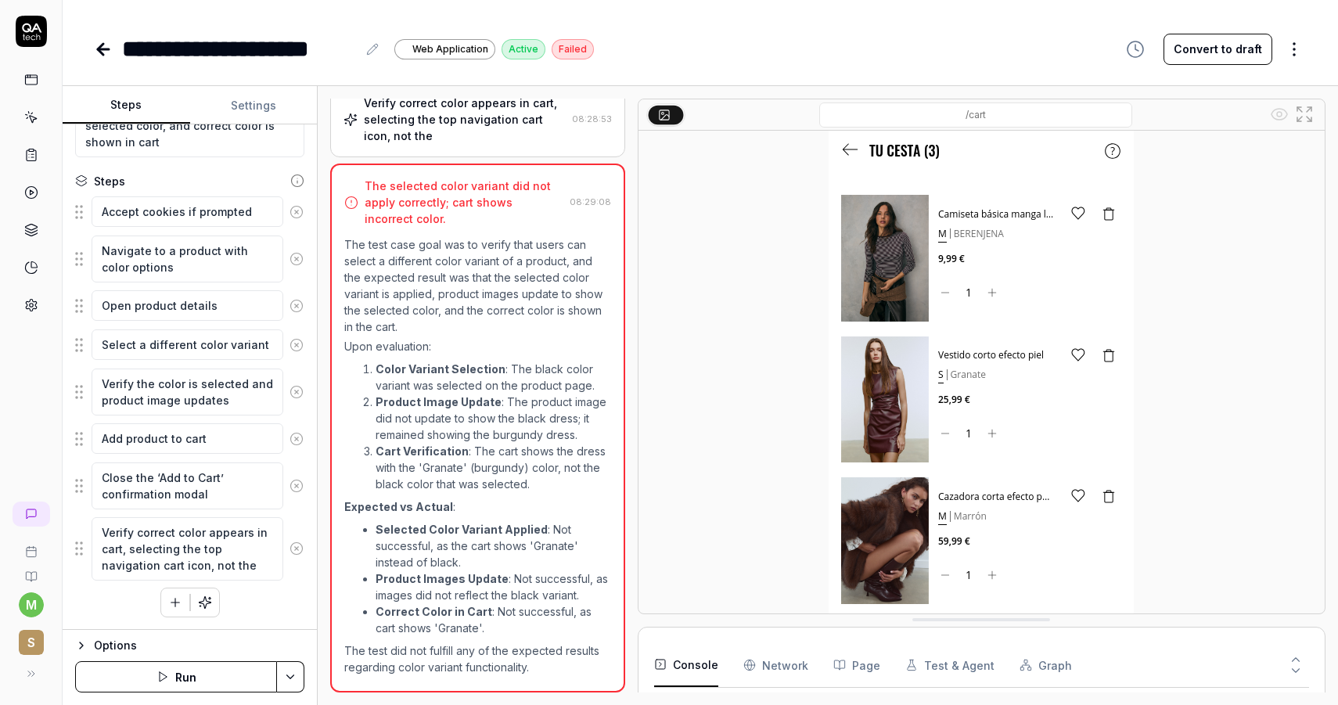
type textarea "*"
click at [103, 41] on icon at bounding box center [103, 49] width 19 height 19
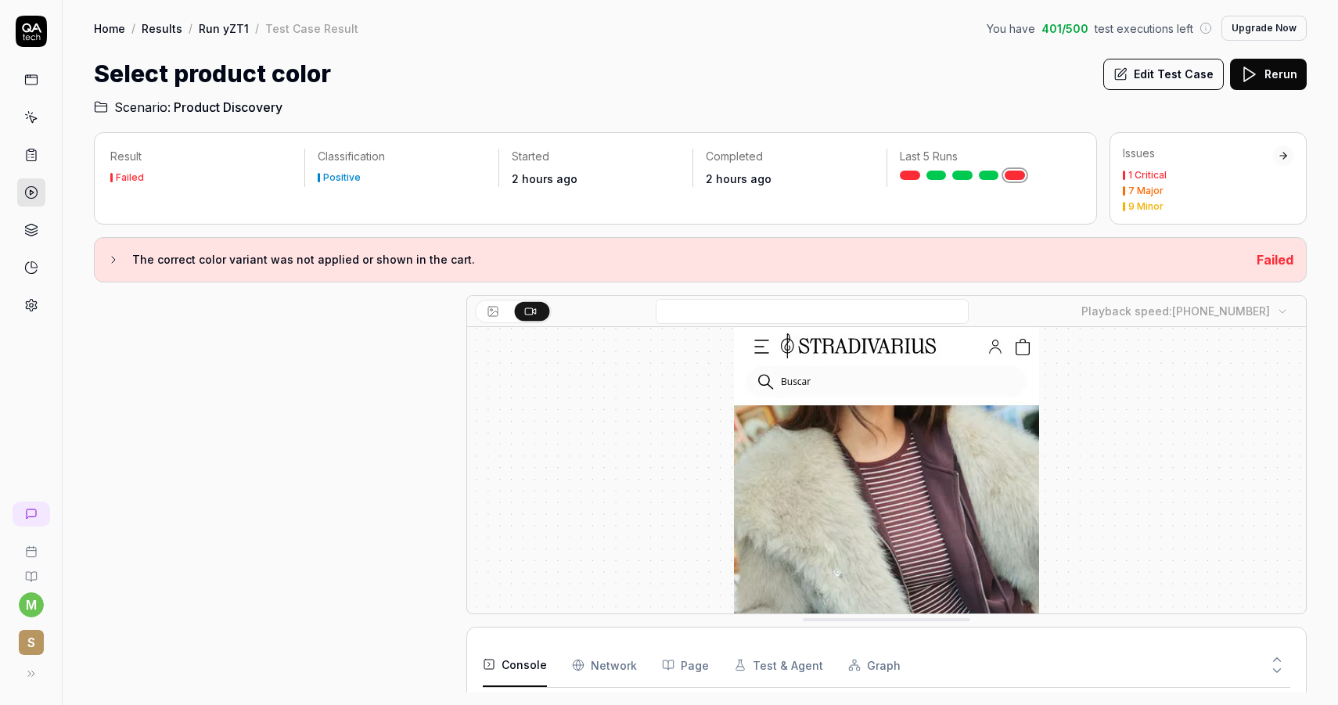
scroll to position [566, 0]
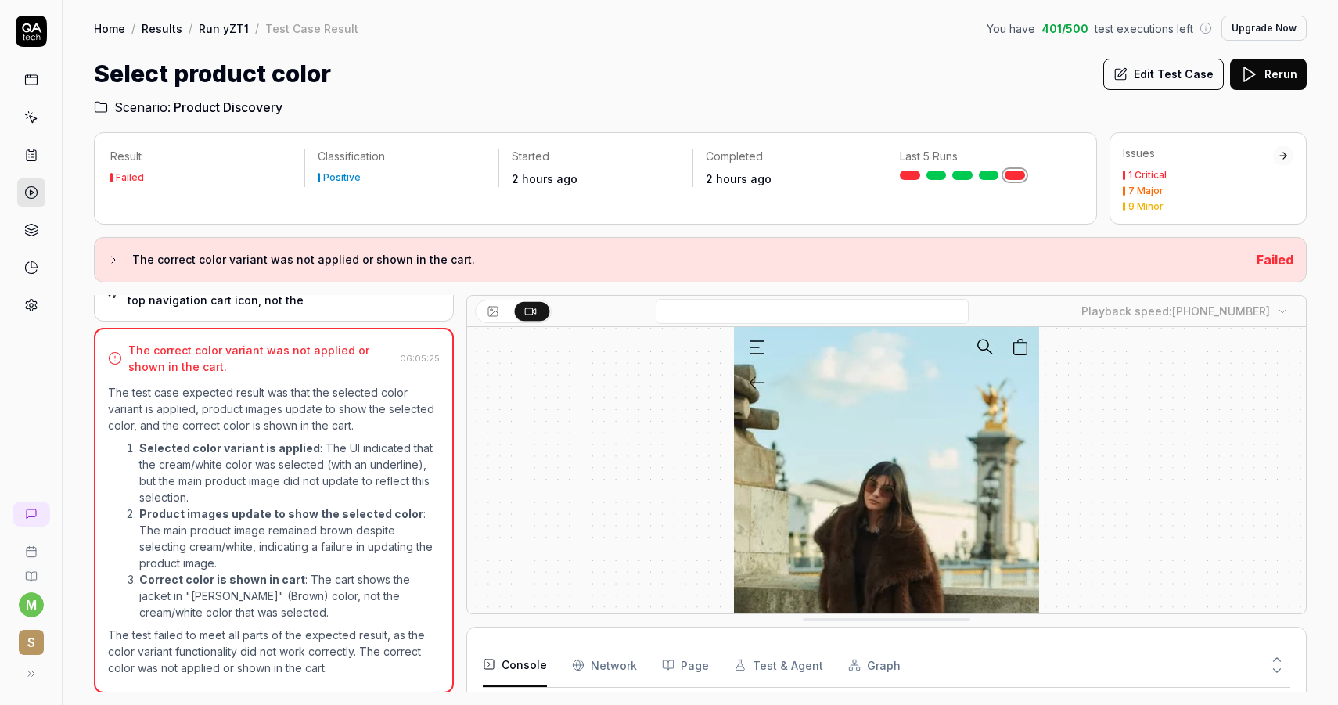
click at [212, 28] on link "Run yZT1" at bounding box center [224, 28] width 50 height 16
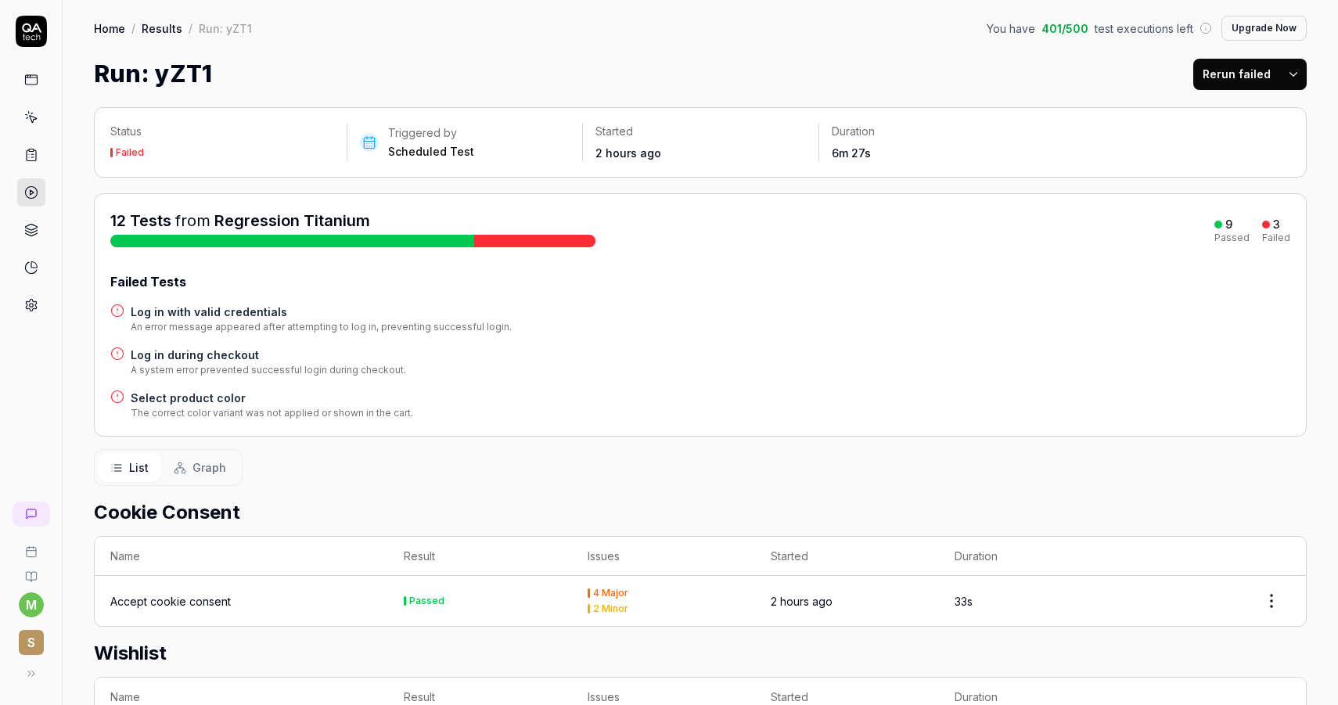
scroll to position [1032, 0]
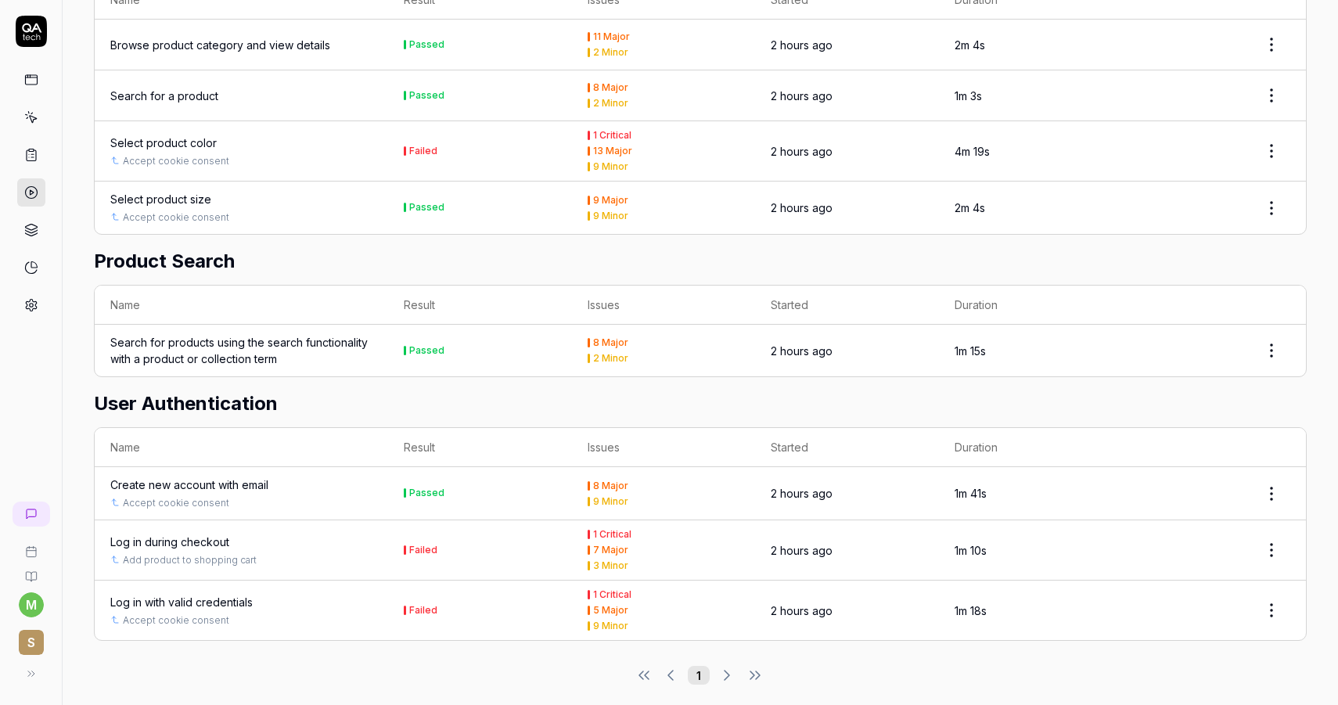
click at [232, 594] on div "Log in with valid credentials" at bounding box center [181, 602] width 142 height 16
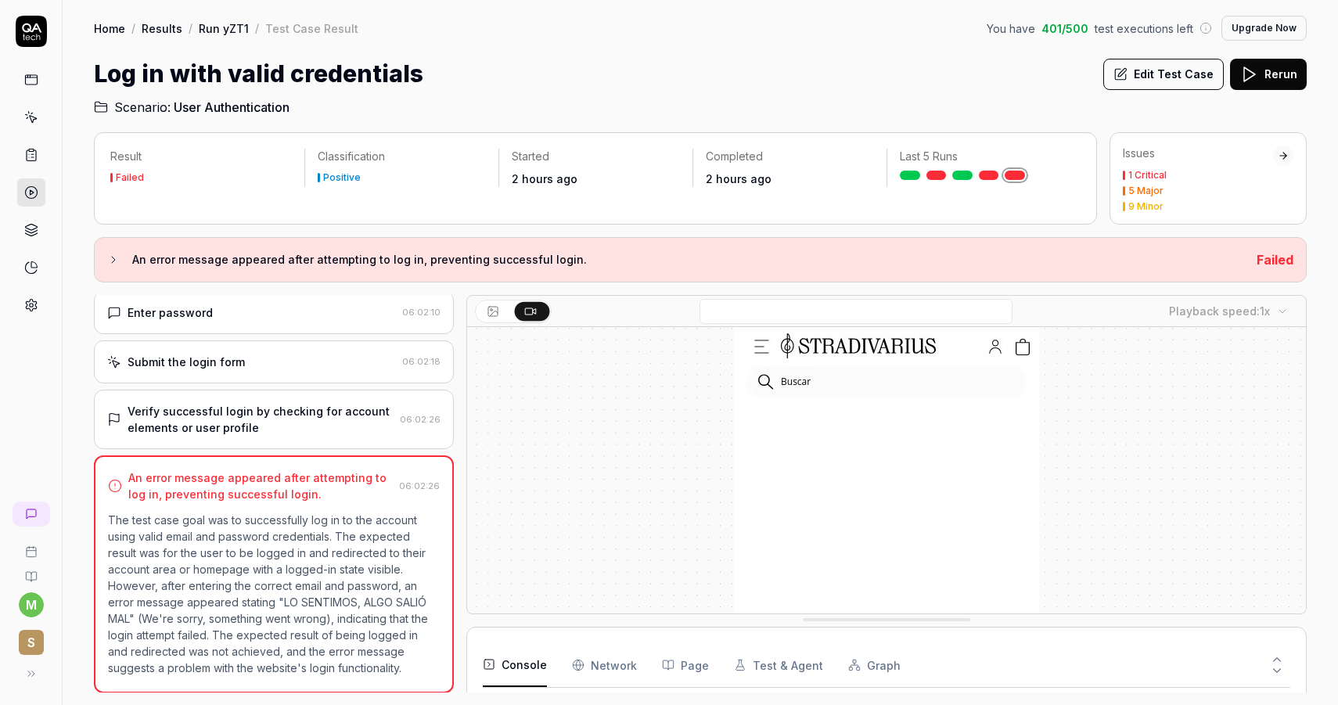
scroll to position [852, 0]
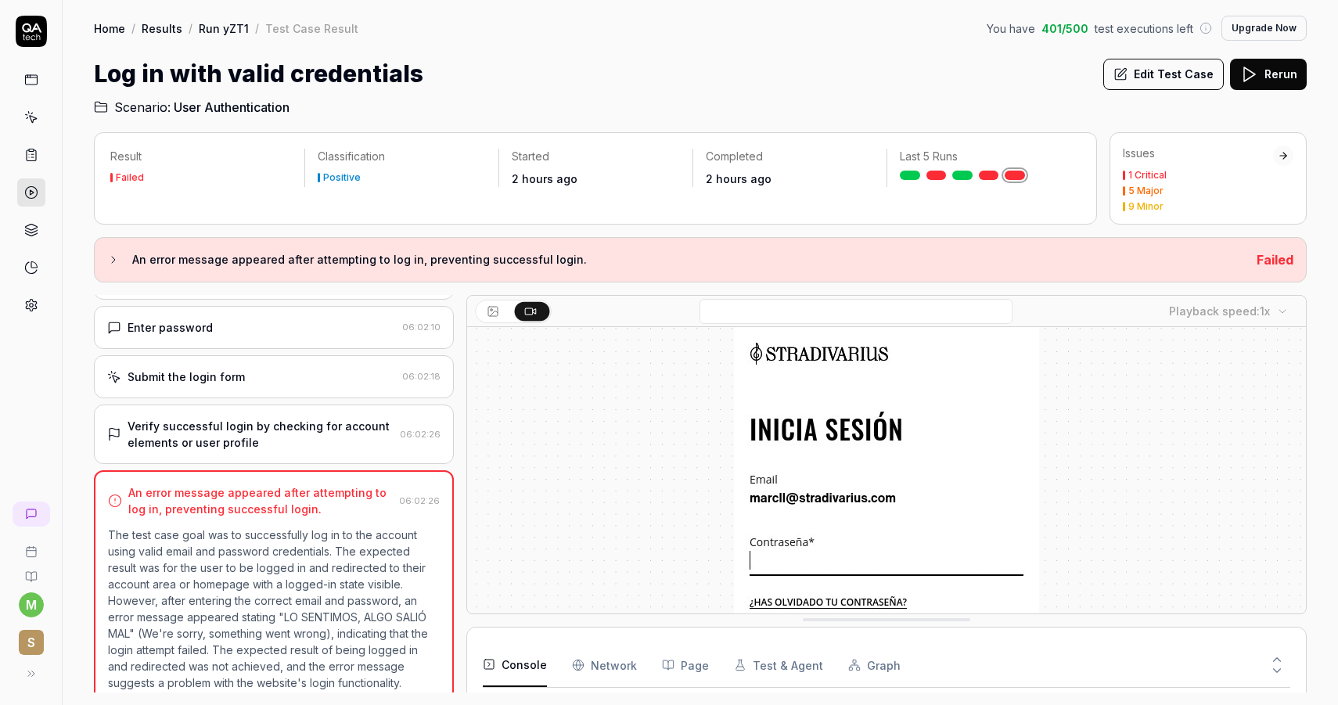
click at [279, 418] on div "Verify successful login by checking for account elements or user profile" at bounding box center [261, 434] width 266 height 33
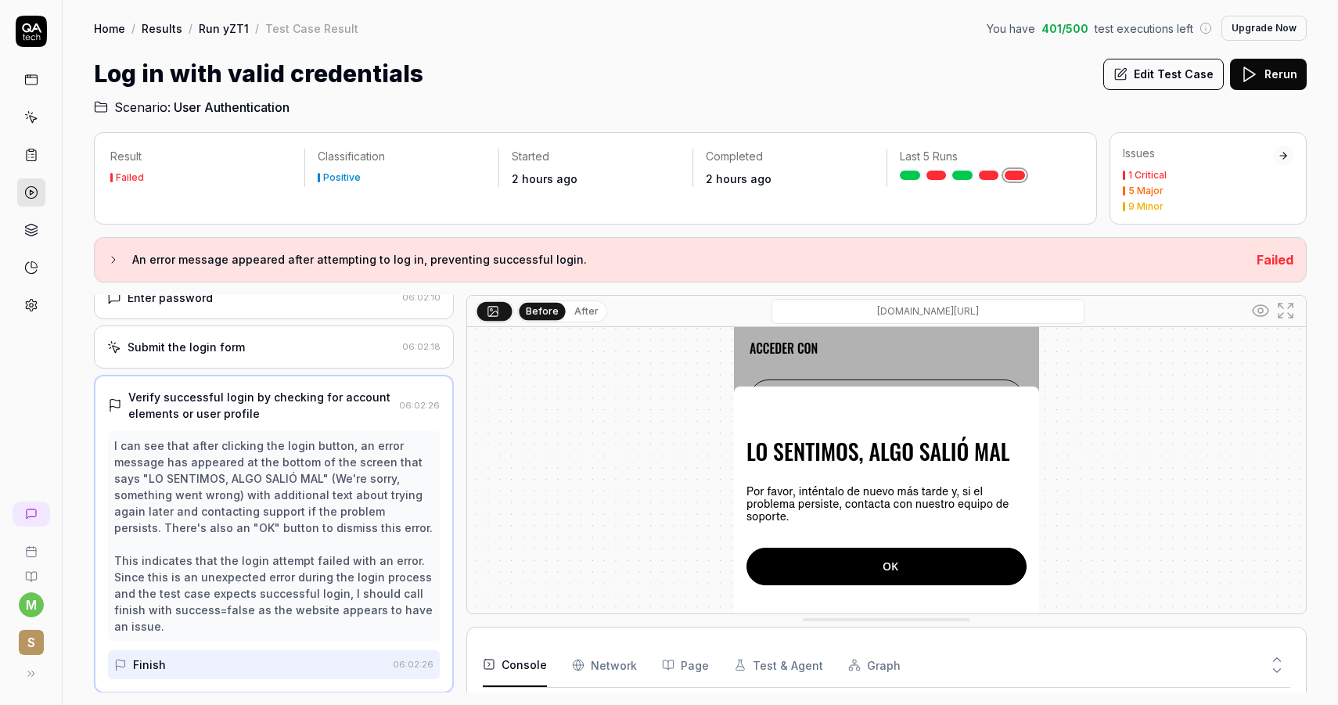
scroll to position [373, 0]
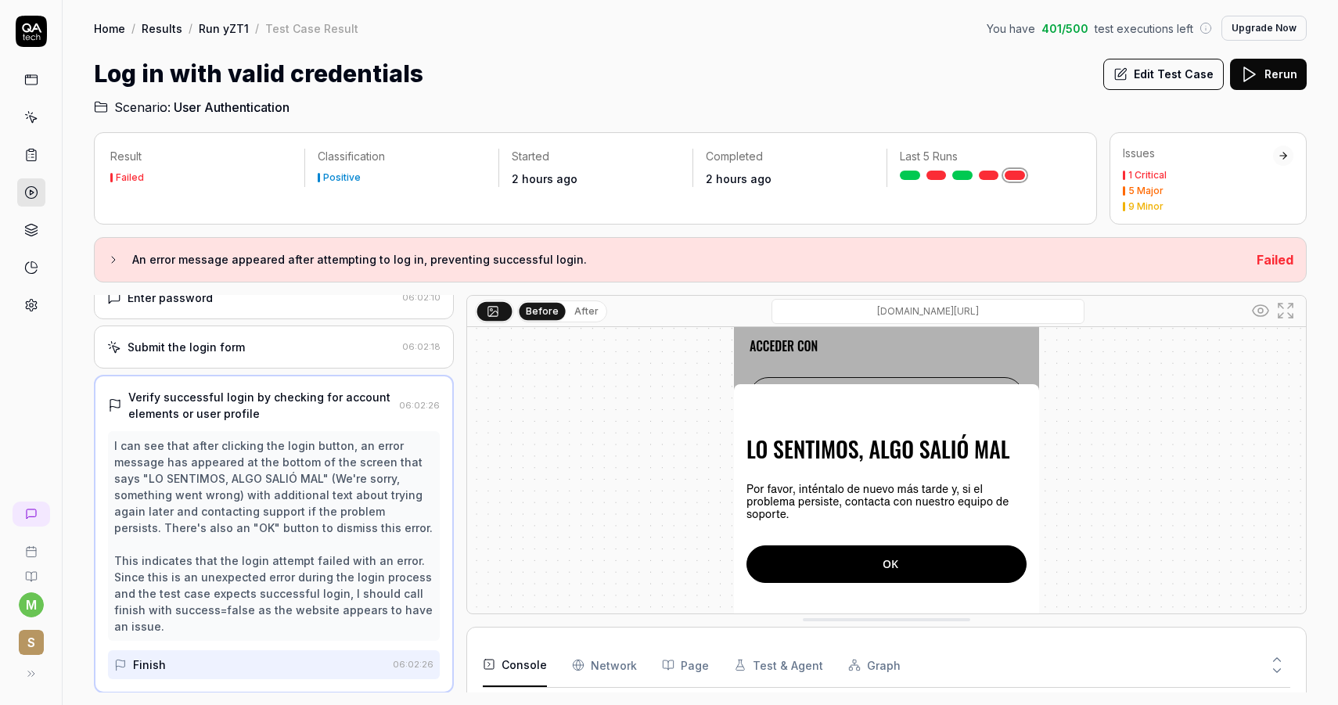
click at [605, 665] on Requests "Network" at bounding box center [604, 665] width 65 height 44
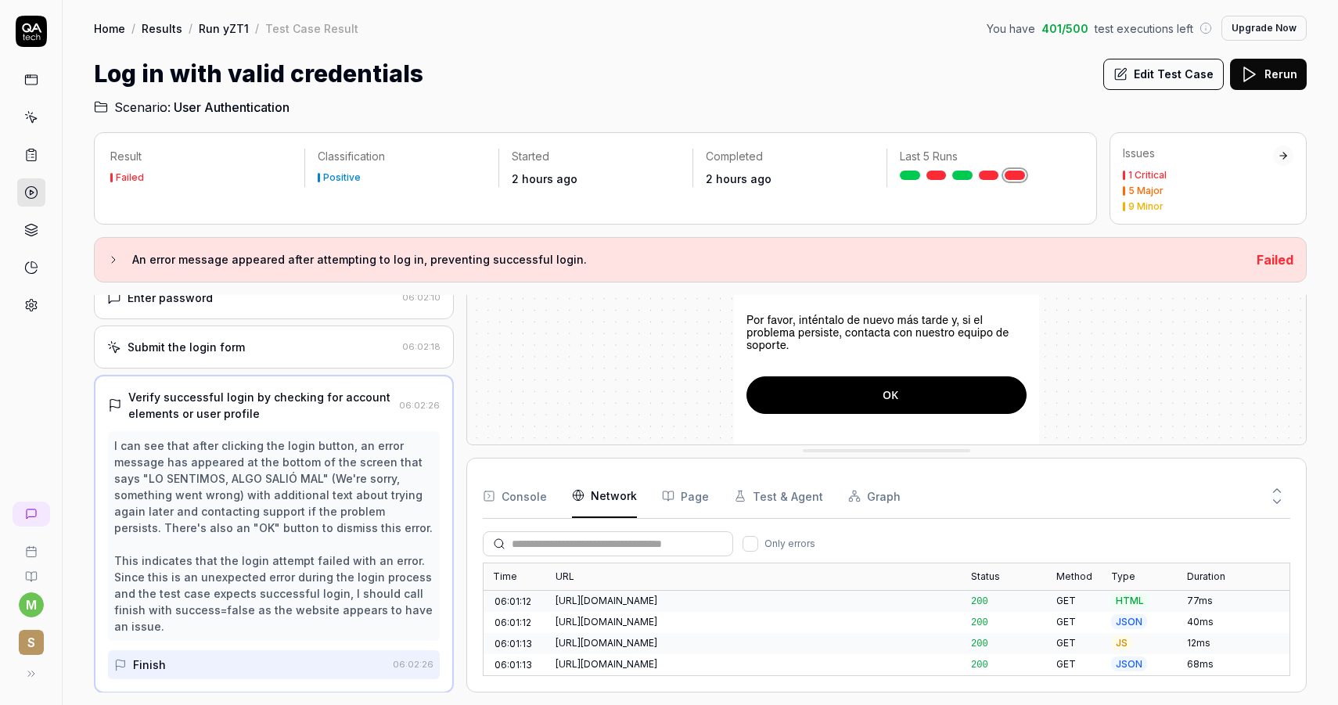
click at [1280, 495] on icon at bounding box center [1277, 502] width 14 height 14
click at [1277, 489] on icon at bounding box center [1277, 491] width 7 height 4
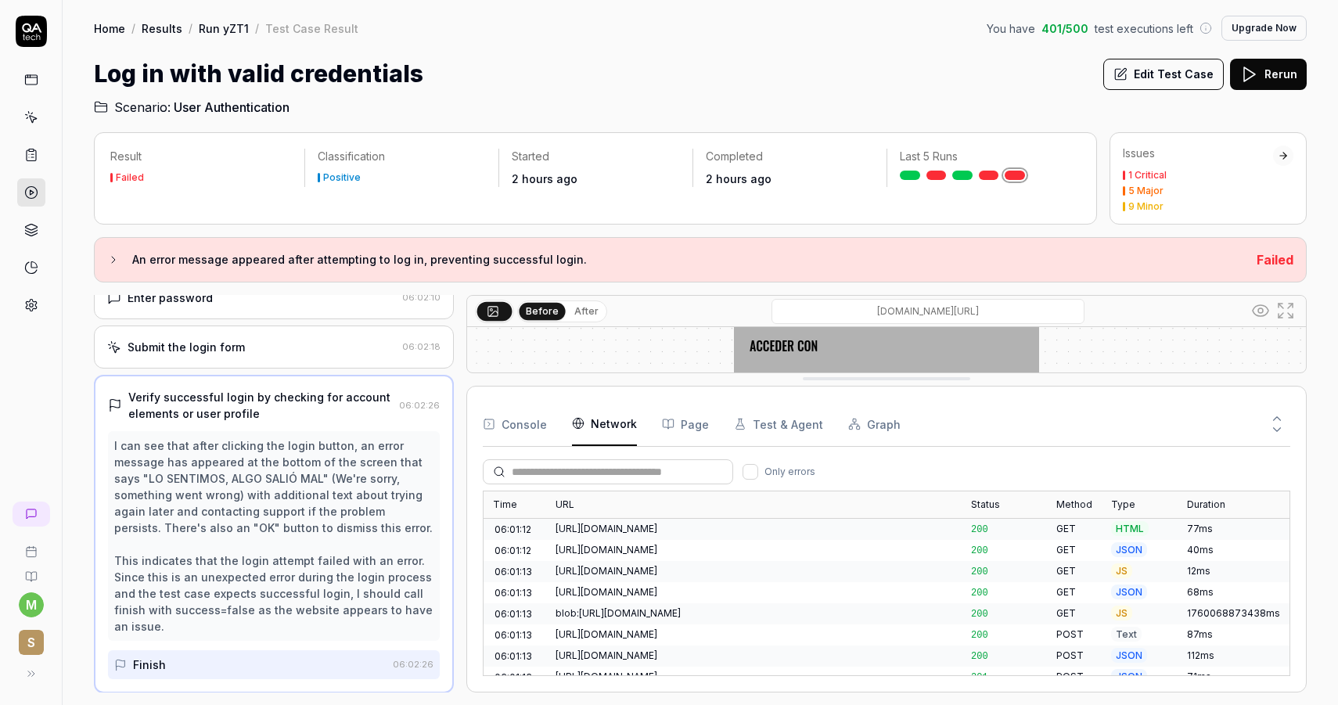
scroll to position [50, 0]
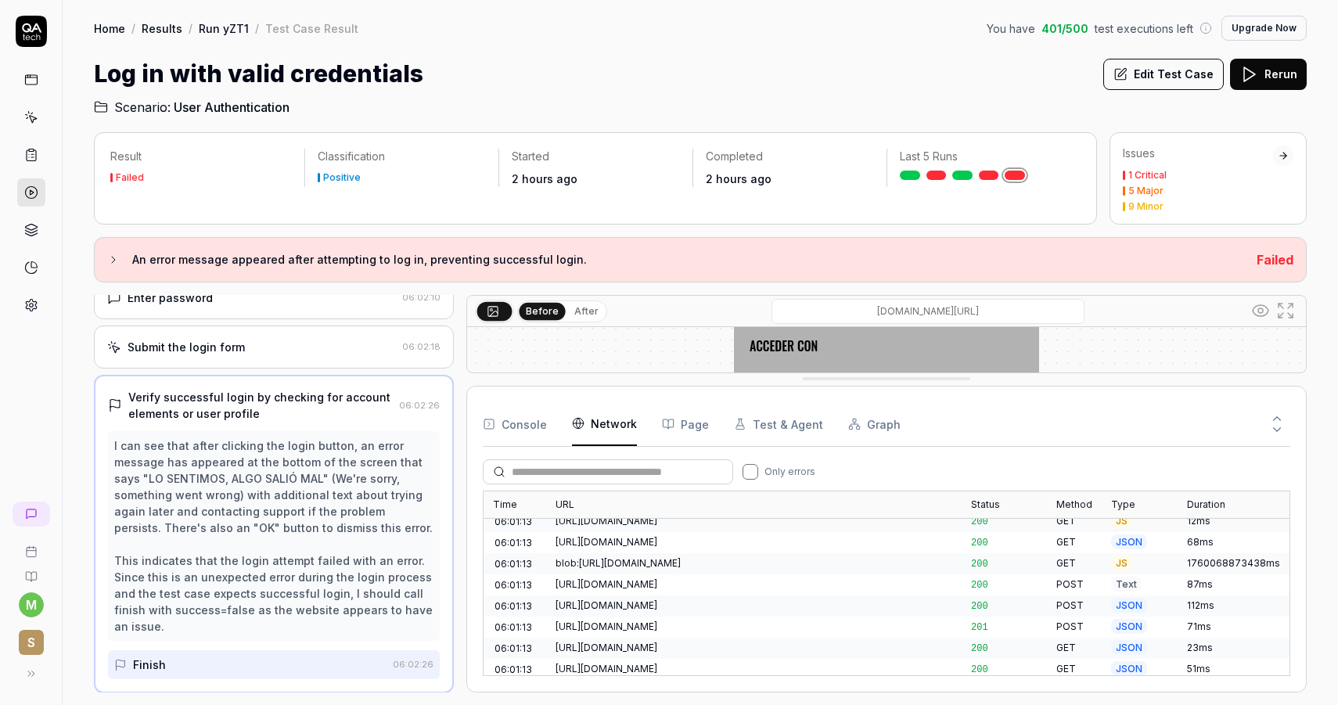
click at [754, 471] on button "Only errors" at bounding box center [751, 472] width 16 height 16
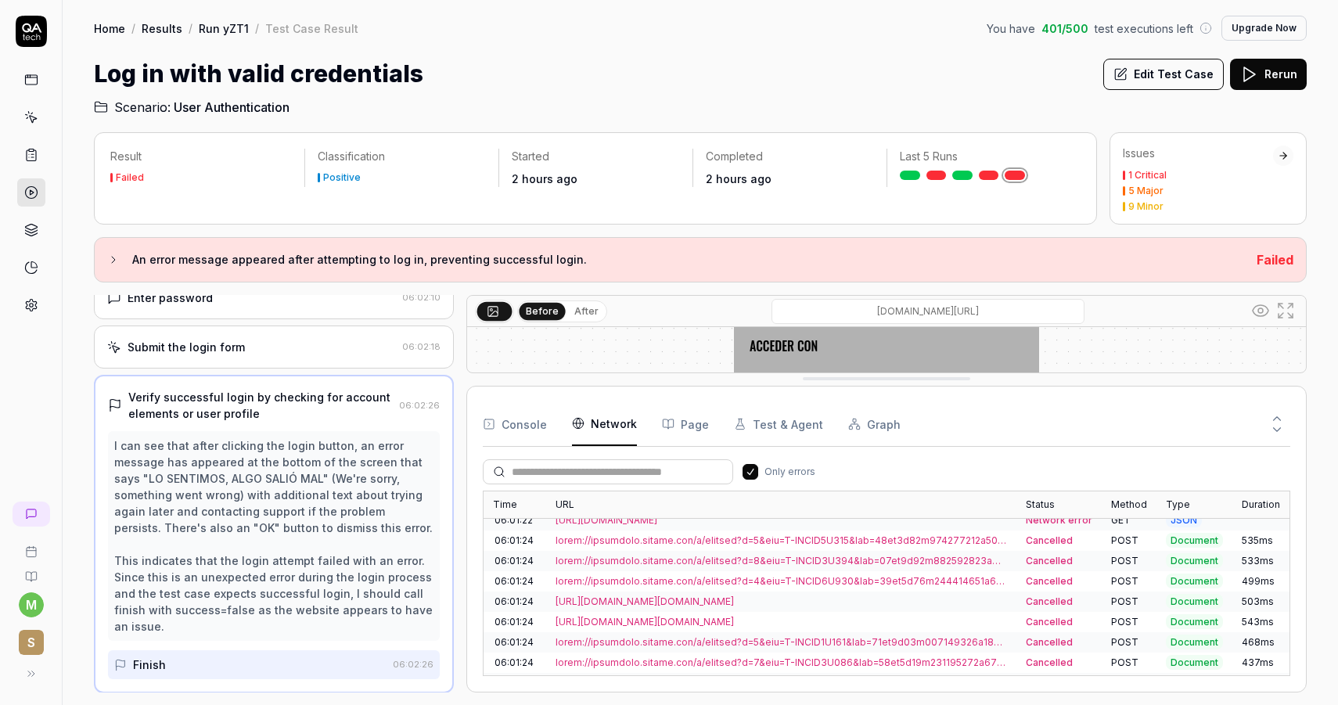
scroll to position [268, 0]
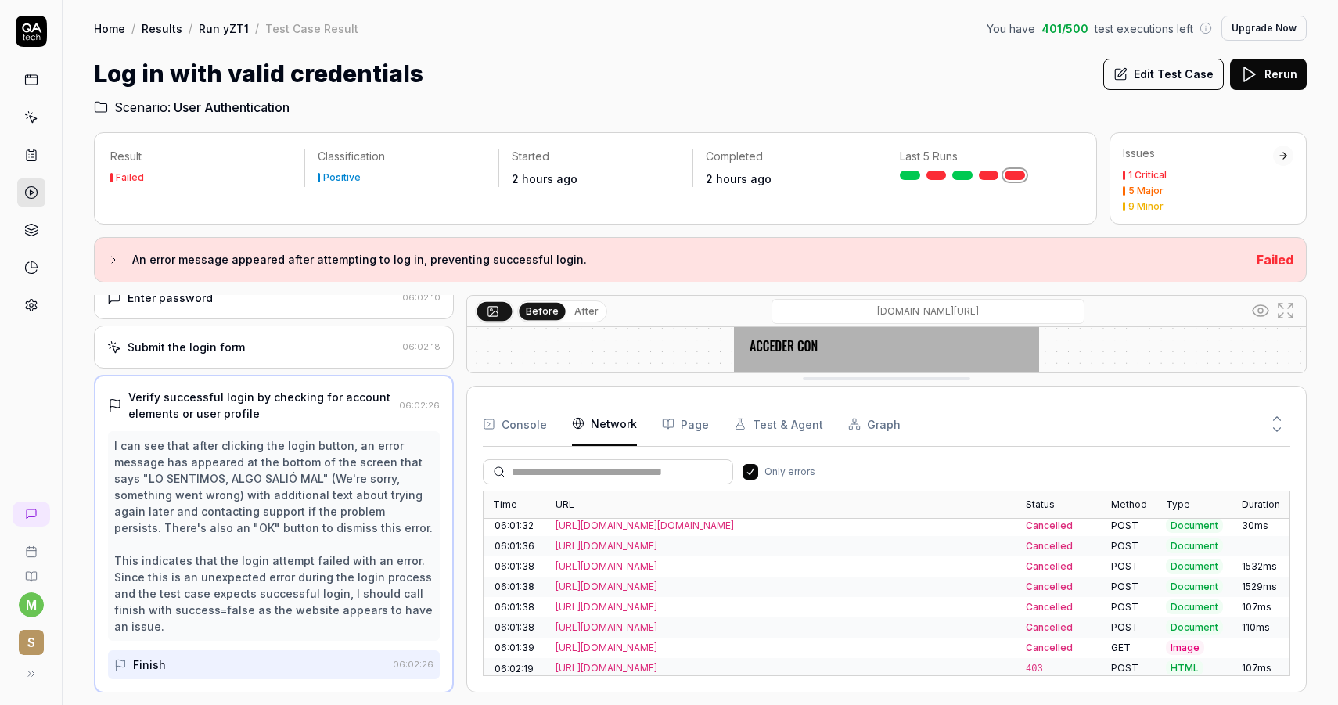
click at [715, 667] on div "[URL][DOMAIN_NAME]" at bounding box center [782, 668] width 452 height 14
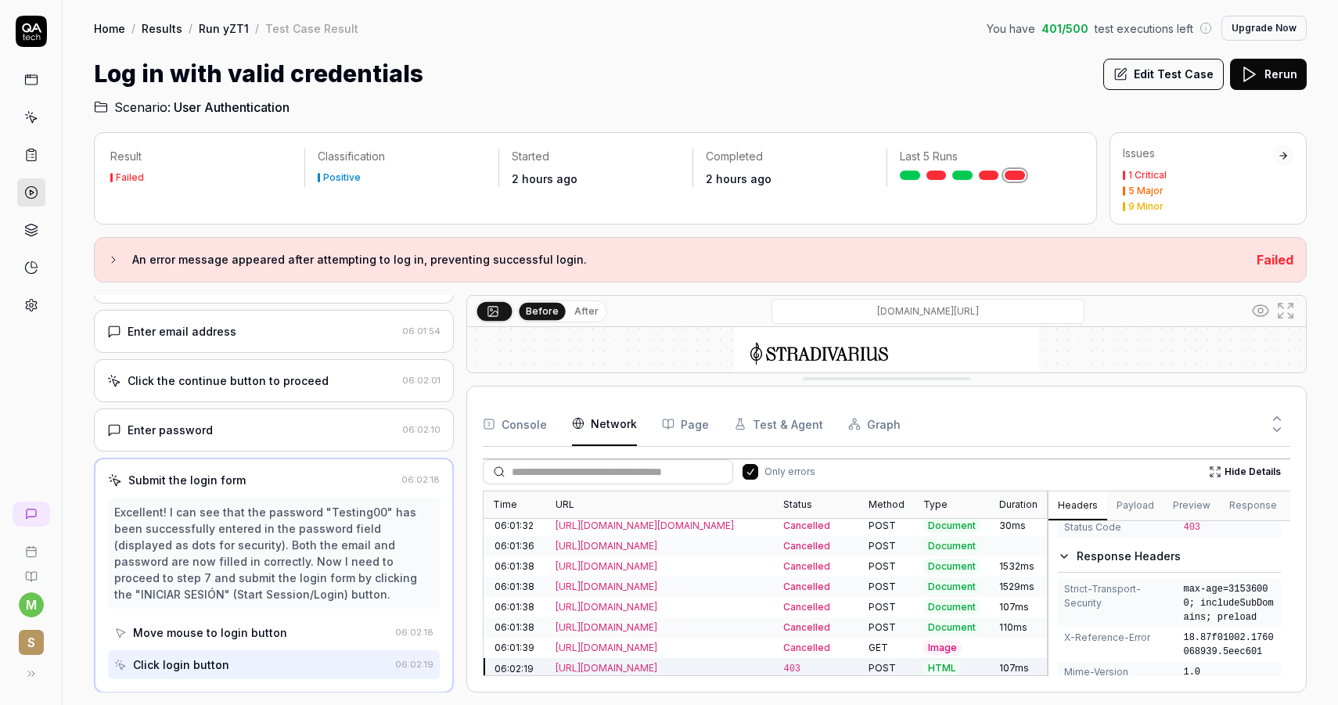
scroll to position [0, 0]
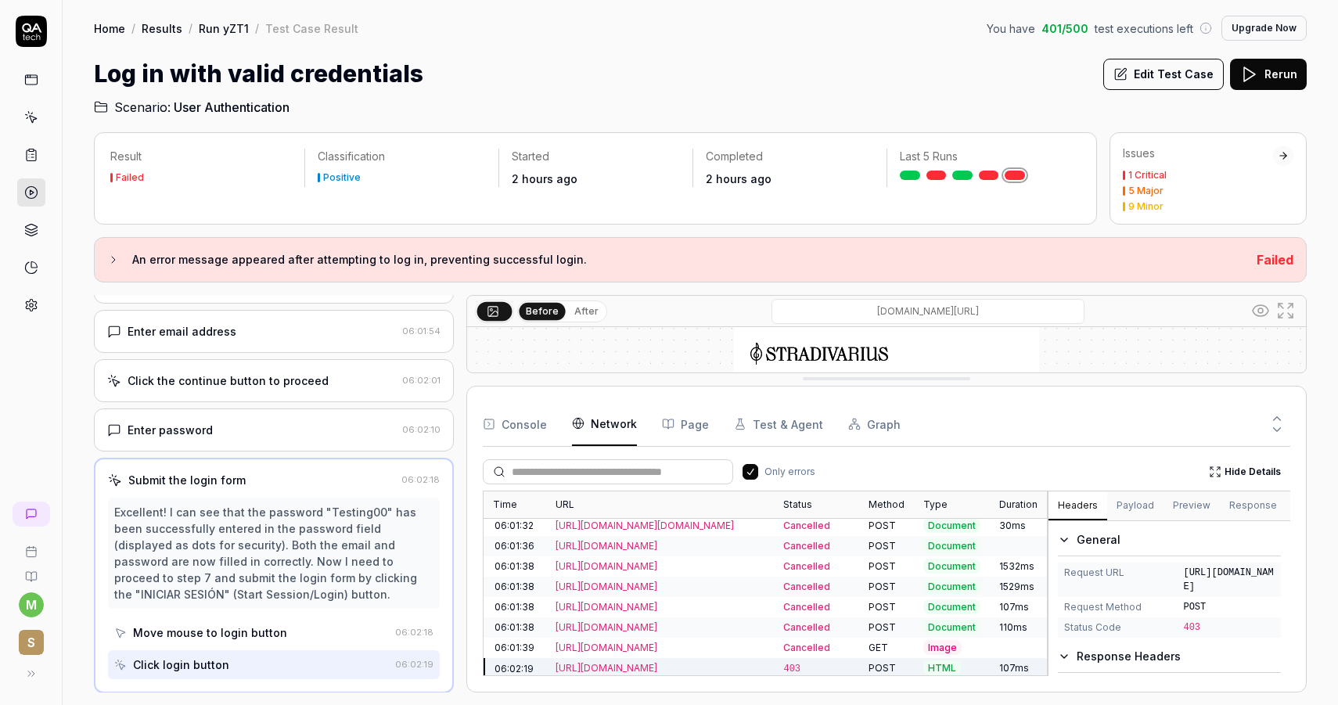
click at [1235, 502] on button "Response" at bounding box center [1253, 506] width 67 height 28
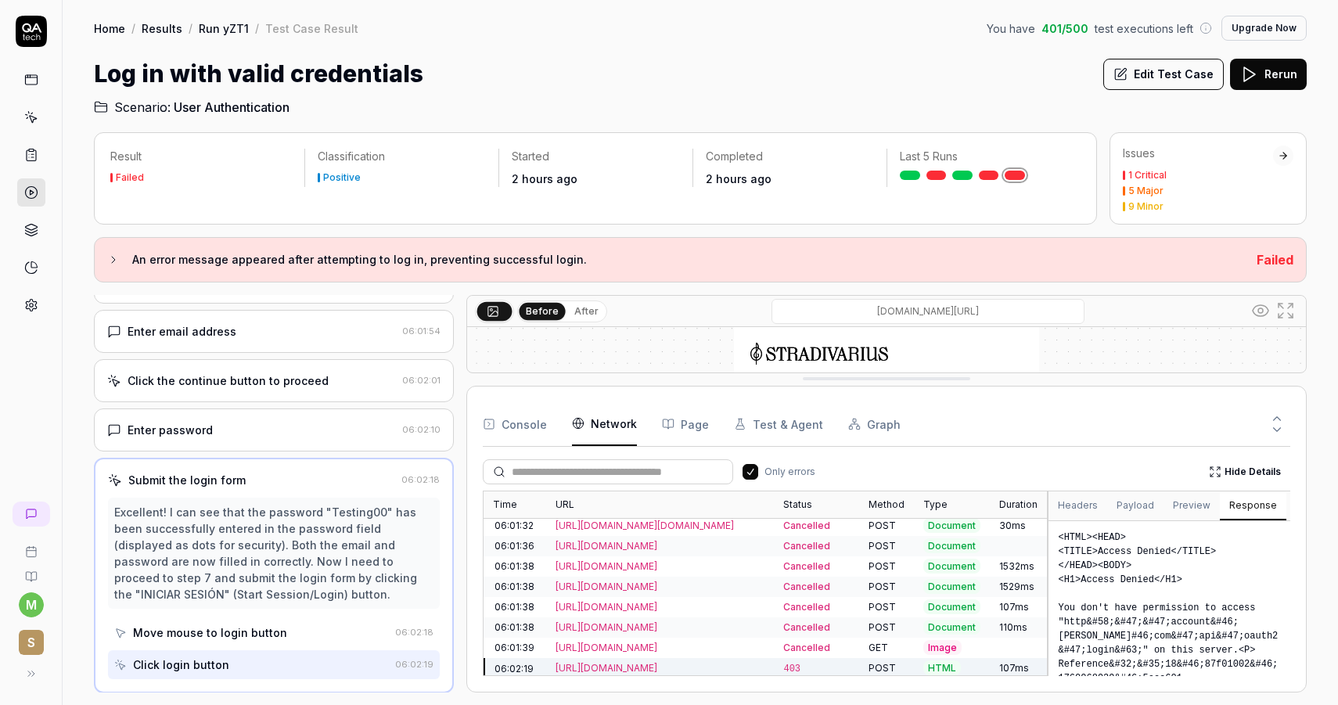
click at [1158, 502] on button "Payload" at bounding box center [1135, 506] width 56 height 28
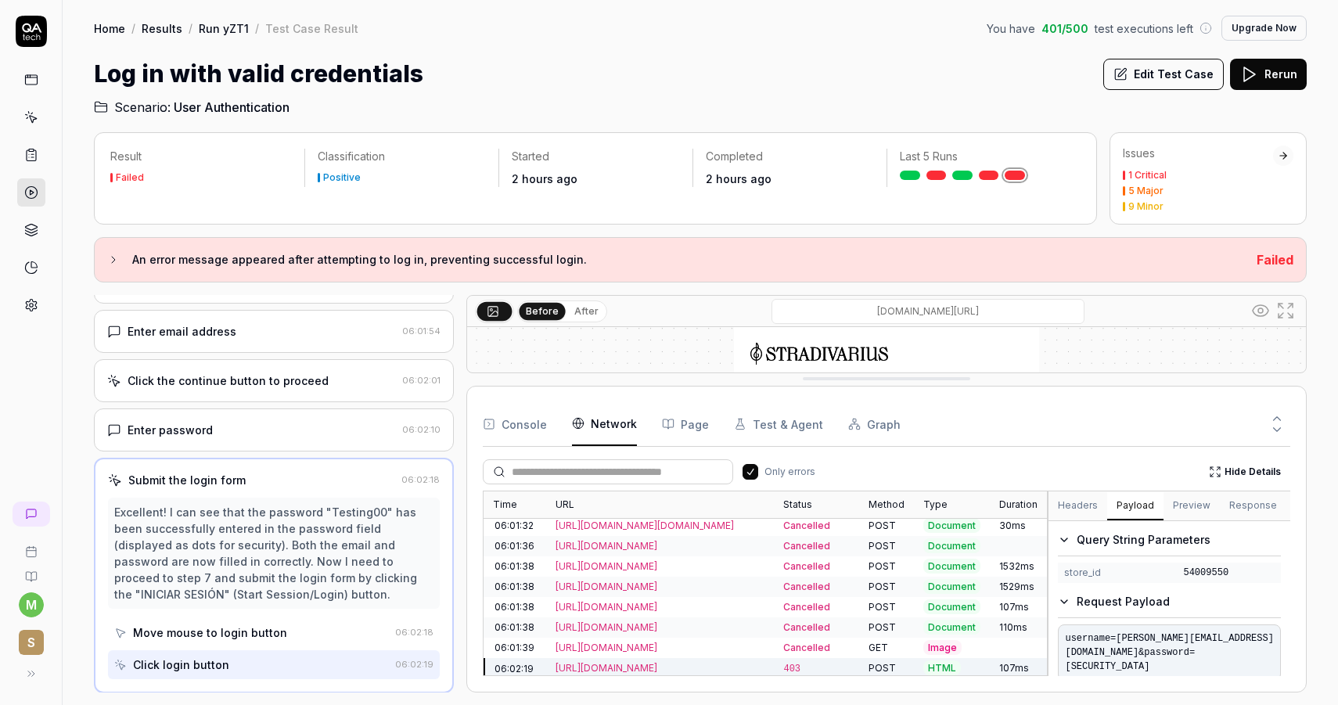
click at [1169, 504] on button "Preview" at bounding box center [1192, 506] width 56 height 28
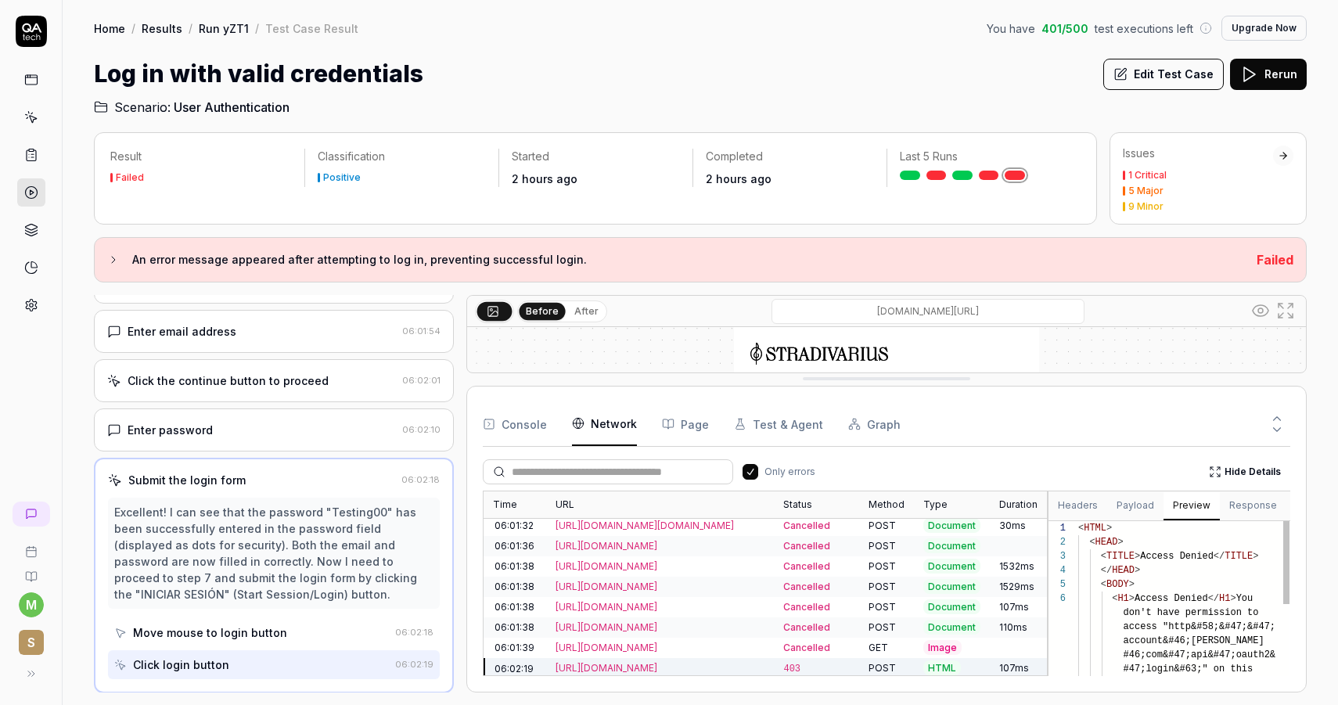
scroll to position [70, 0]
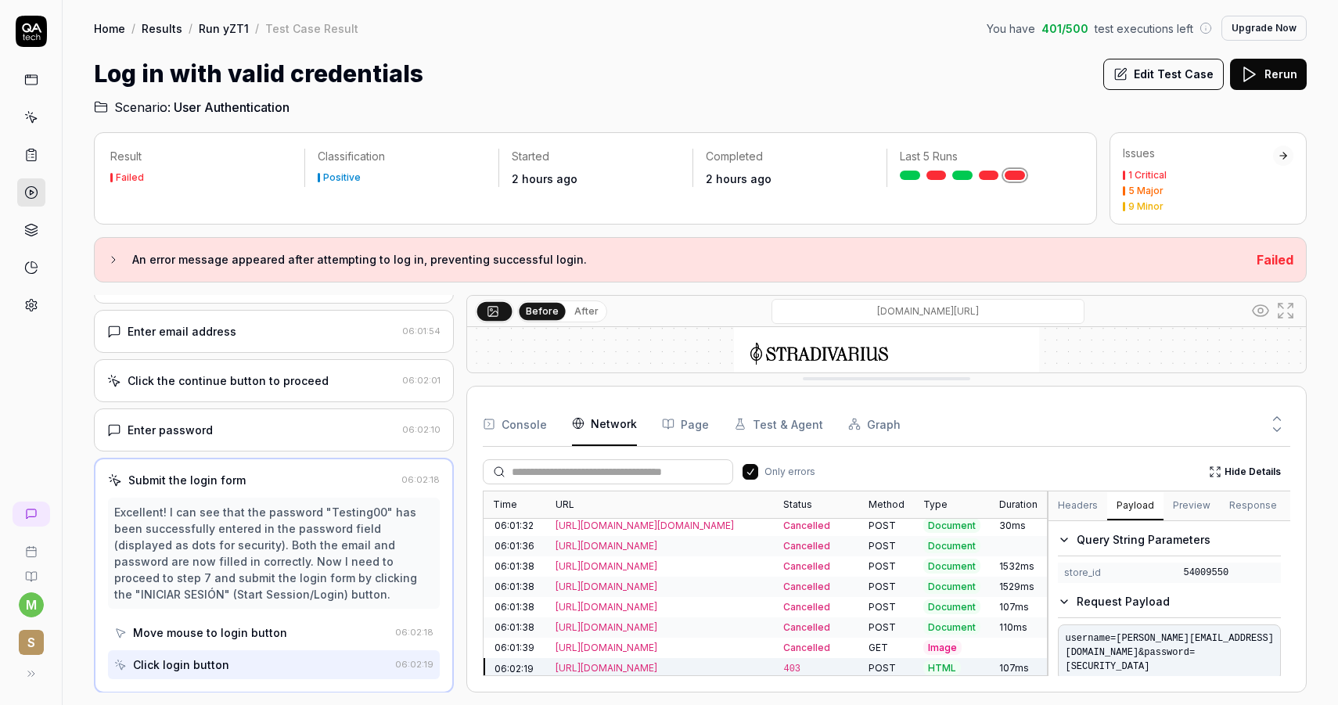
click at [1151, 506] on button "Payload" at bounding box center [1135, 506] width 56 height 28
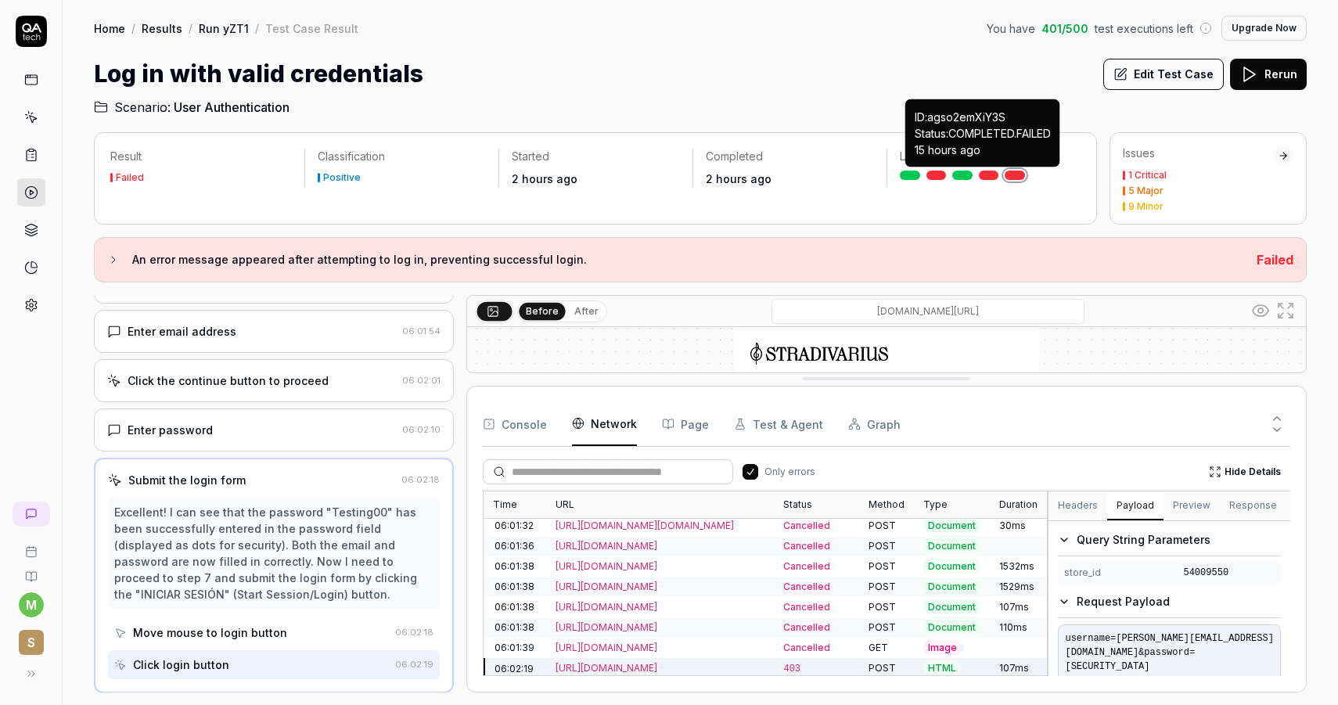
click at [995, 177] on link at bounding box center [989, 175] width 20 height 9
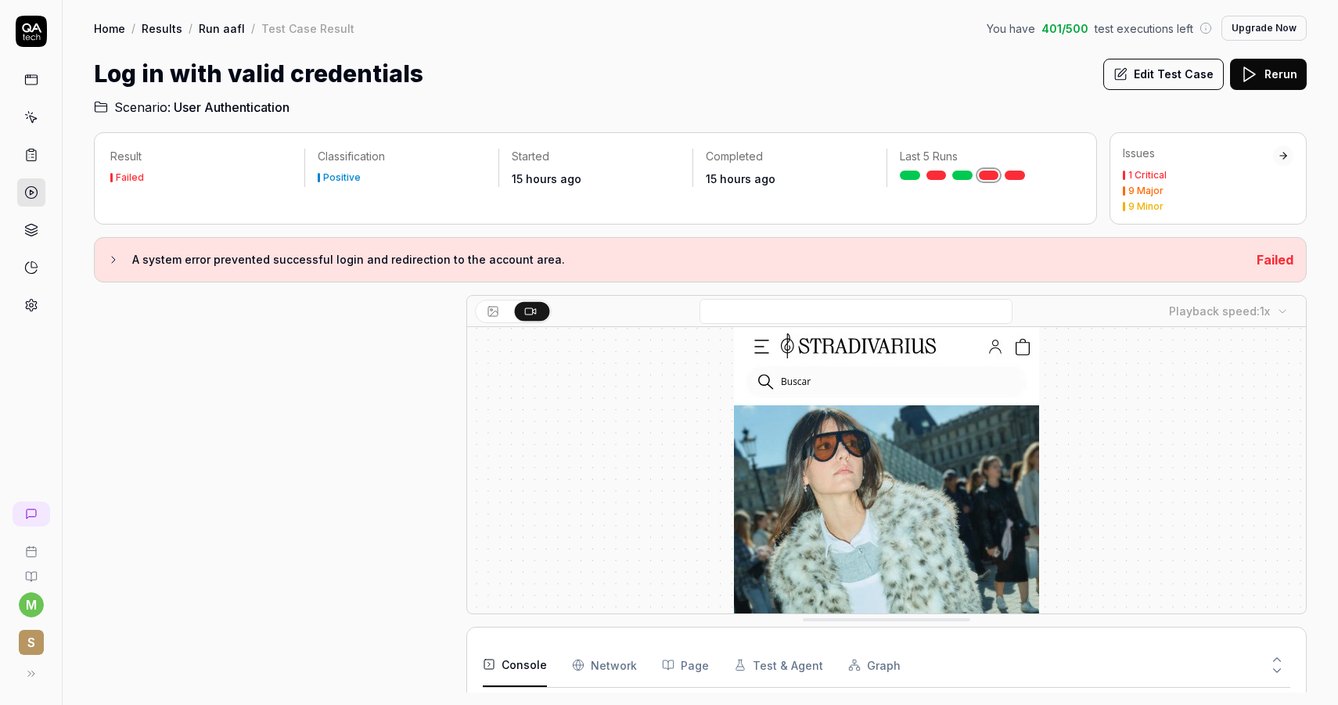
scroll to position [340, 0]
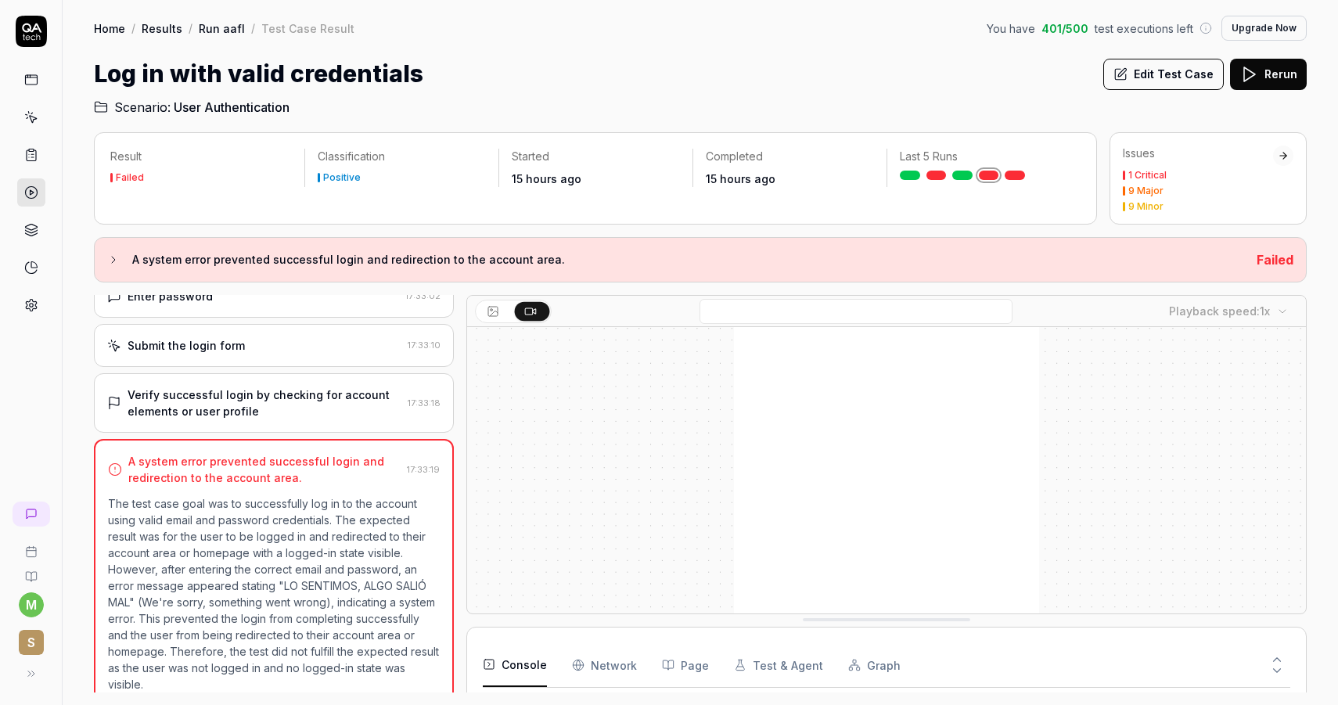
click at [1018, 175] on link at bounding box center [1015, 175] width 20 height 9
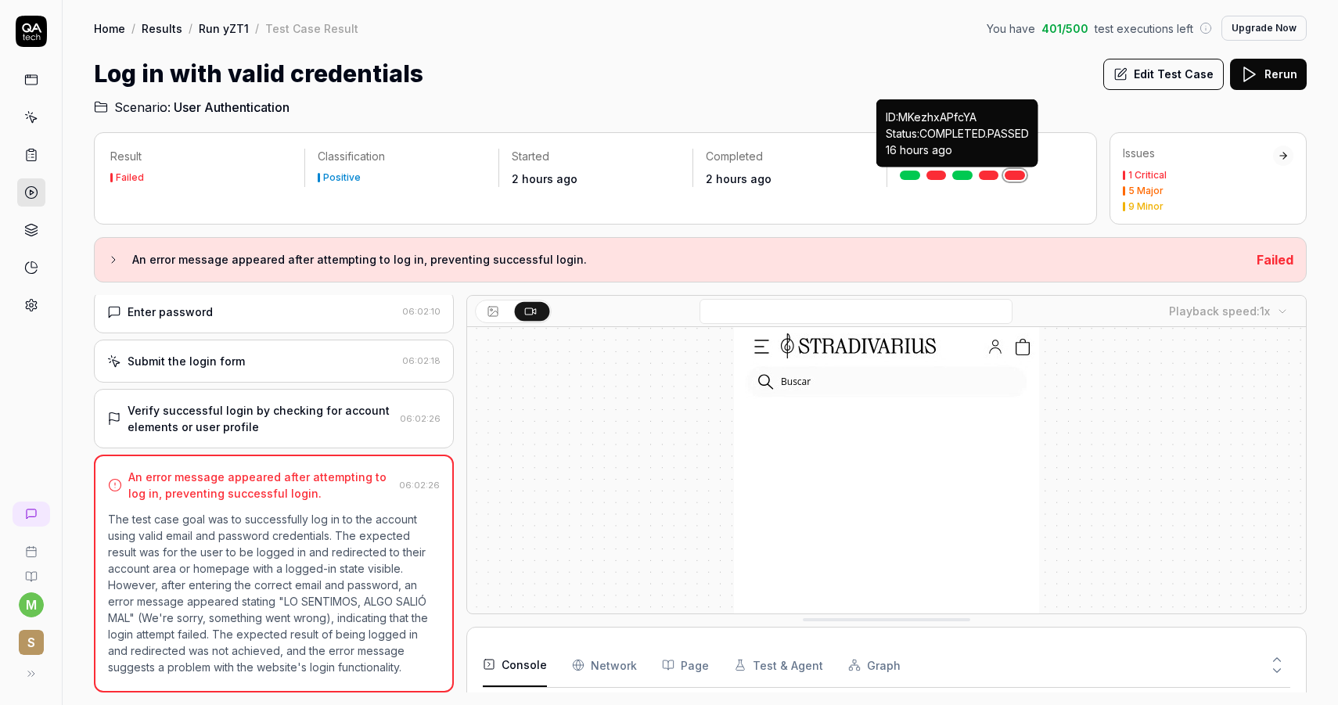
scroll to position [274, 0]
click at [969, 175] on link at bounding box center [962, 175] width 20 height 9
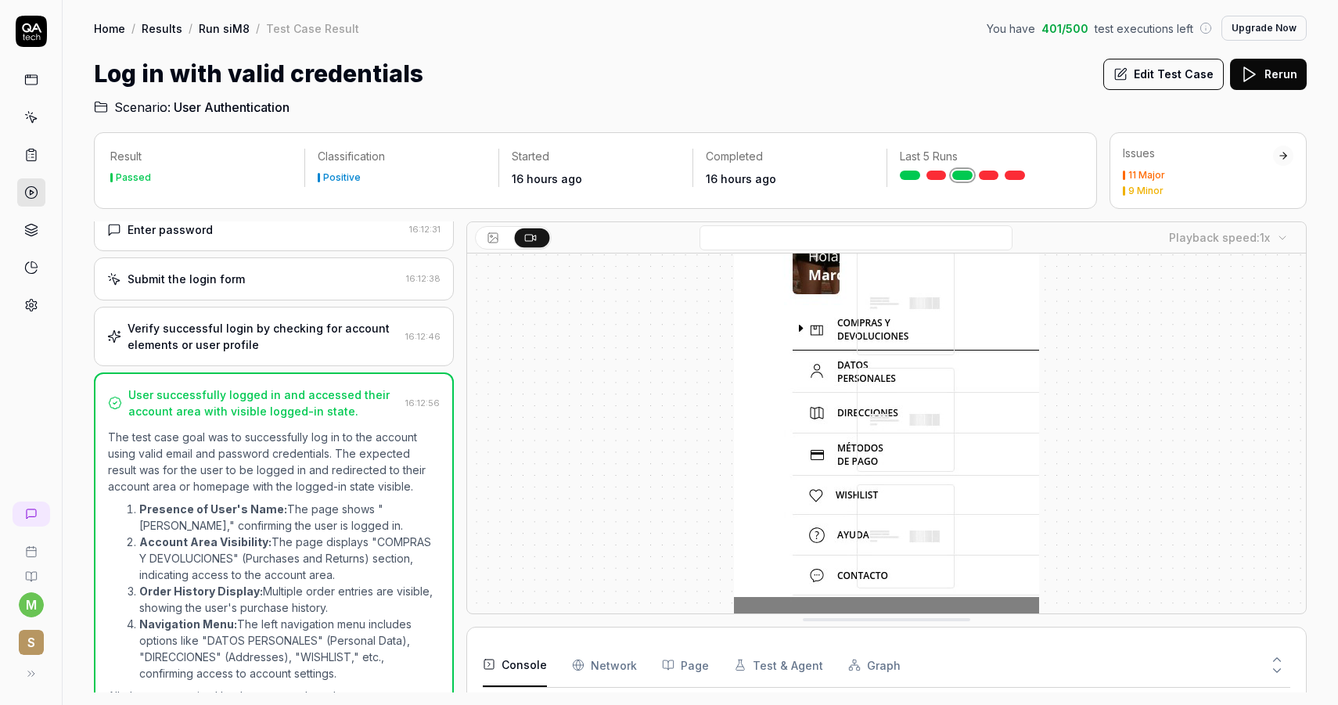
scroll to position [279, 0]
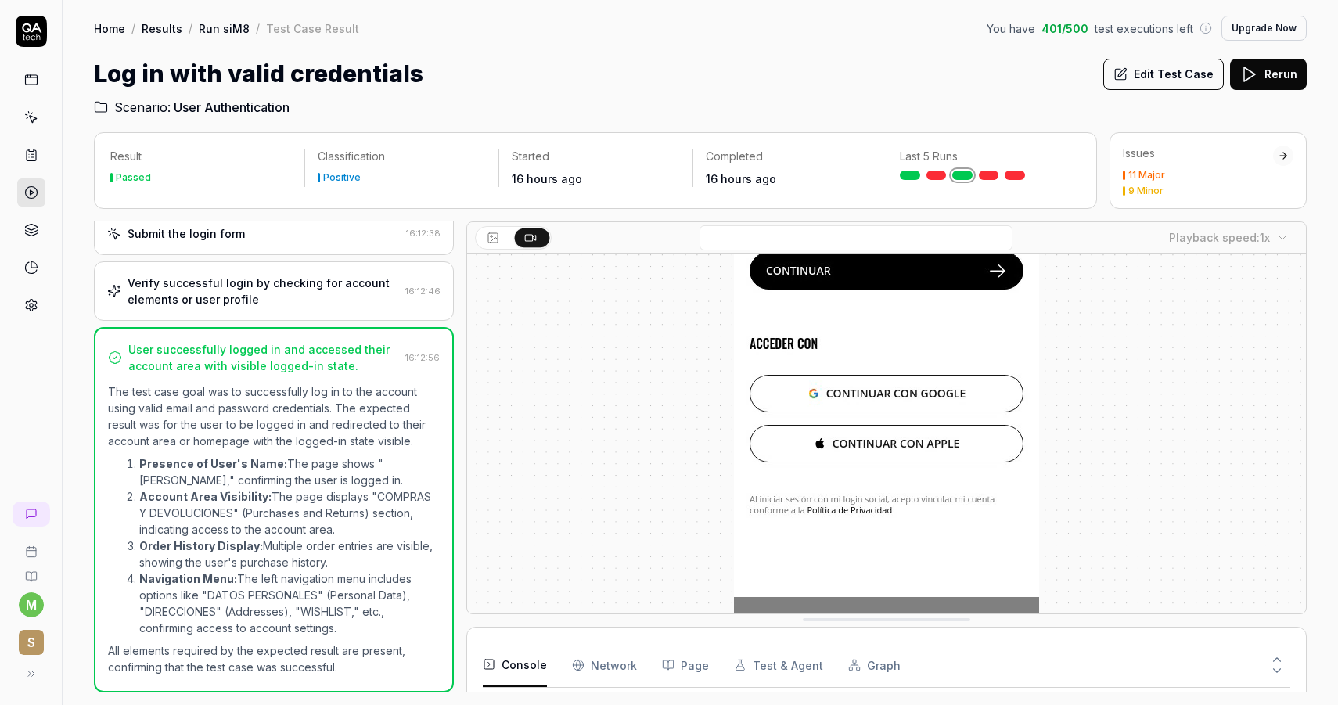
click at [861, 664] on button "Graph" at bounding box center [874, 665] width 52 height 44
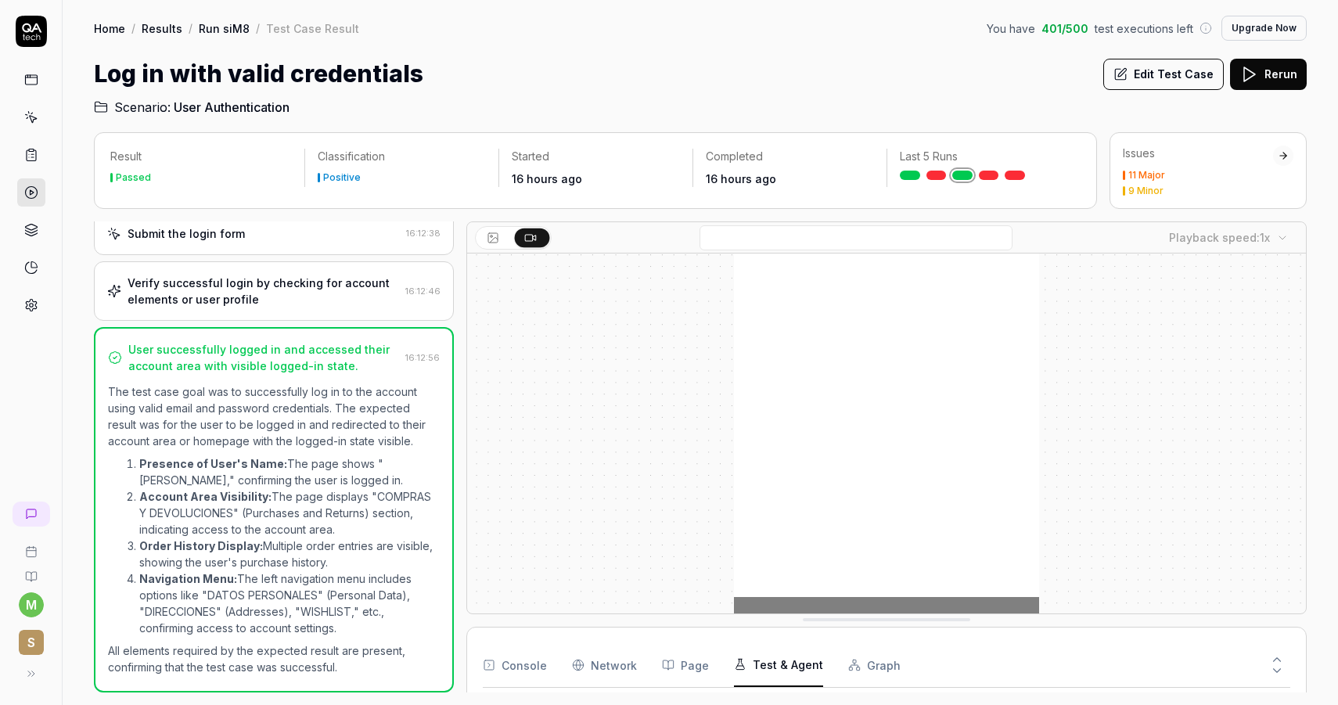
click at [774, 658] on button "Test & Agent" at bounding box center [778, 665] width 89 height 44
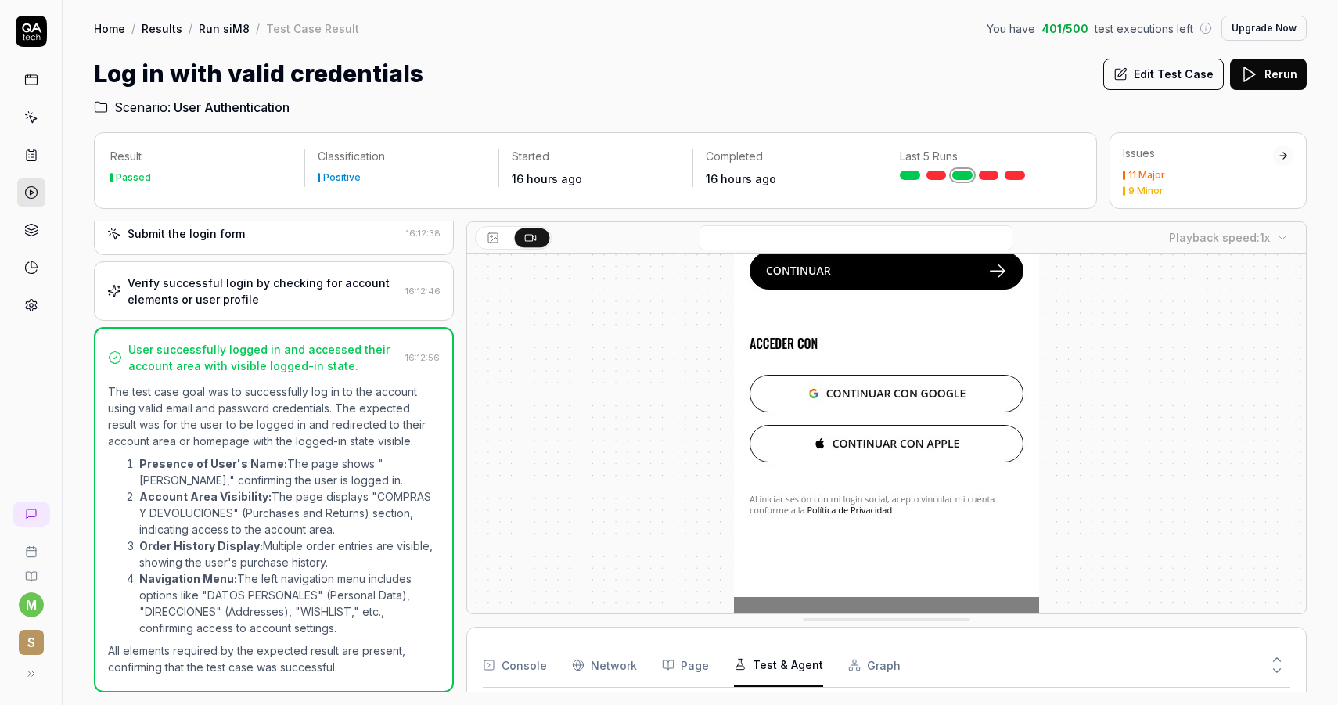
click at [1280, 657] on icon at bounding box center [1277, 660] width 14 height 14
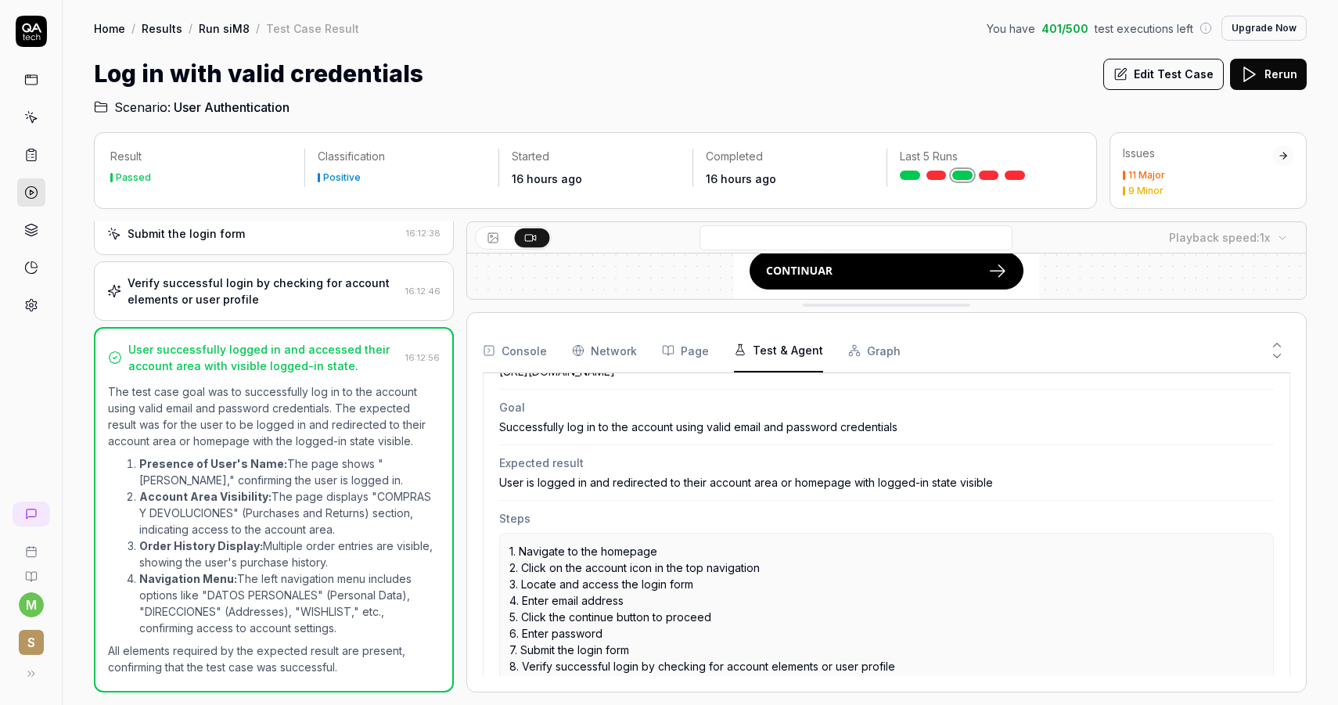
scroll to position [0, 0]
